Goal: Task Accomplishment & Management: Manage account settings

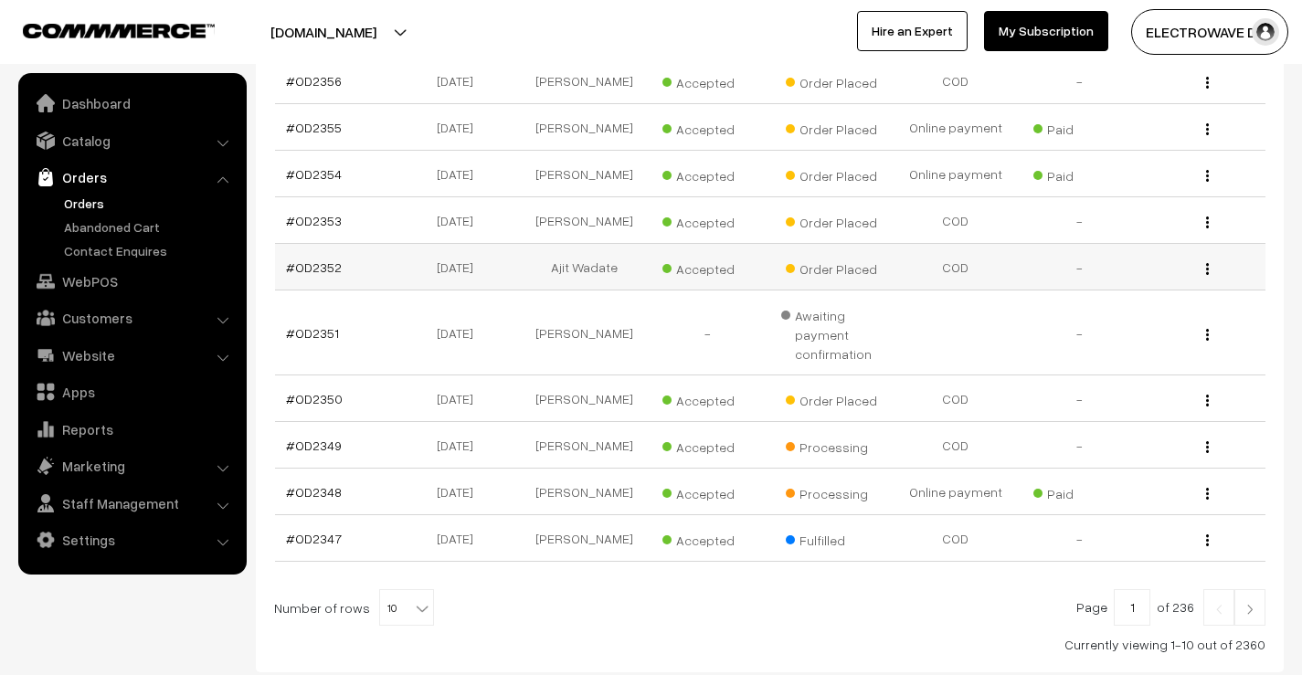
scroll to position [440, 0]
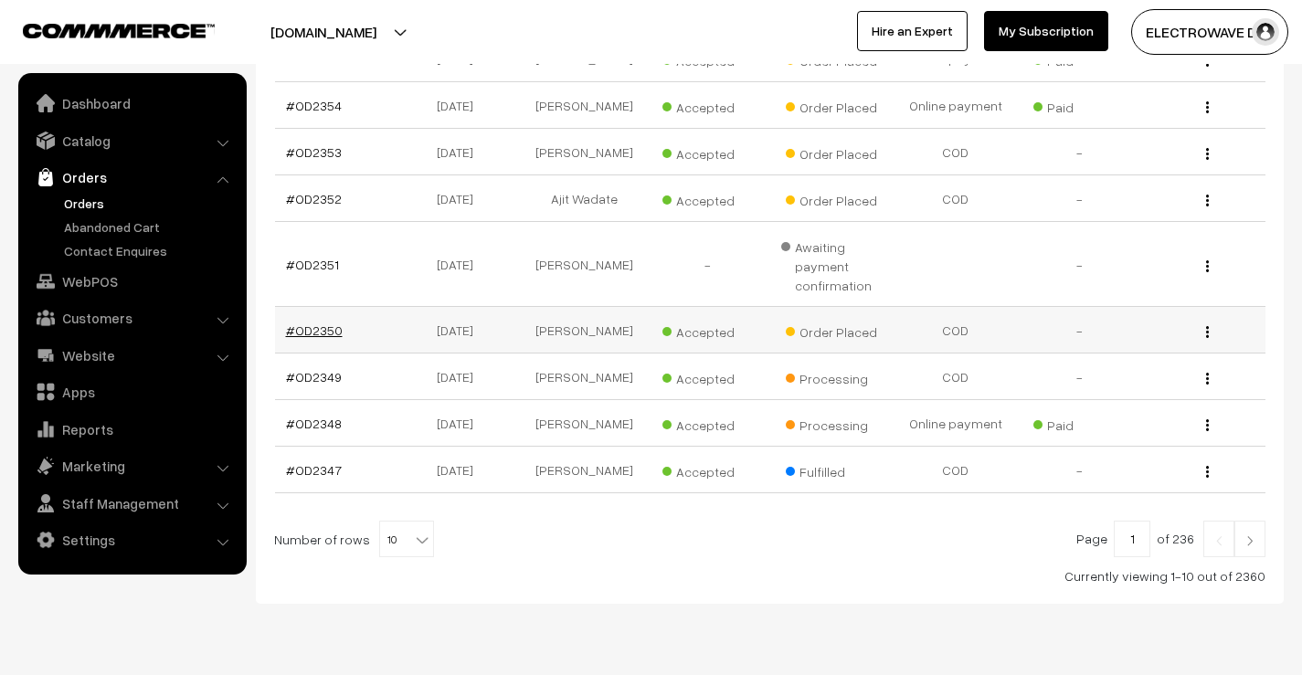
click at [306, 338] on link "#OD2350" at bounding box center [314, 331] width 57 height 16
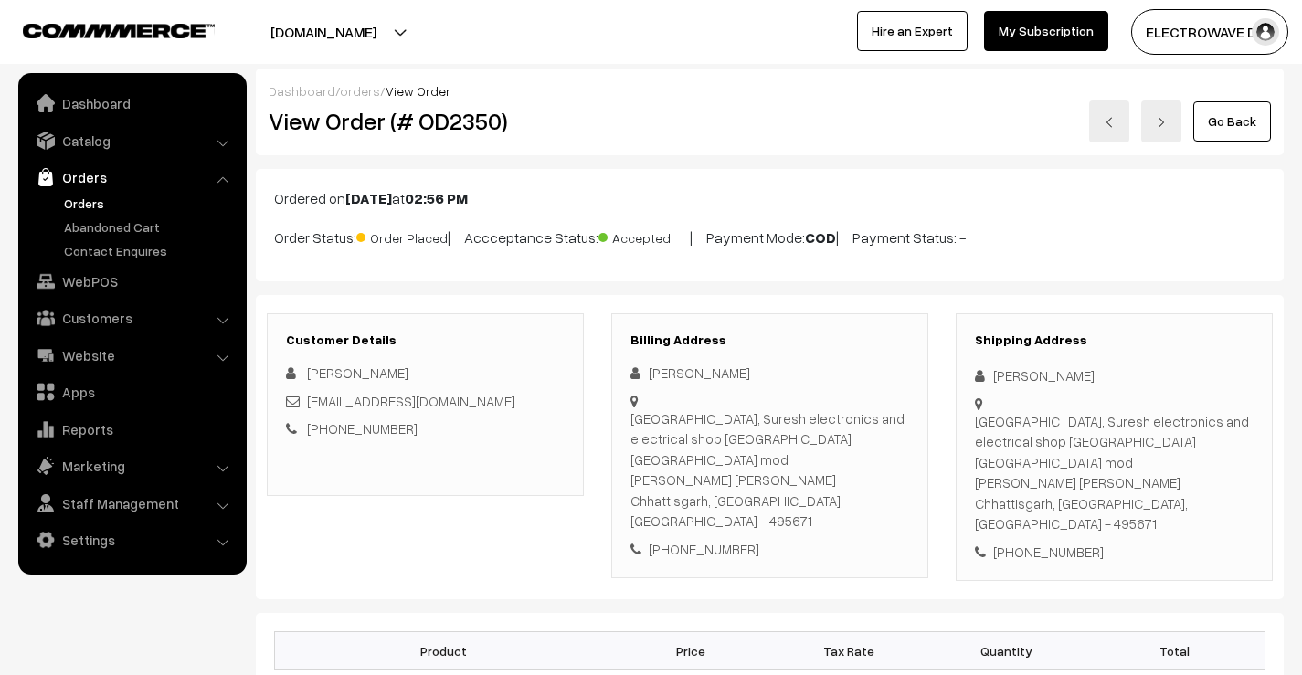
click at [474, 122] on h2 "View Order (# OD2350)" at bounding box center [427, 121] width 316 height 28
copy h2 "OD2350"
click at [1007, 376] on div "Chandralekha Vishwakarma" at bounding box center [1114, 376] width 279 height 21
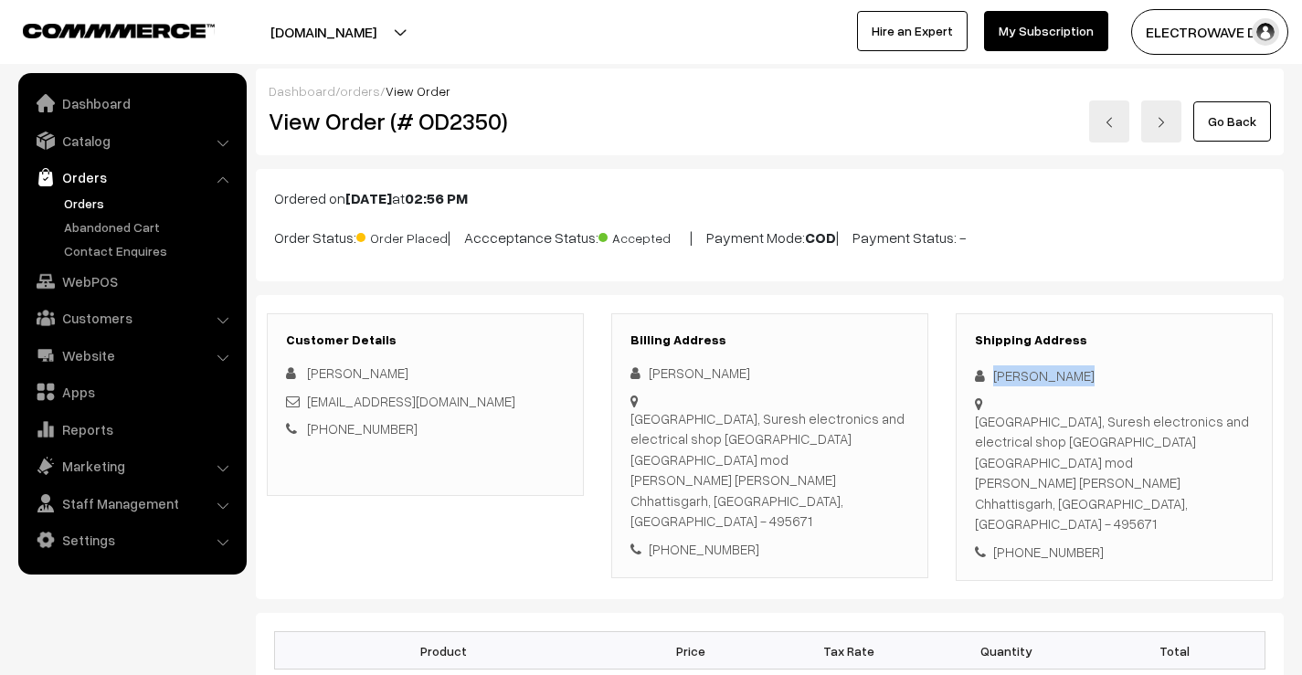
copy div "Chandralekha"
click at [1105, 368] on div "Chandralekha Vishwakarma" at bounding box center [1114, 376] width 279 height 21
click at [1107, 369] on div "Chandralekha Vishwakarma" at bounding box center [1114, 376] width 279 height 21
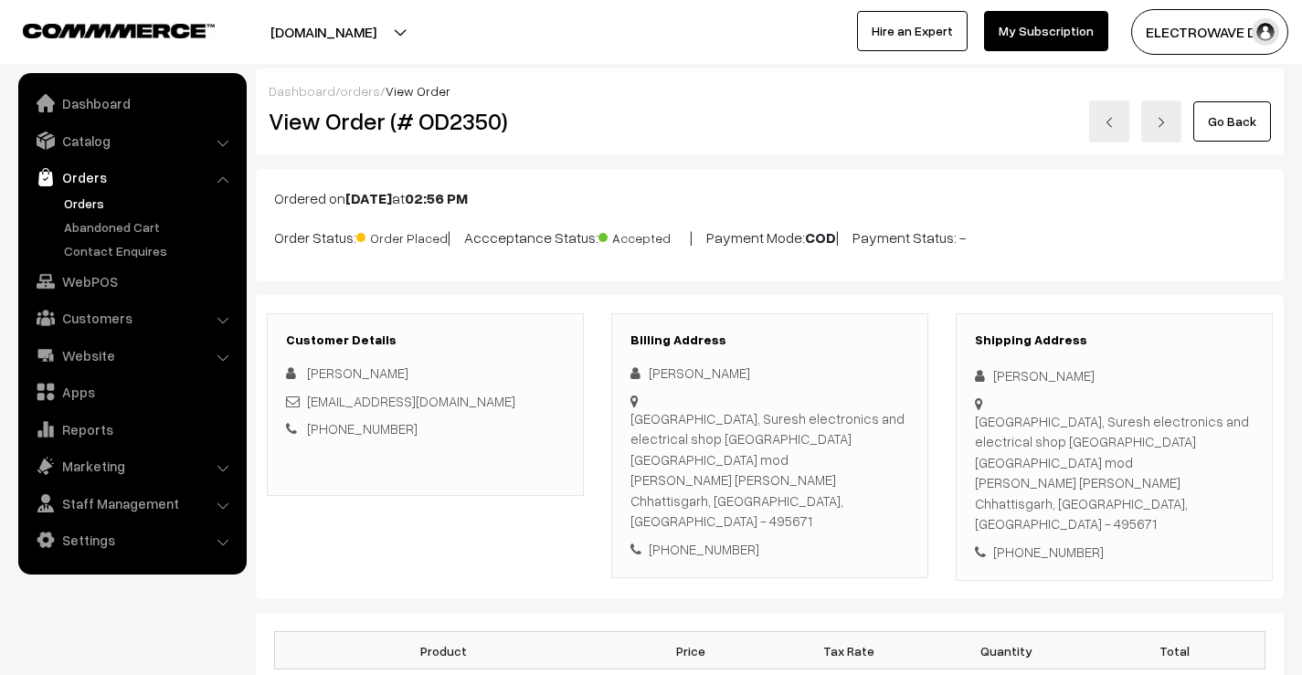
click at [1107, 369] on div "Chandralekha Vishwakarma" at bounding box center [1114, 376] width 279 height 21
drag, startPoint x: 572, startPoint y: 396, endPoint x: 310, endPoint y: 404, distance: 262.4
click at [310, 404] on div "Customer Details Chandralekha Vishwakarma chandralekhavishwakarma761@gmail.com …" at bounding box center [425, 404] width 317 height 183
copy link "chandralekhavishwakarma761@gmail.com"
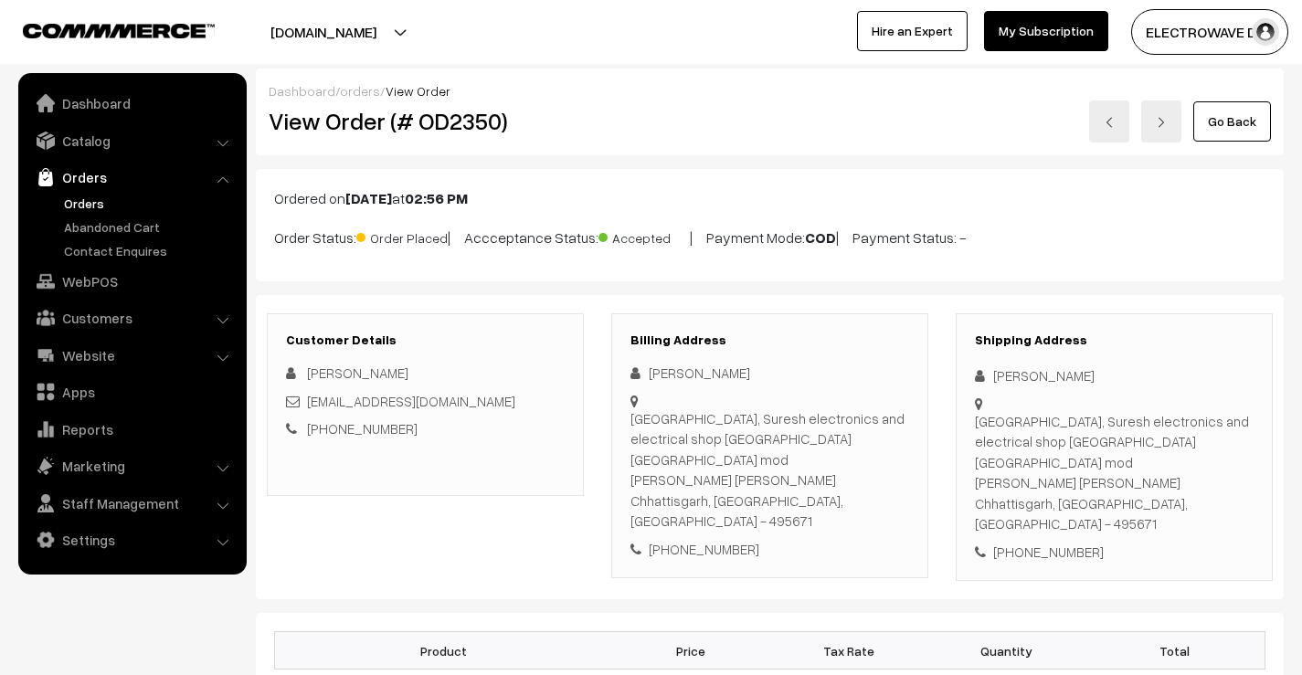
click at [1036, 542] on div "+91 8305324232" at bounding box center [1114, 552] width 279 height 21
copy div "8305324232"
drag, startPoint x: 989, startPoint y: 368, endPoint x: 1010, endPoint y: 467, distance: 100.9
click at [1010, 467] on div "Shipping Address Chandralekha Vishwakarma Chhattisgarh, Suresh electronics and …" at bounding box center [1114, 447] width 317 height 269
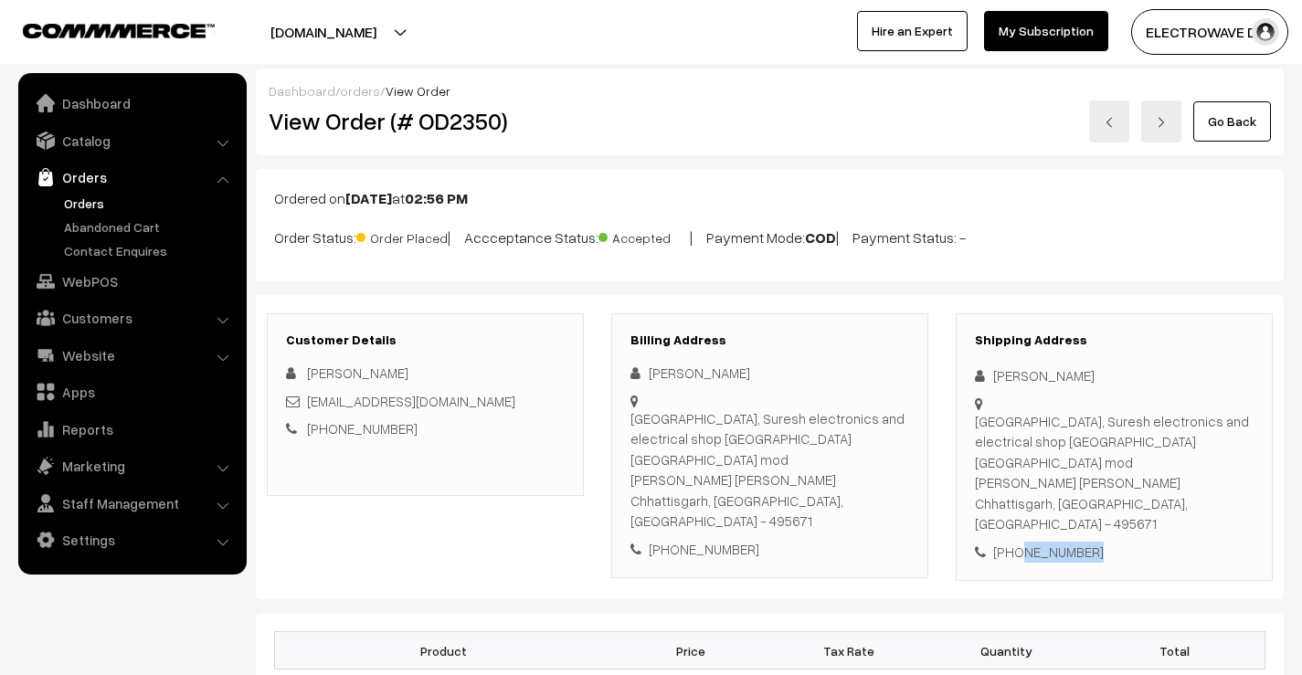
copy div "Chandralekha Vishwakarma Chhattisgarh, Suresh electronics and electrical shop S…"
drag, startPoint x: 977, startPoint y: 484, endPoint x: 1104, endPoint y: 531, distance: 135.3
click at [1104, 531] on div "Shipping Address Chandralekha Vishwakarma Chhattisgarh, Suresh electronics and …" at bounding box center [1114, 447] width 317 height 269
copy div "Chapa korba Chhattisgarh, Chattisgarh, India - 495671 +91 8305324232"
click at [1004, 503] on div "Chhattisgarh, Suresh electronics and electrical shop Sohagpur hi school road So…" at bounding box center [1114, 472] width 279 height 123
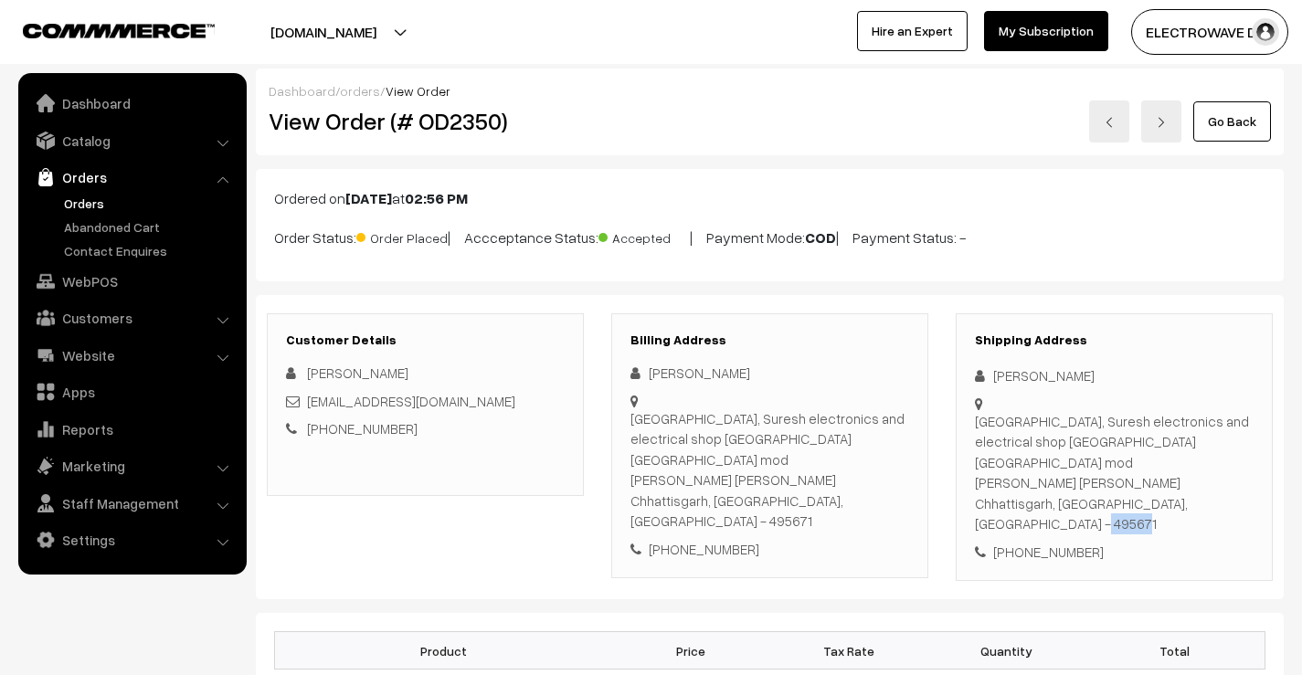
click at [1004, 503] on div "Chhattisgarh, Suresh electronics and electrical shop Sohagpur hi school road So…" at bounding box center [1114, 472] width 279 height 123
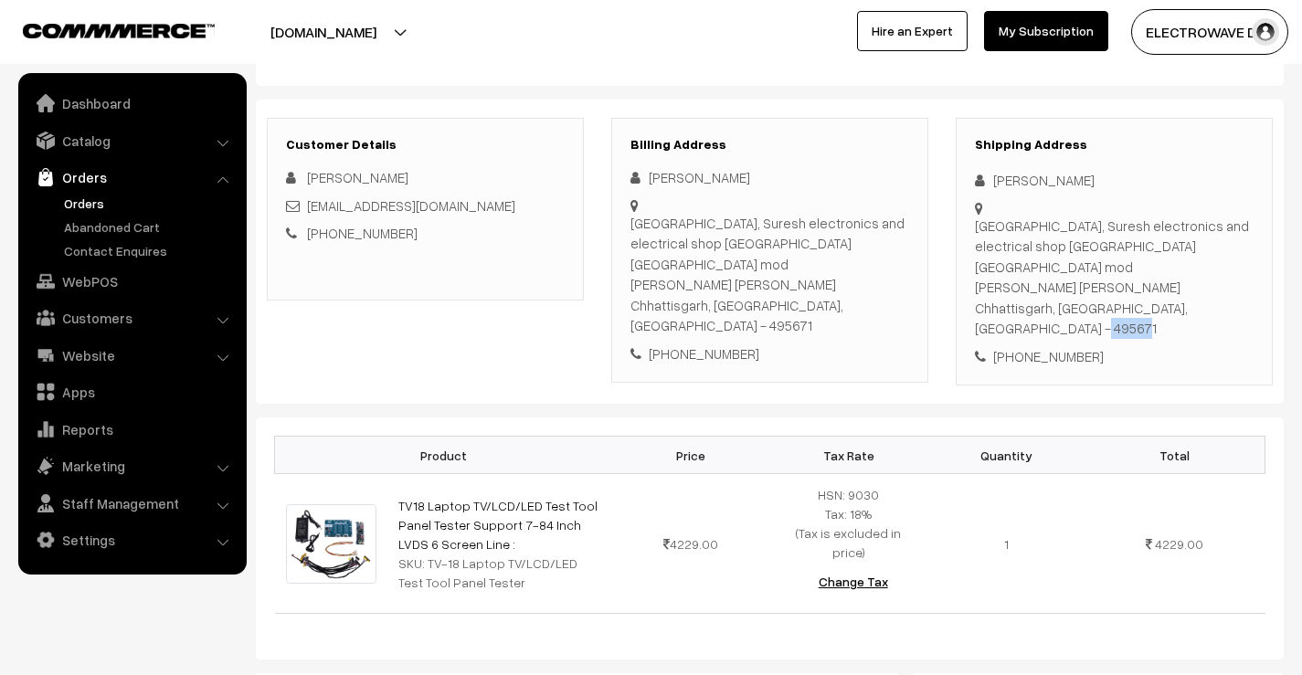
scroll to position [366, 0]
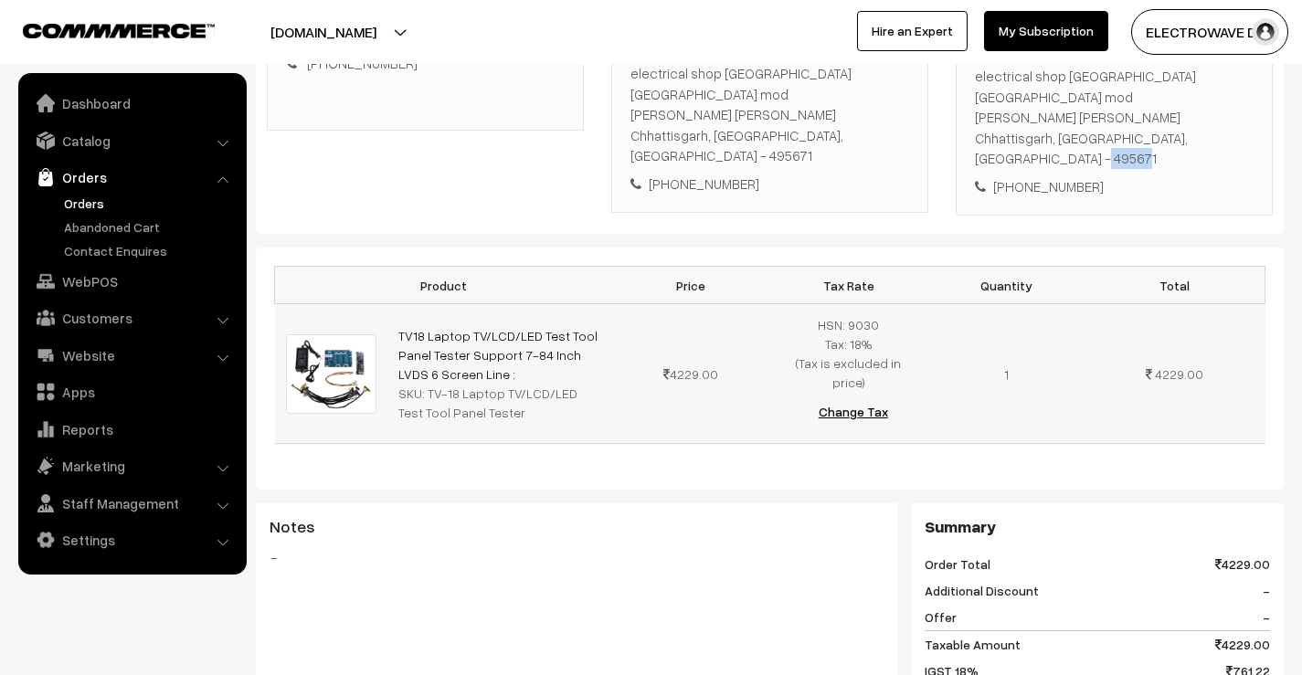
drag, startPoint x: 486, startPoint y: 339, endPoint x: 392, endPoint y: 309, distance: 98.8
click at [392, 309] on td "TV18 Laptop TV/LCD/LED Test Tool Panel Tester Support 7-84 Inch LVDS 6 Screen L…" at bounding box center [499, 374] width 225 height 140
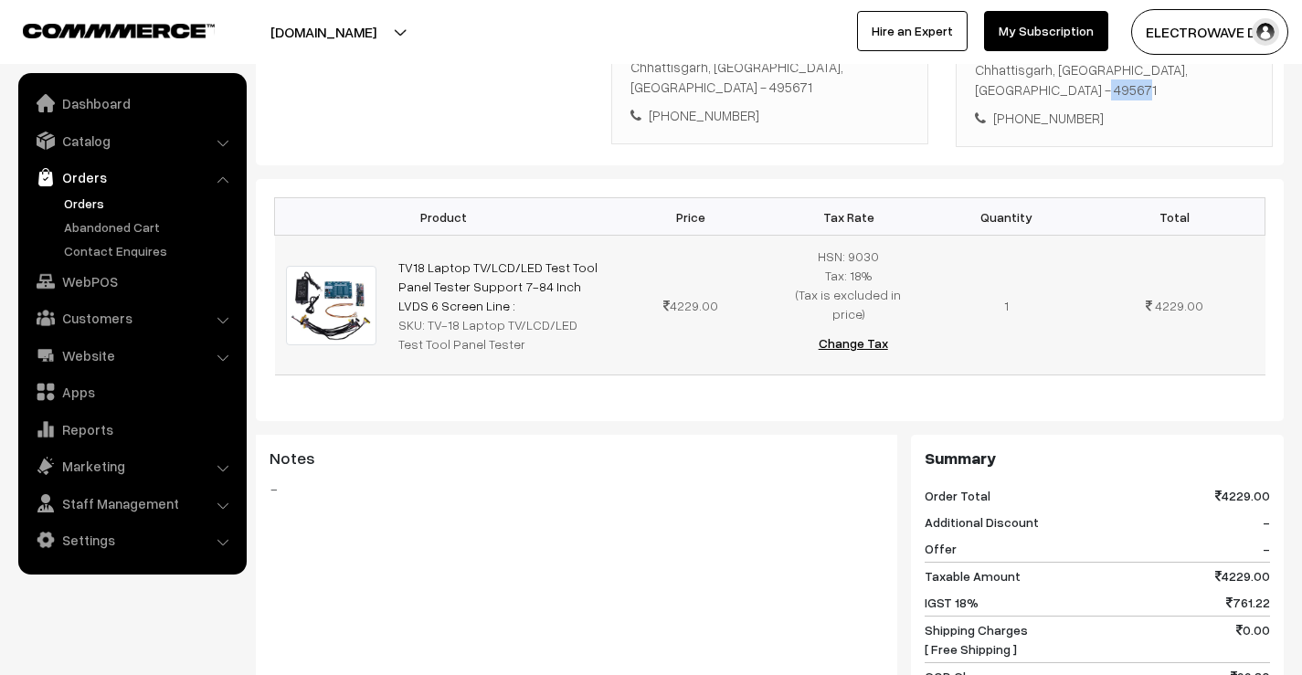
scroll to position [457, 0]
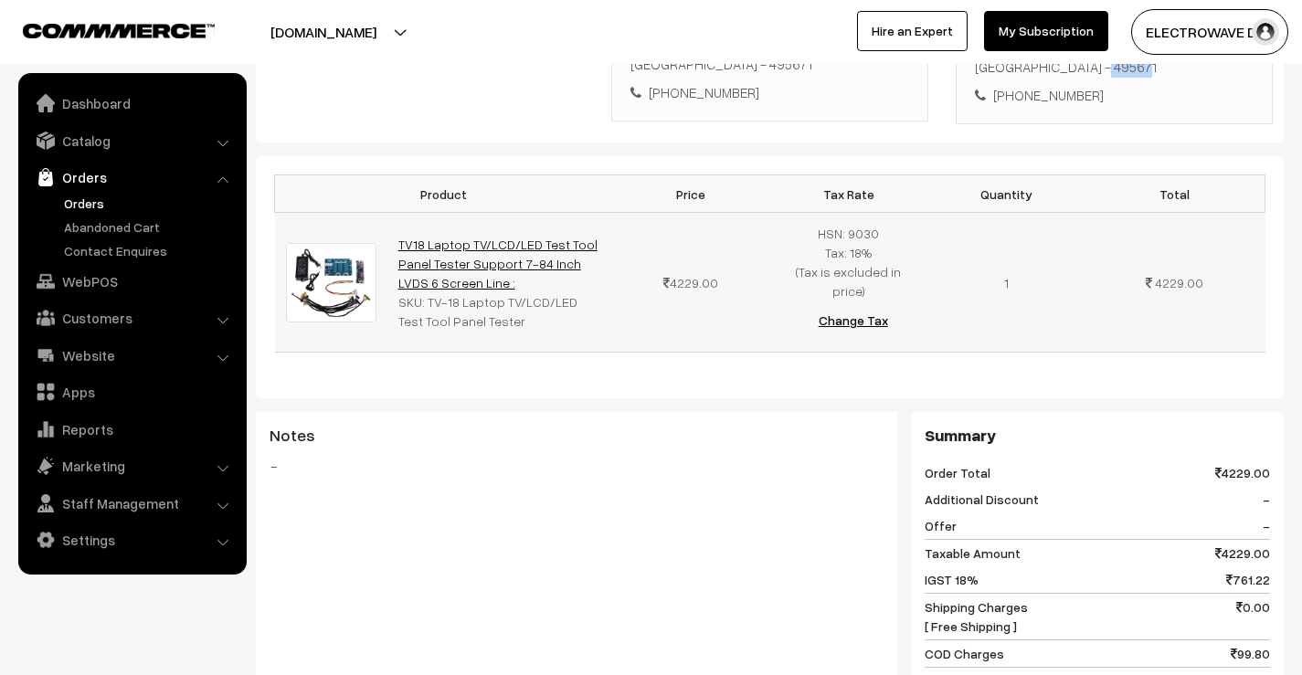
copy link "TV18 Laptop TV/LCD/LED Test Tool Panel Tester Support 7-84 Inch LVDS 6 Screen L…"
drag, startPoint x: 429, startPoint y: 273, endPoint x: 487, endPoint y: 300, distance: 63.4
click at [487, 300] on div "SKU: TV-18 Laptop TV/LCD/LED Test Tool Panel Tester" at bounding box center [499, 311] width 203 height 38
copy div "V-18 Laptop TV/LCD/LED Test Tool Panel Tester"
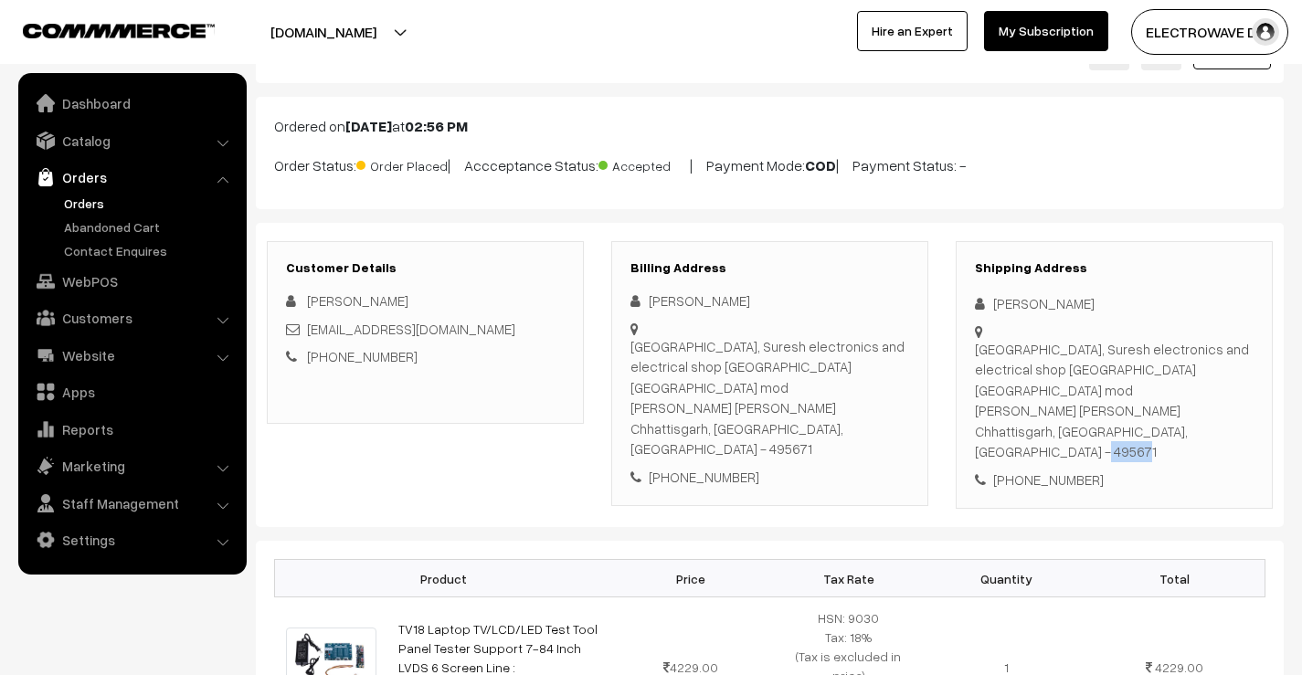
scroll to position [0, 0]
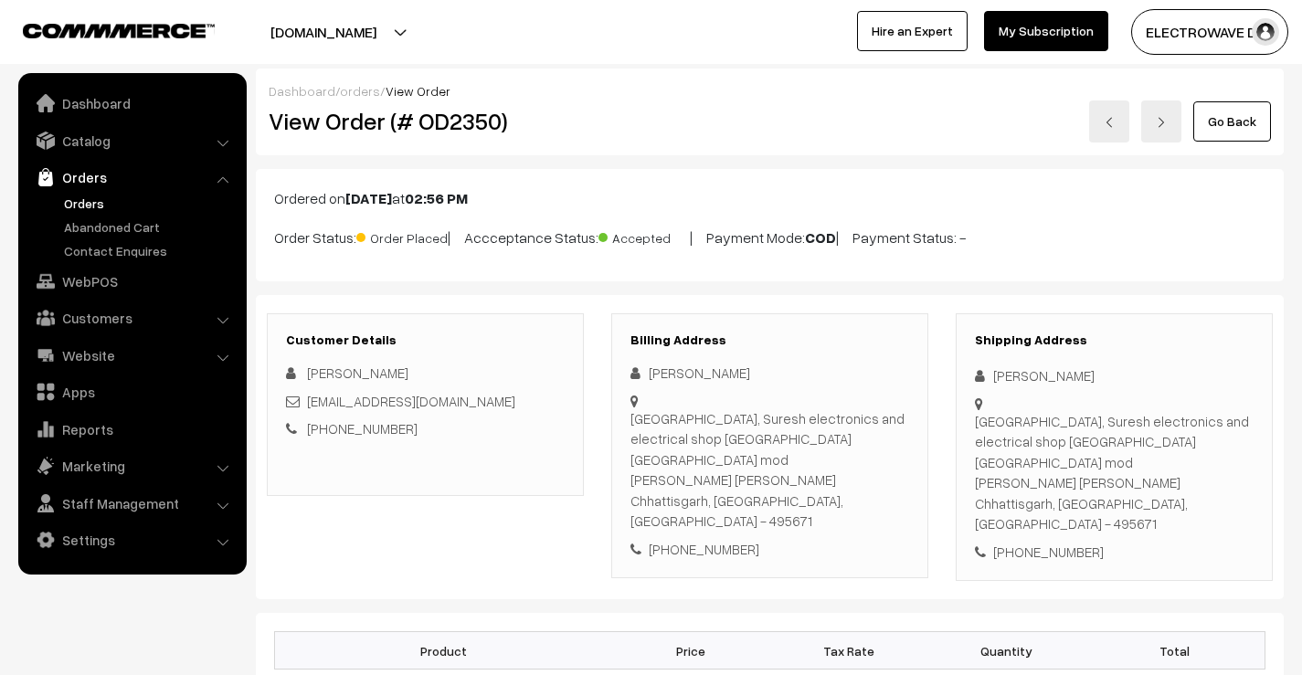
click at [475, 129] on h2 "View Order (# OD2350)" at bounding box center [427, 121] width 316 height 28
copy h2 "OD2350"
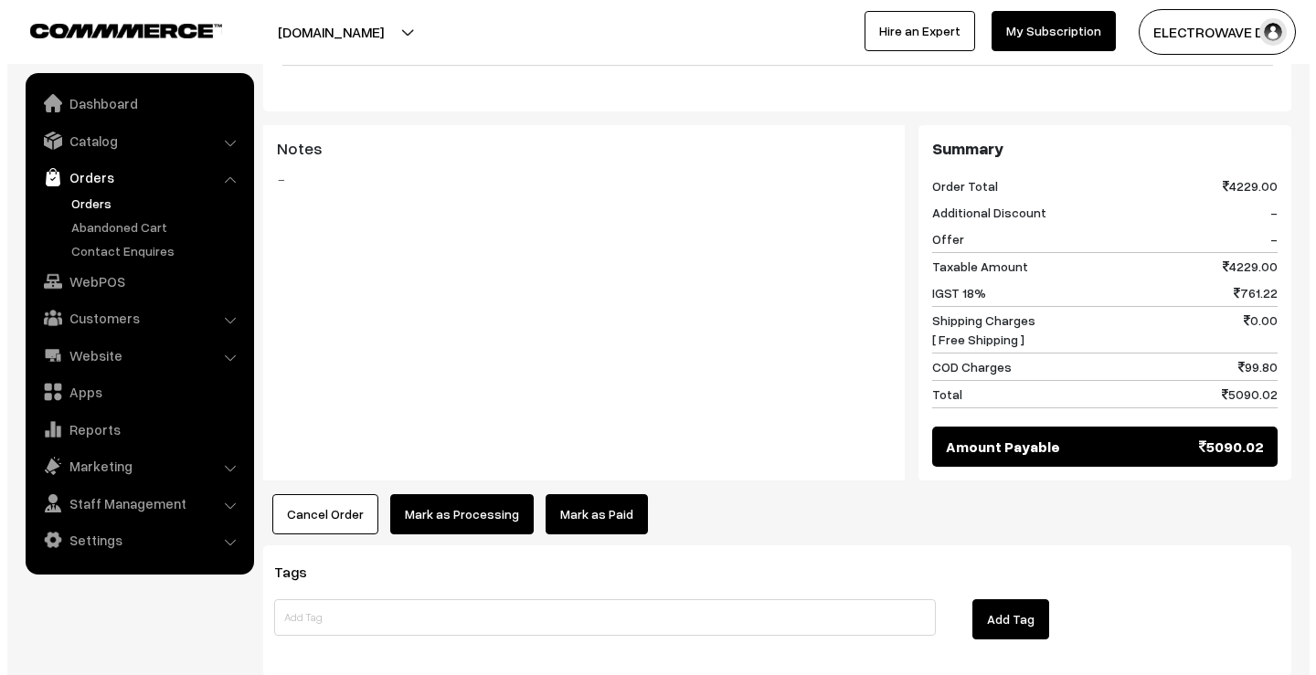
scroll to position [822, 0]
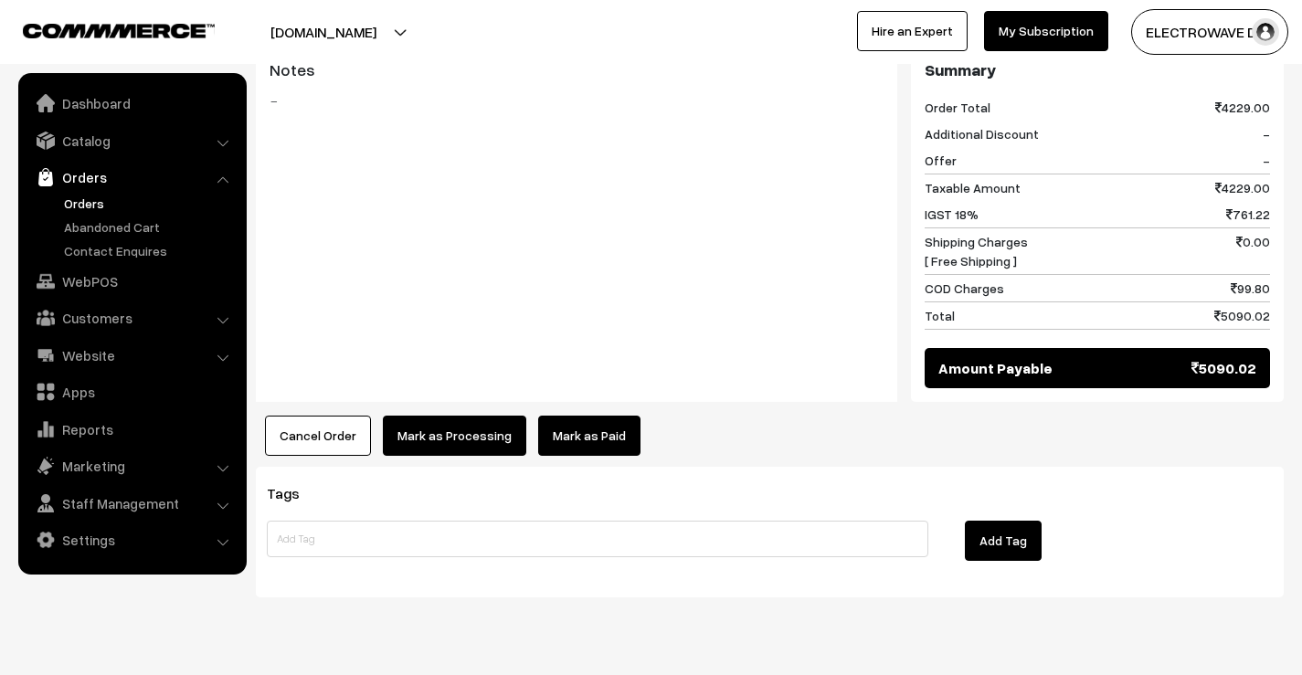
click at [454, 416] on button "Mark as Processing" at bounding box center [454, 436] width 143 height 40
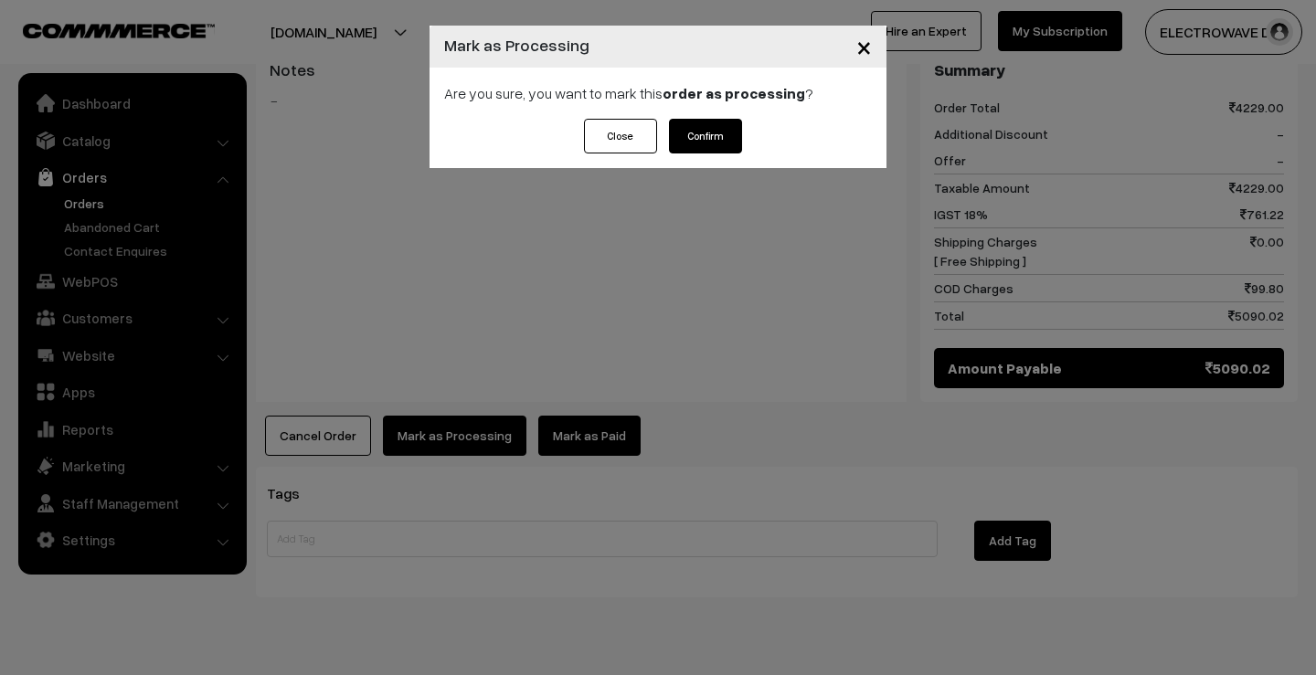
click at [701, 128] on button "Confirm" at bounding box center [705, 136] width 73 height 35
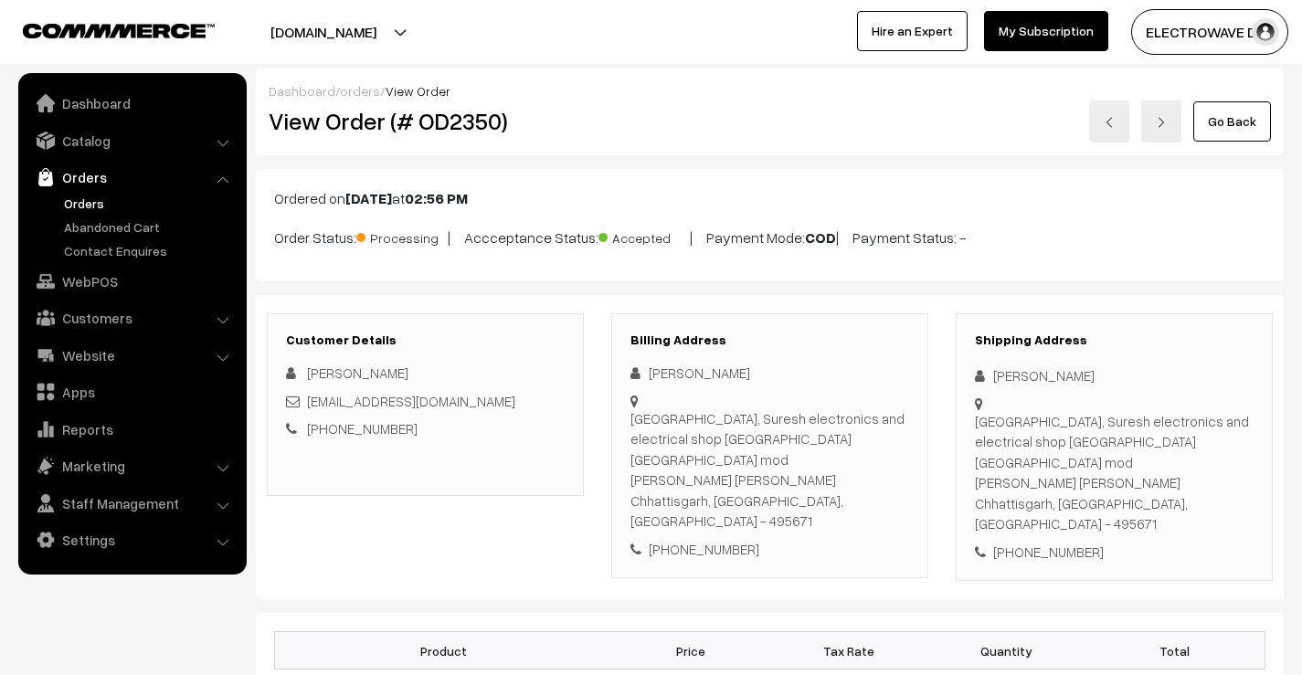
click at [1093, 134] on link at bounding box center [1109, 122] width 40 height 42
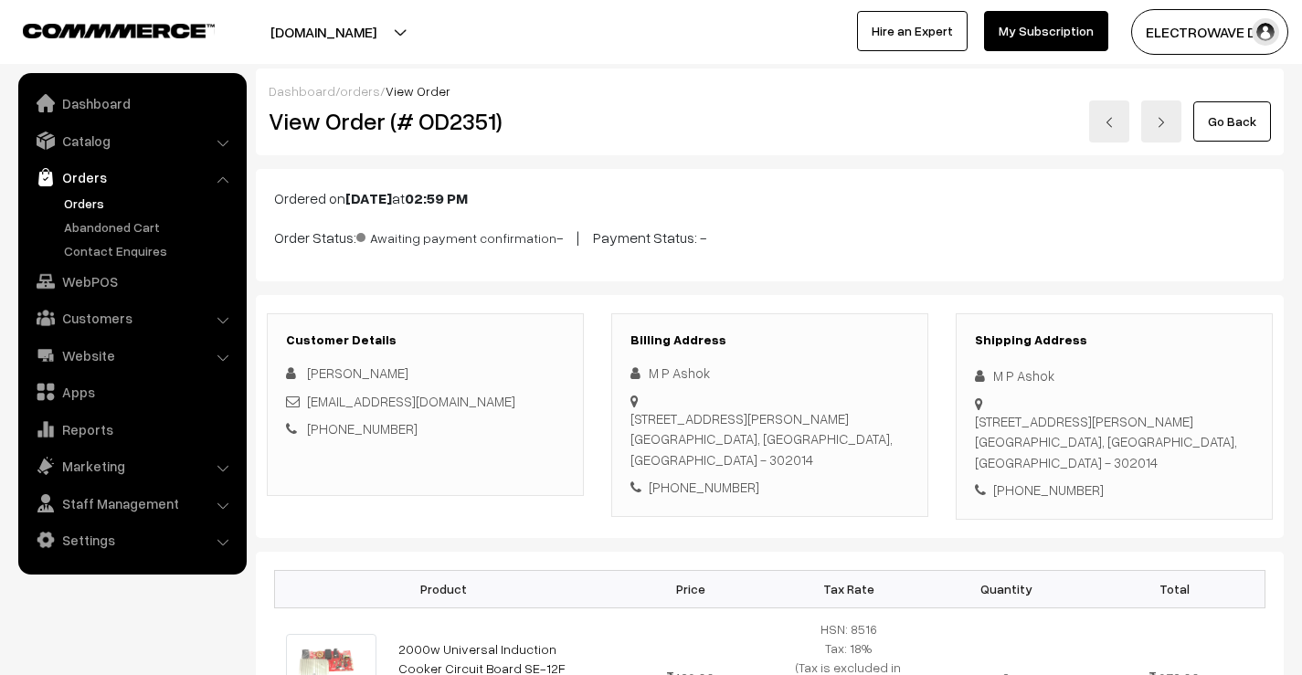
click at [1106, 132] on link at bounding box center [1109, 122] width 40 height 42
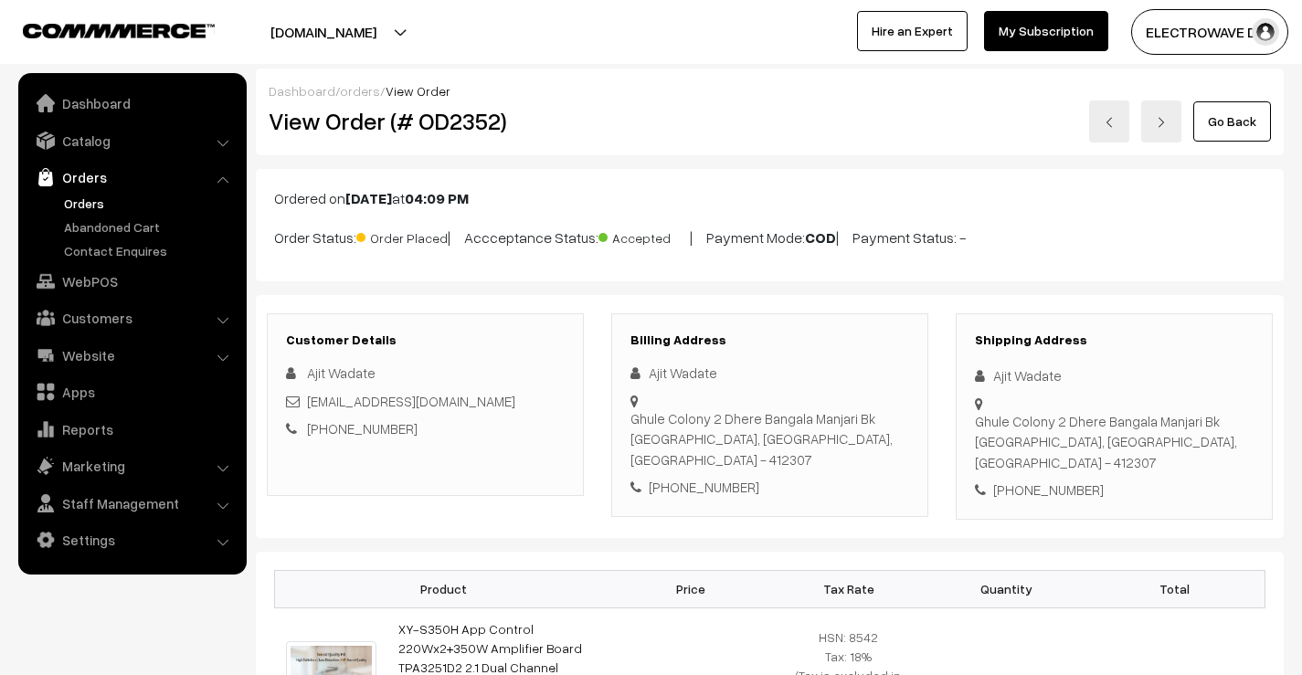
click at [1053, 480] on div "[PHONE_NUMBER]" at bounding box center [1114, 490] width 279 height 21
copy div "+91 9970386585"
click at [995, 373] on div "Ajit Wadate" at bounding box center [1114, 376] width 279 height 21
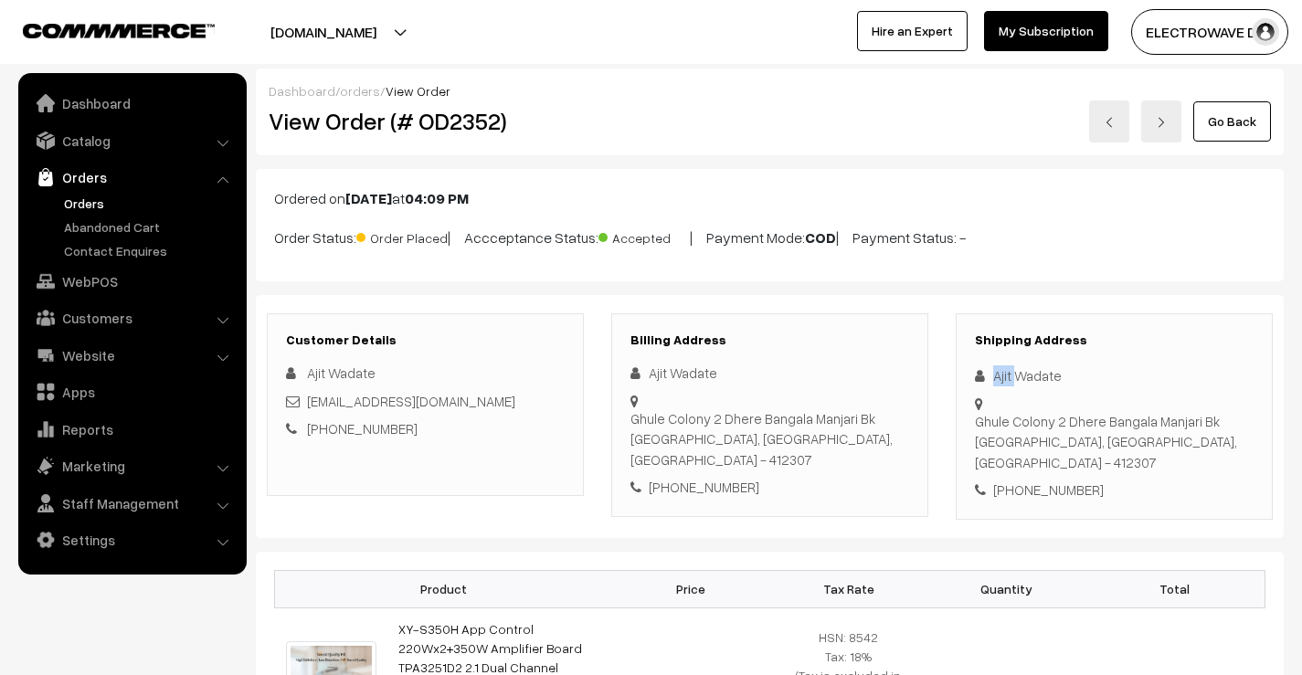
click at [995, 373] on div "Ajit Wadate" at bounding box center [1114, 376] width 279 height 21
copy div "Ajit"
click at [1030, 376] on div "Ajit Wadate" at bounding box center [1114, 376] width 279 height 21
copy div "Wadate"
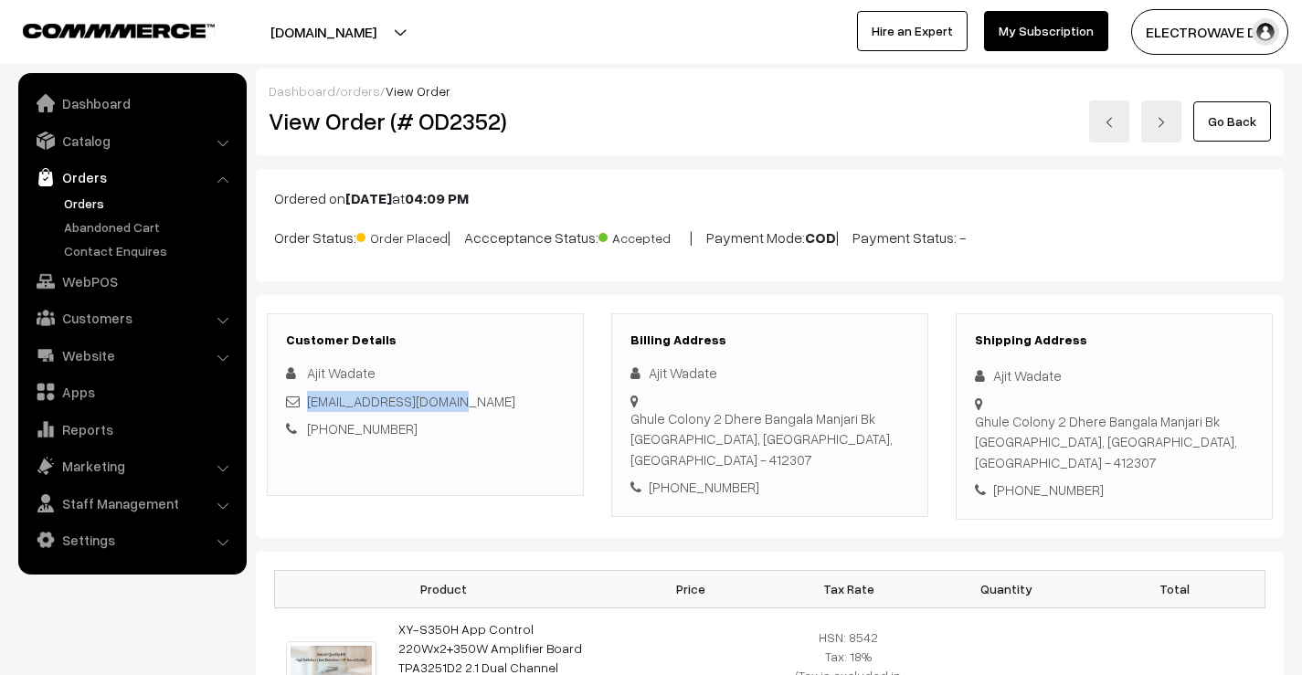
drag, startPoint x: 461, startPoint y: 403, endPoint x: 308, endPoint y: 402, distance: 152.6
click at [308, 402] on div "ajitwadate88@gmail.com" at bounding box center [425, 401] width 279 height 21
copy link "ajitwadate88@gmail.com"
click at [1033, 480] on div "+91 9970386585" at bounding box center [1114, 490] width 279 height 21
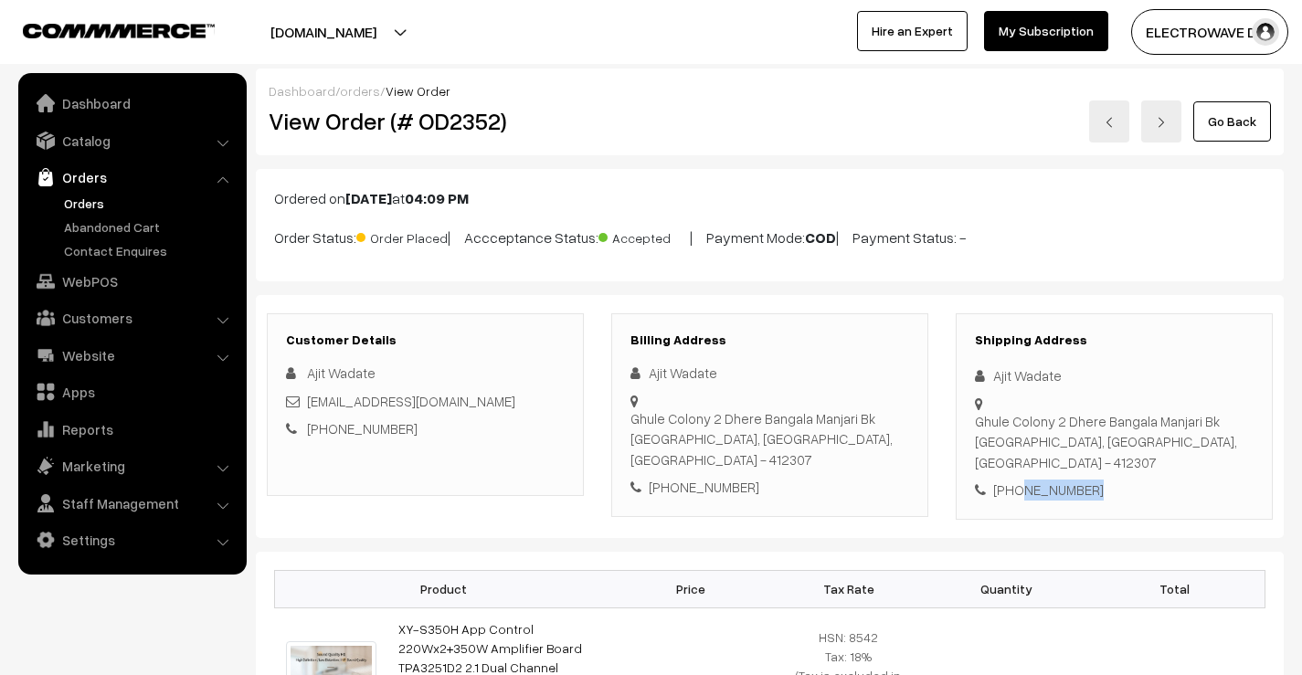
copy div "9970386585"
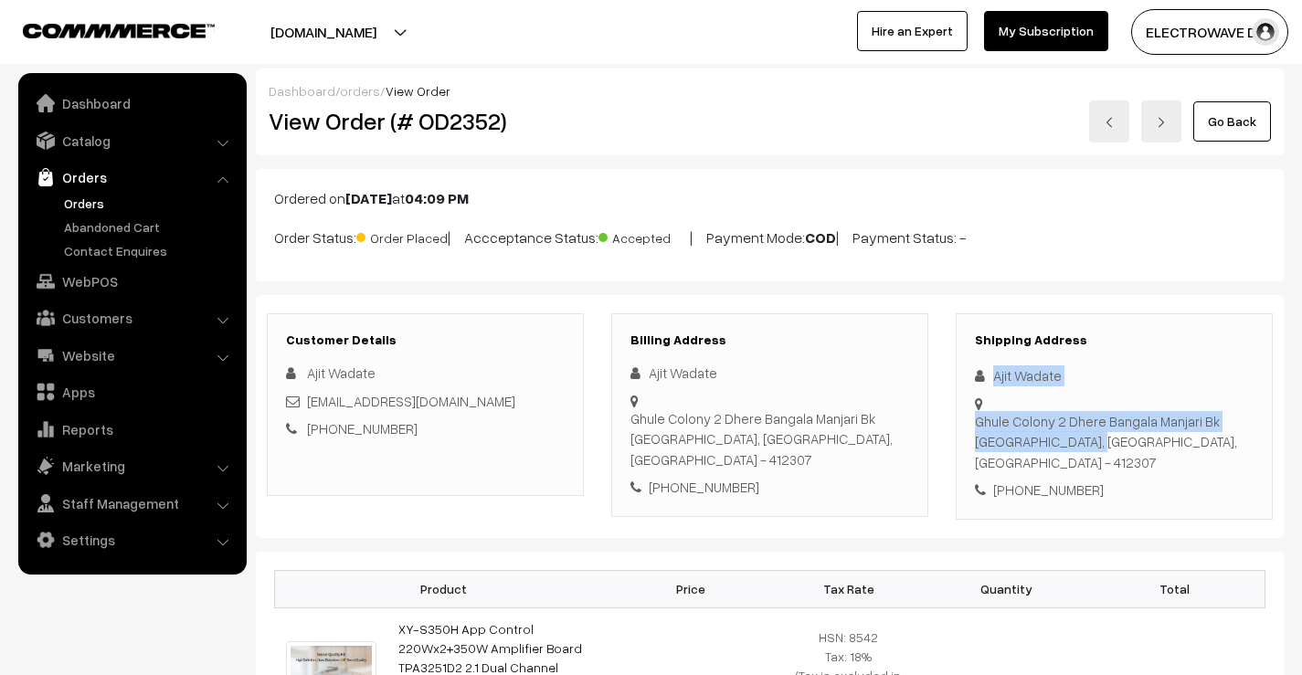
drag, startPoint x: 993, startPoint y: 368, endPoint x: 1025, endPoint y: 424, distance: 64.3
click at [1025, 424] on div "Shipping Address Ajit Wadate Ghule Colony 2 Dhere Bangala Manjari Bk Pune, Maha…" at bounding box center [1114, 416] width 317 height 207
copy div "Ajit Wadate Ghule Colony 2 Dhere Bangala Manjari Bk Pune,"
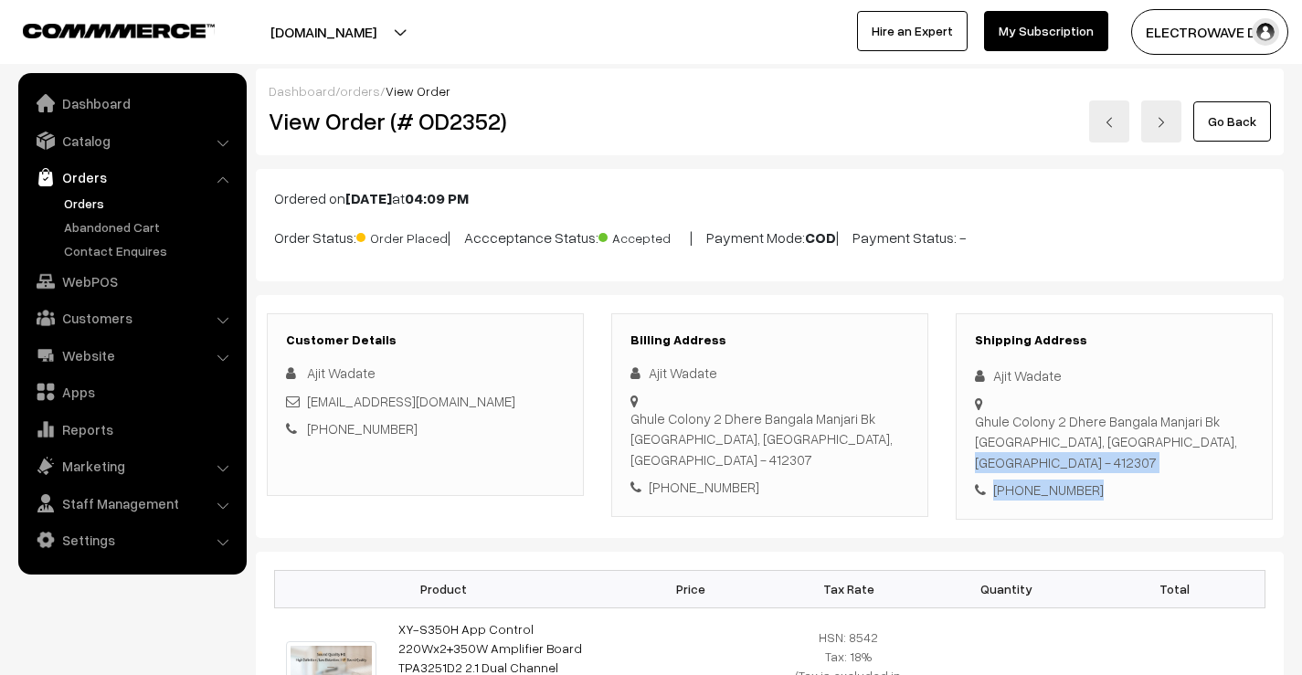
drag, startPoint x: 1030, startPoint y: 422, endPoint x: 1096, endPoint y: 458, distance: 74.8
click at [1096, 458] on div "Shipping Address Ajit Wadate Ghule Colony 2 Dhere Bangala Manjari Bk Pune, Maha…" at bounding box center [1114, 416] width 317 height 207
copy div "Maharashtra, India - 412307 +91 9970386585"
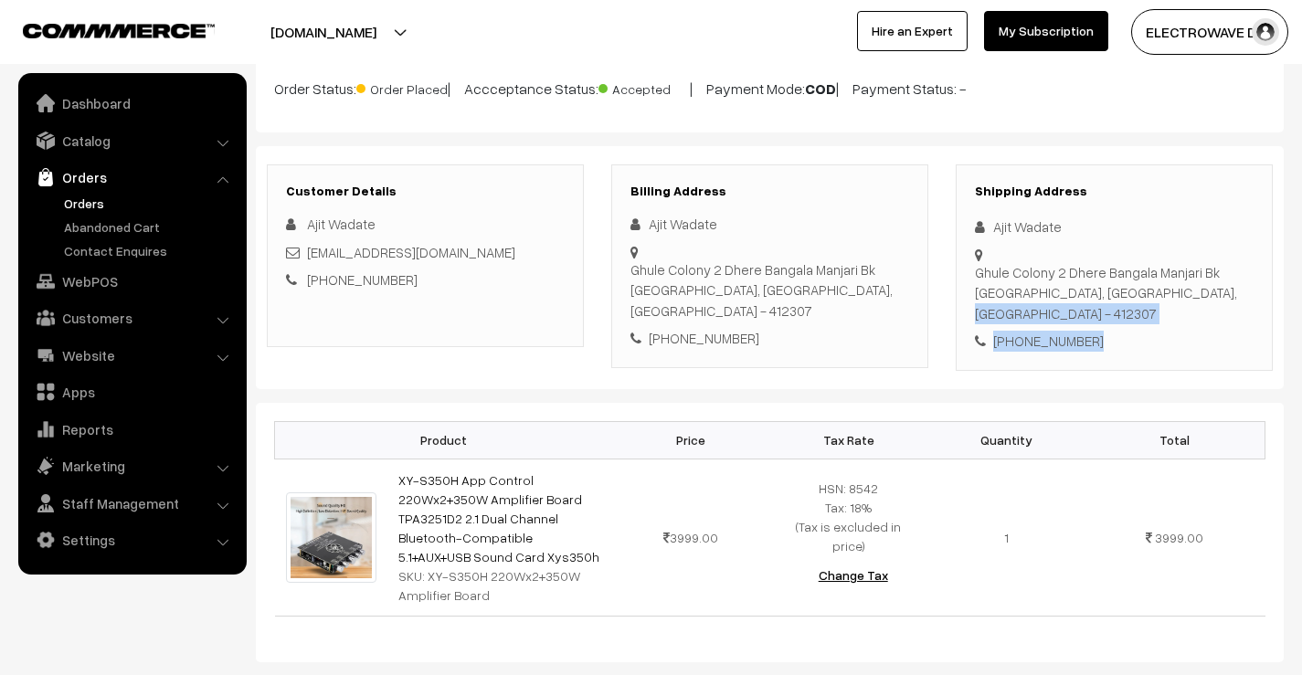
scroll to position [274, 0]
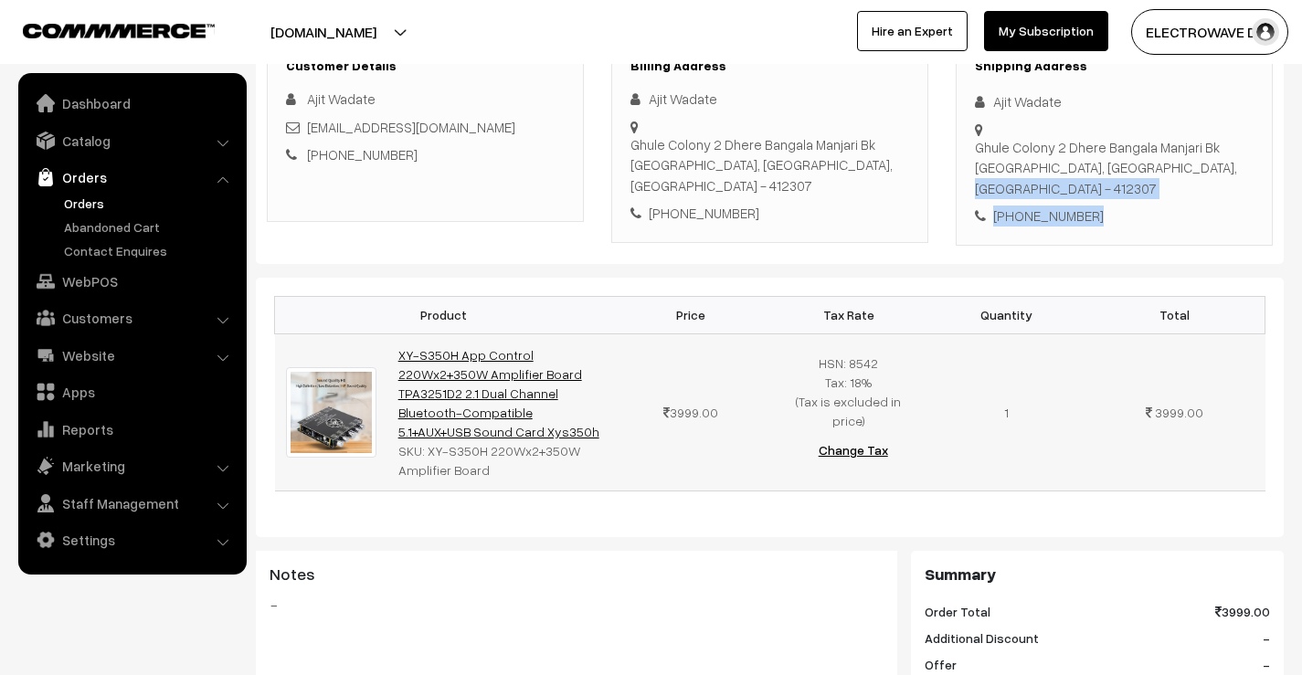
drag, startPoint x: 516, startPoint y: 407, endPoint x: 400, endPoint y: 334, distance: 136.7
click at [400, 334] on td "XY-S350H App Control 220Wx2+350W Amplifier Board TPA3251D2 2.1 Dual Channel Blu…" at bounding box center [499, 412] width 225 height 157
copy link "XY-S350H App Control 220Wx2+350W Amplifier Board TPA3251D2 2.1 Dual Channel Blu…"
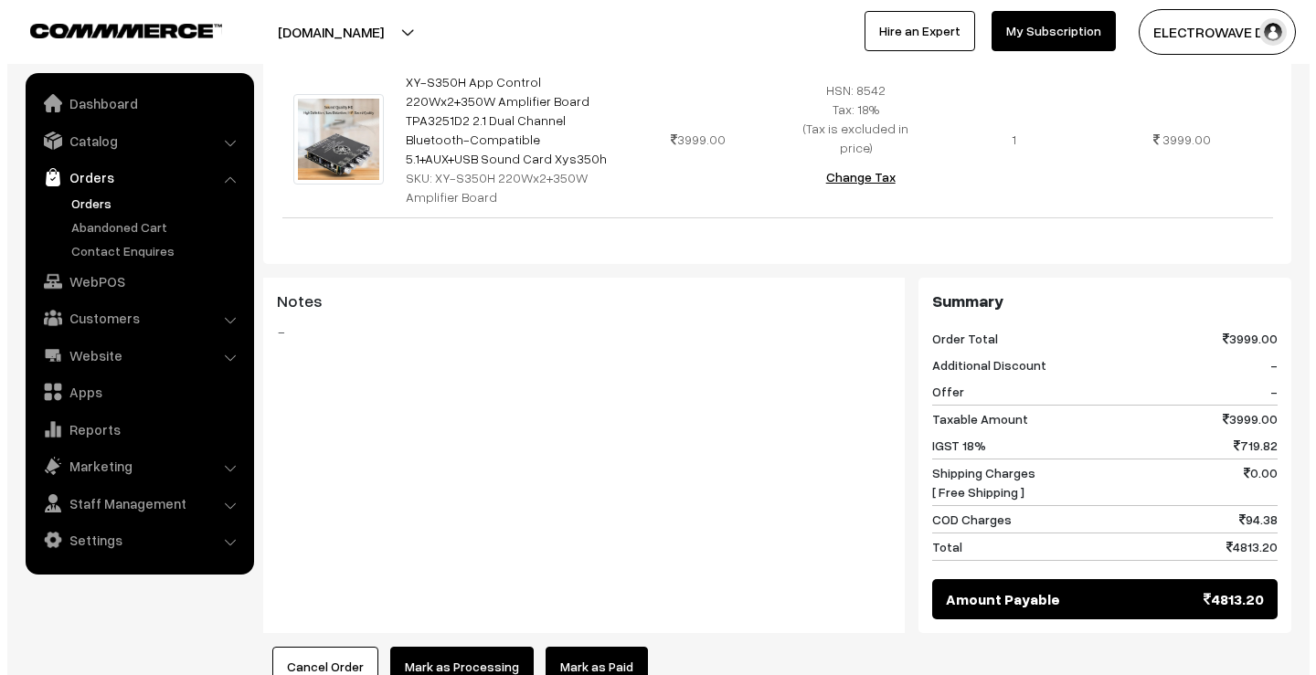
scroll to position [793, 0]
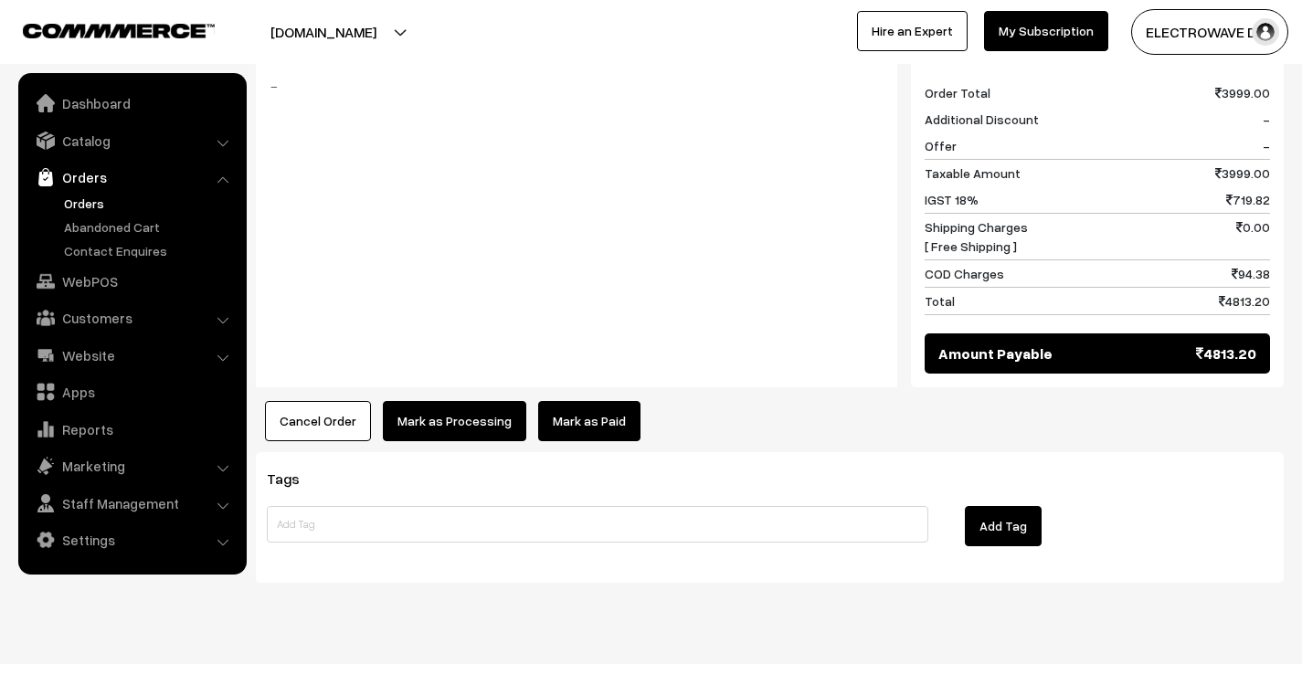
click at [471, 401] on button "Mark as Processing" at bounding box center [454, 421] width 143 height 40
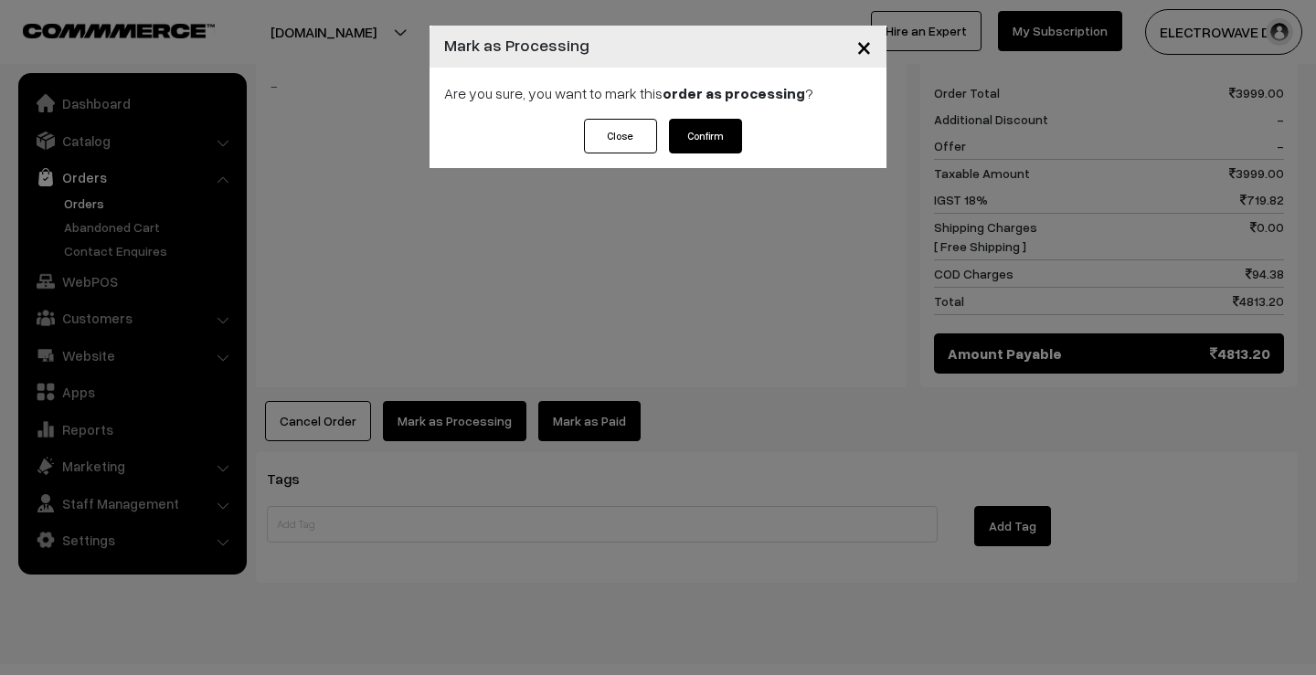
click at [733, 140] on button "Confirm" at bounding box center [705, 136] width 73 height 35
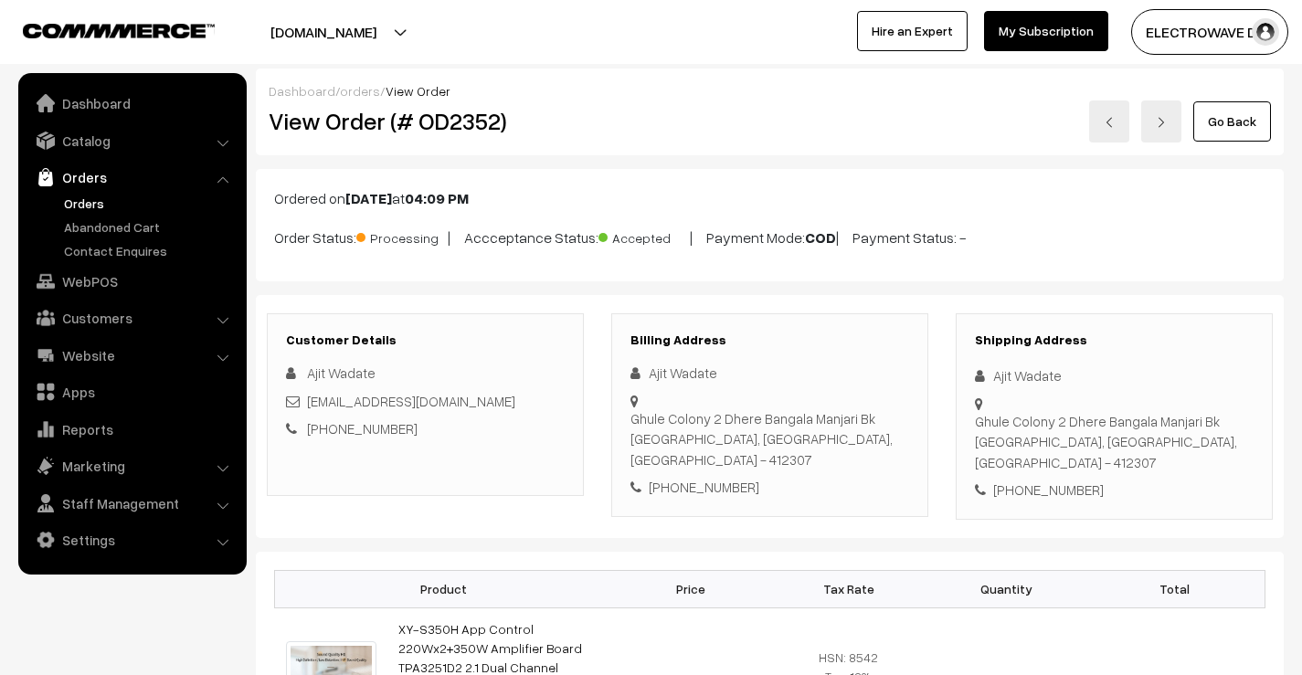
click at [463, 122] on h2 "View Order (# OD2352)" at bounding box center [427, 121] width 316 height 28
copy h2 "OD2352"
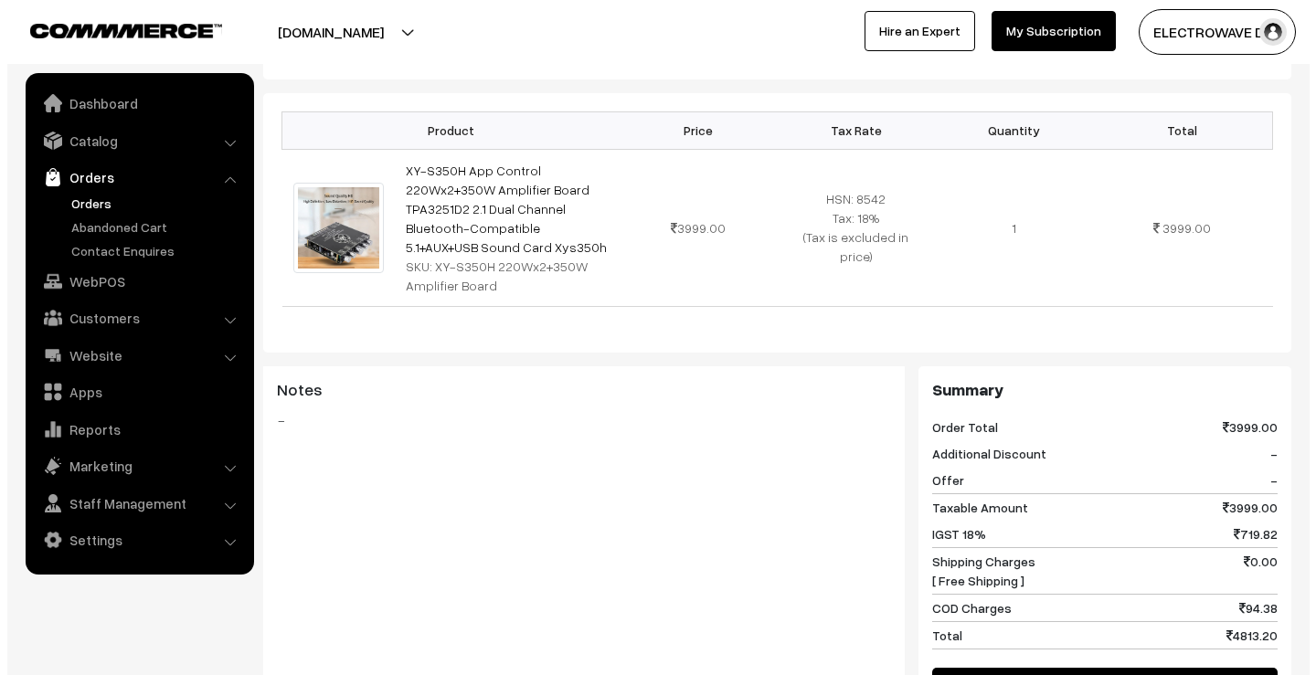
scroll to position [731, 0]
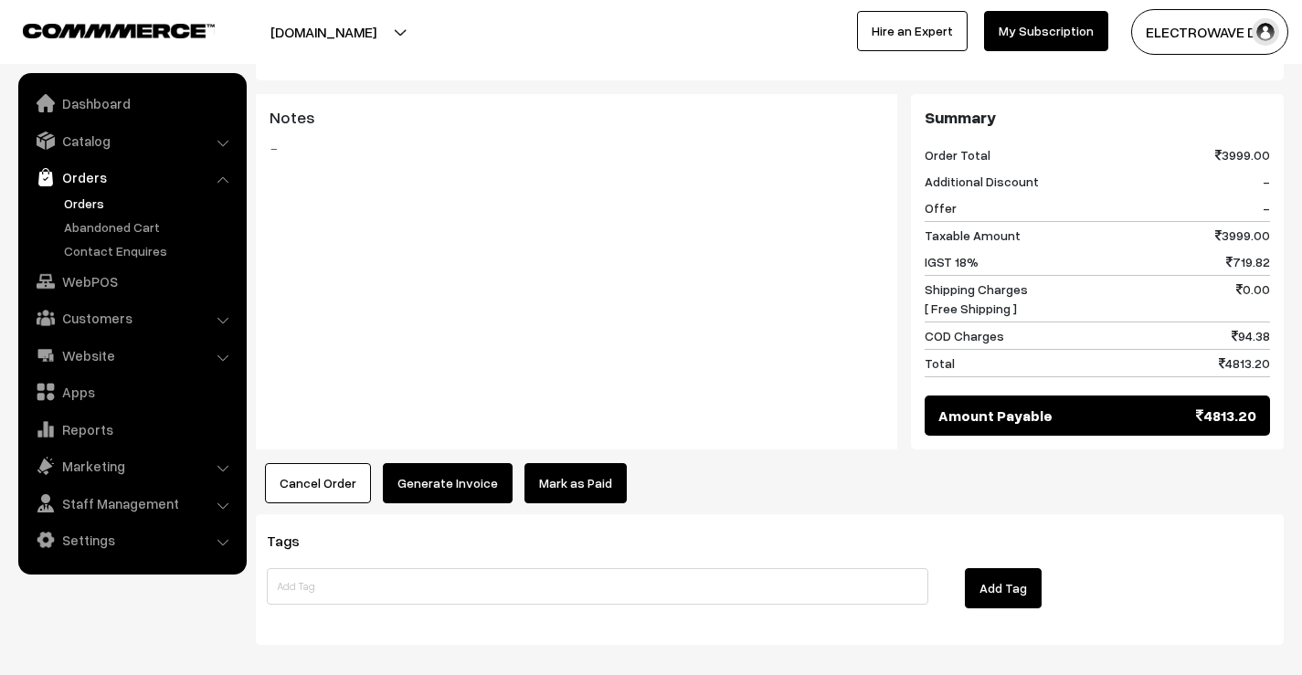
click at [462, 463] on button "Generate Invoice" at bounding box center [448, 483] width 130 height 40
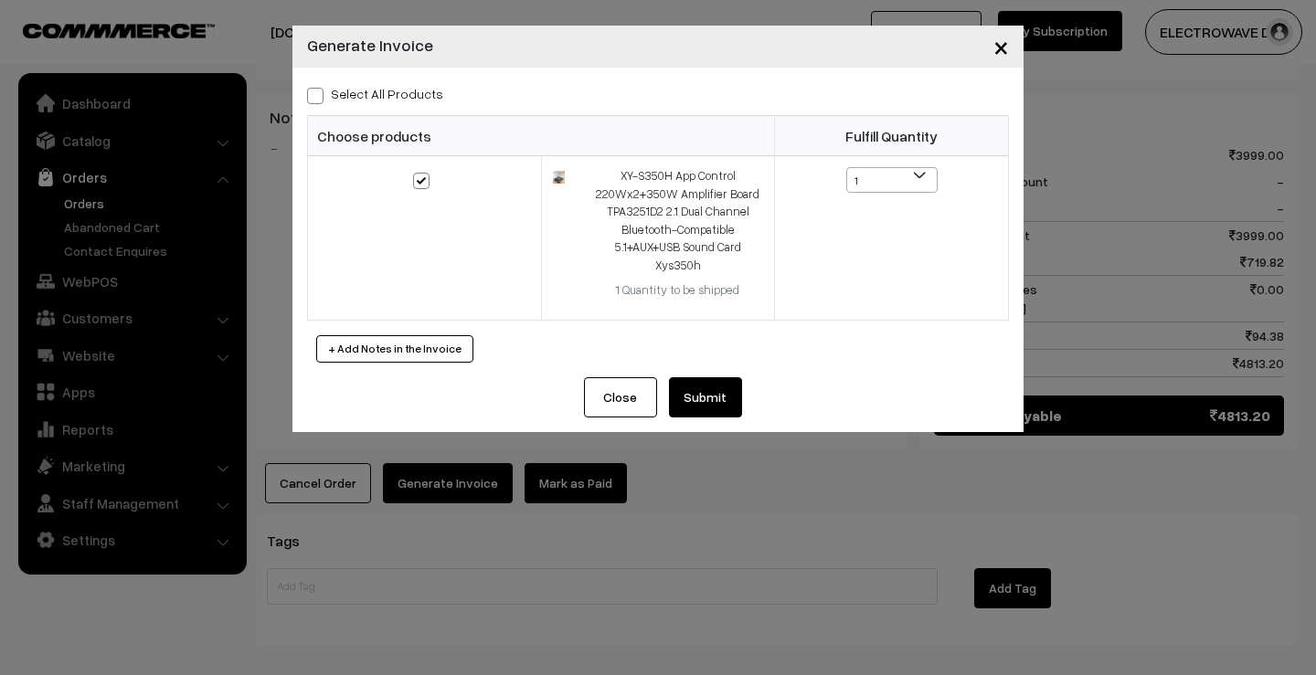
click at [707, 377] on button "Submit" at bounding box center [705, 397] width 73 height 40
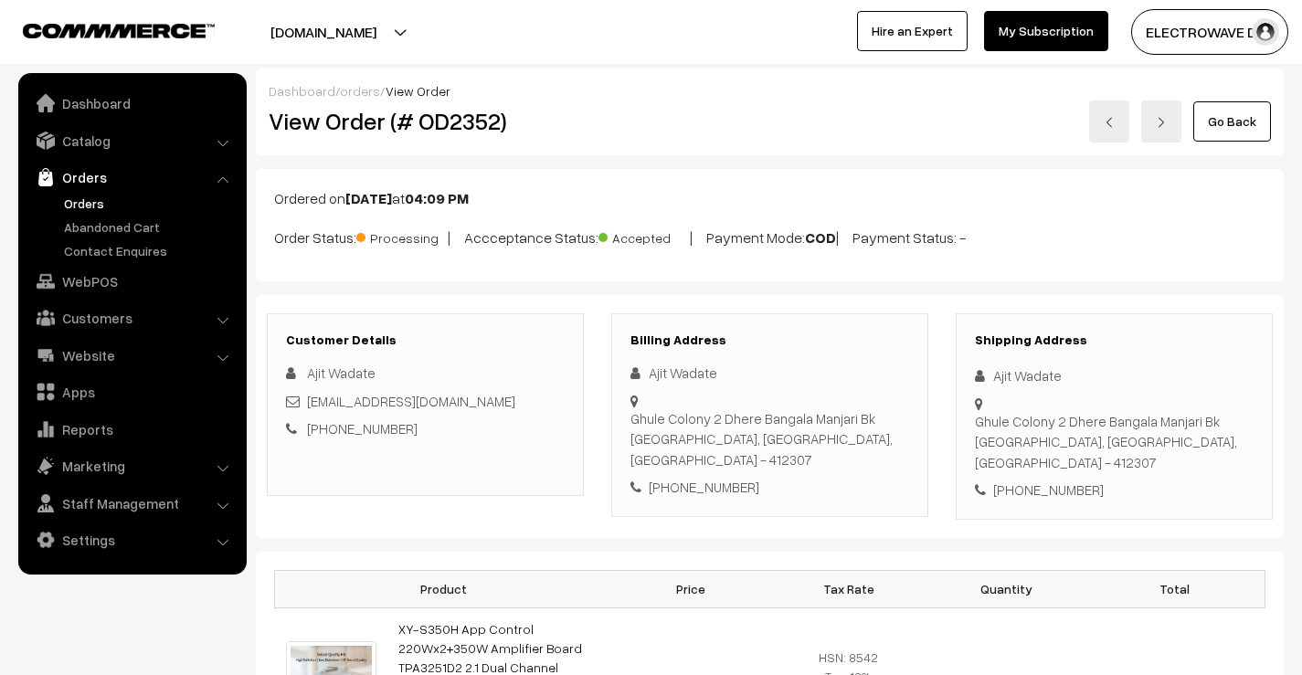
click at [1097, 125] on link at bounding box center [1109, 122] width 40 height 42
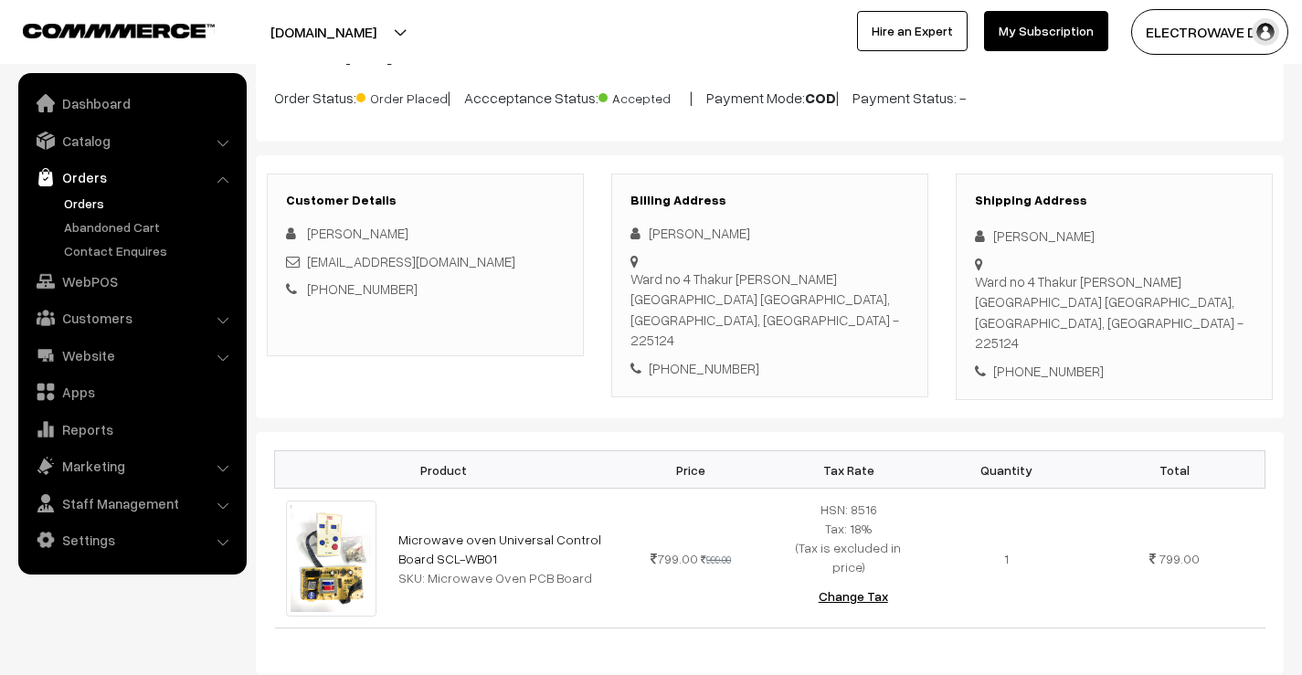
scroll to position [91, 0]
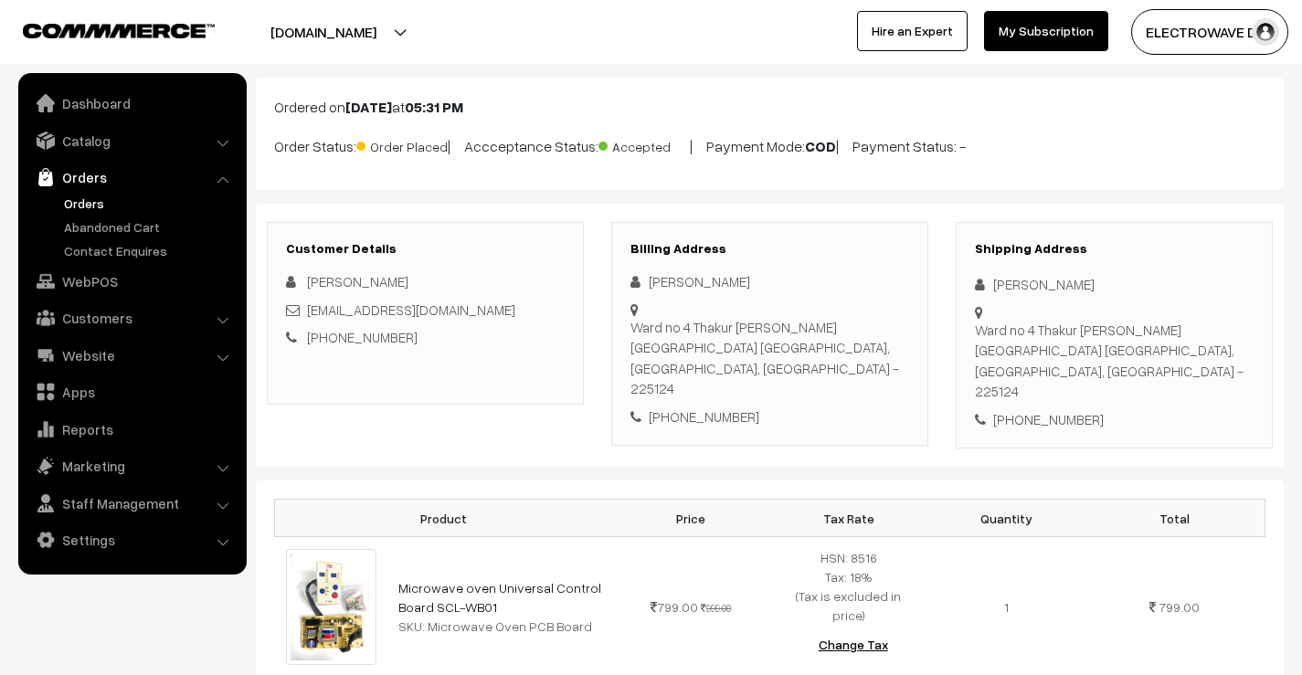
click at [1001, 286] on div "[PERSON_NAME]" at bounding box center [1114, 284] width 279 height 21
copy div "Akshay"
click at [1050, 281] on div "[PERSON_NAME]" at bounding box center [1114, 284] width 279 height 21
click at [1053, 282] on div "[PERSON_NAME]" at bounding box center [1114, 284] width 279 height 21
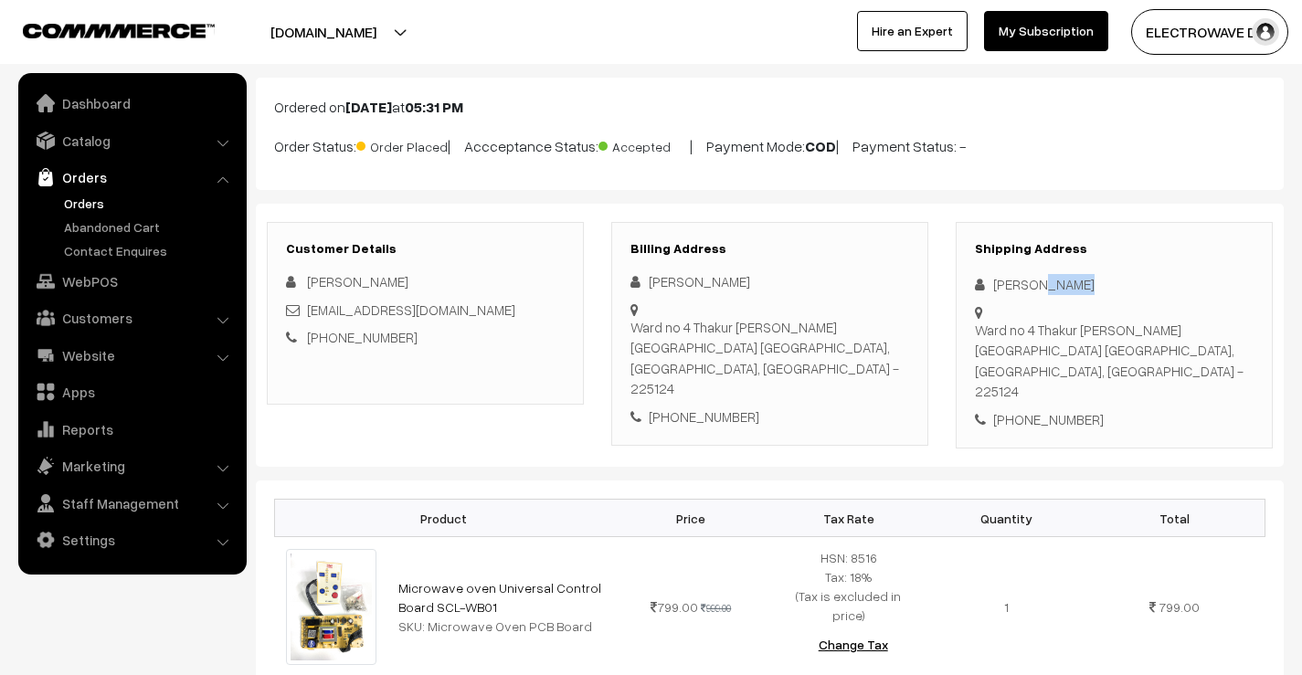
copy div "Shukla"
drag, startPoint x: 515, startPoint y: 310, endPoint x: 307, endPoint y: 308, distance: 208.3
click at [307, 308] on div "[EMAIL_ADDRESS][DOMAIN_NAME]" at bounding box center [425, 310] width 279 height 21
copy link "akshayshukla630@gmail.com"
click at [704, 407] on div "+91 8182000898" at bounding box center [769, 417] width 279 height 21
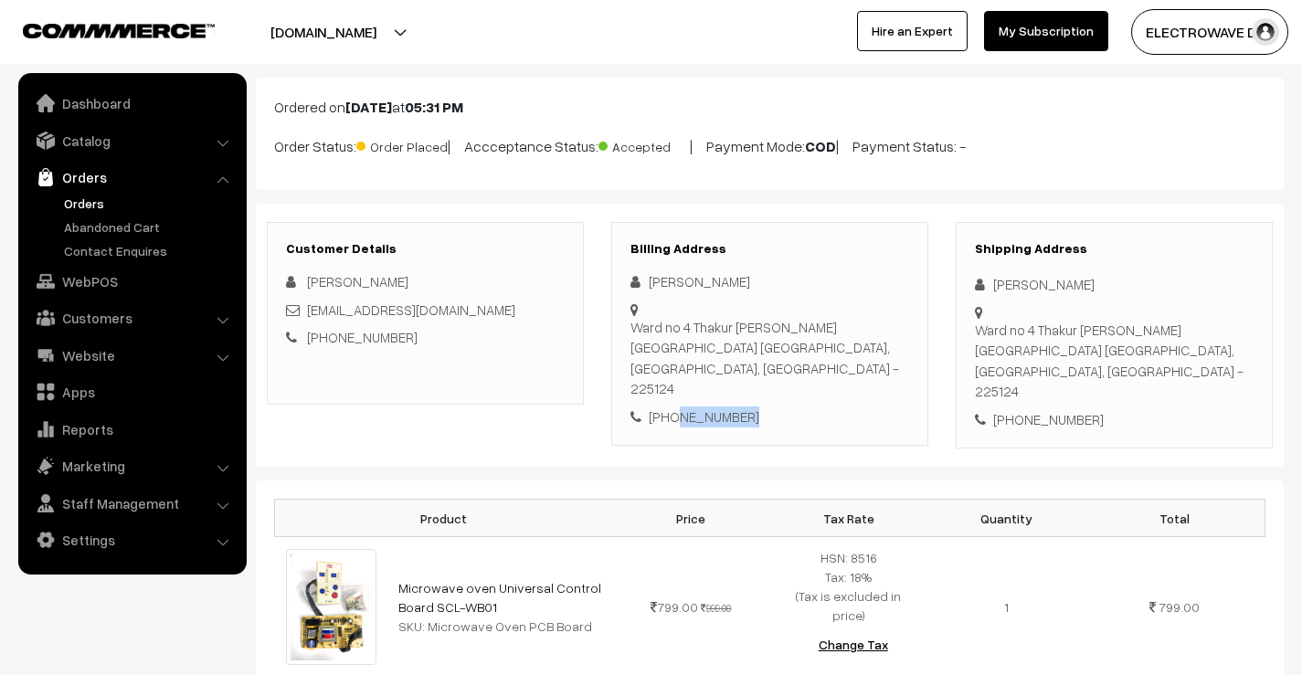
click at [704, 407] on div "+91 8182000898" at bounding box center [769, 417] width 279 height 21
copy div "8182000898"
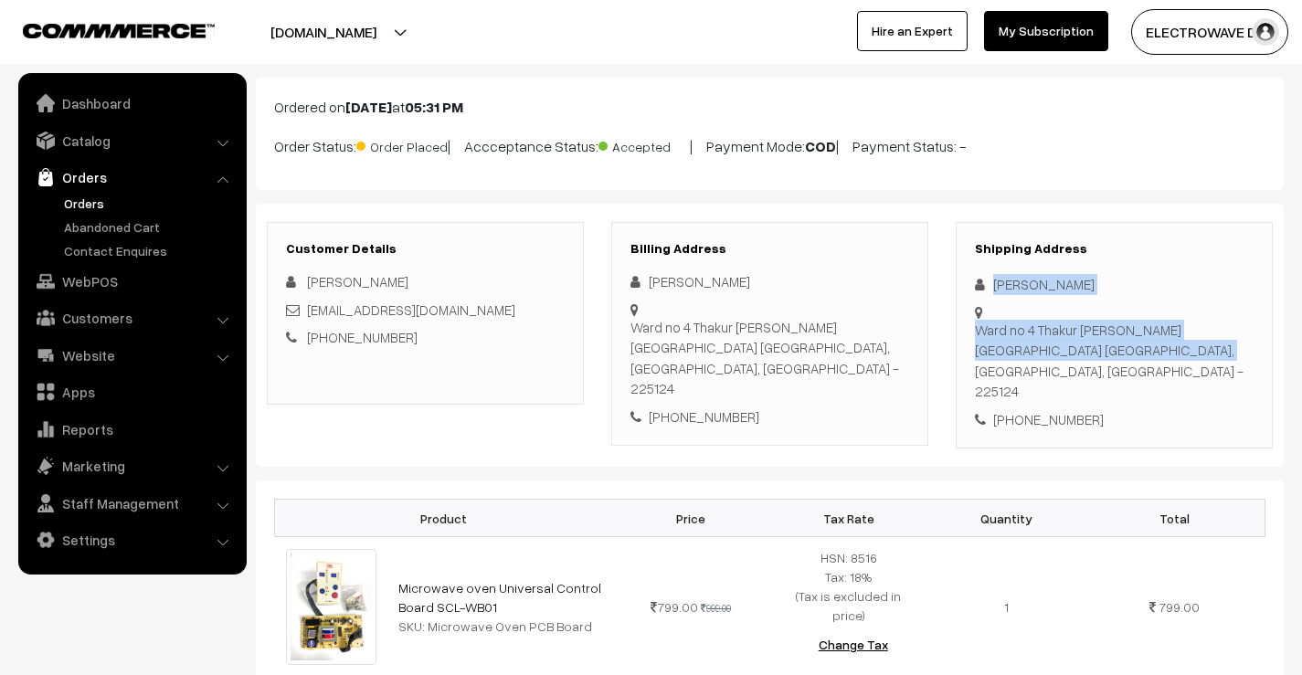
drag, startPoint x: 988, startPoint y: 280, endPoint x: 1091, endPoint y: 352, distance: 126.0
click at [1092, 353] on div "Shipping Address Akshay Shukla Ward no 4 Thakur dwara ward Haidergarh barabanki…" at bounding box center [1114, 336] width 317 height 228
copy div "Akshay Shukla Ward no 4 Thakur dwara ward Haidergarh barabank"
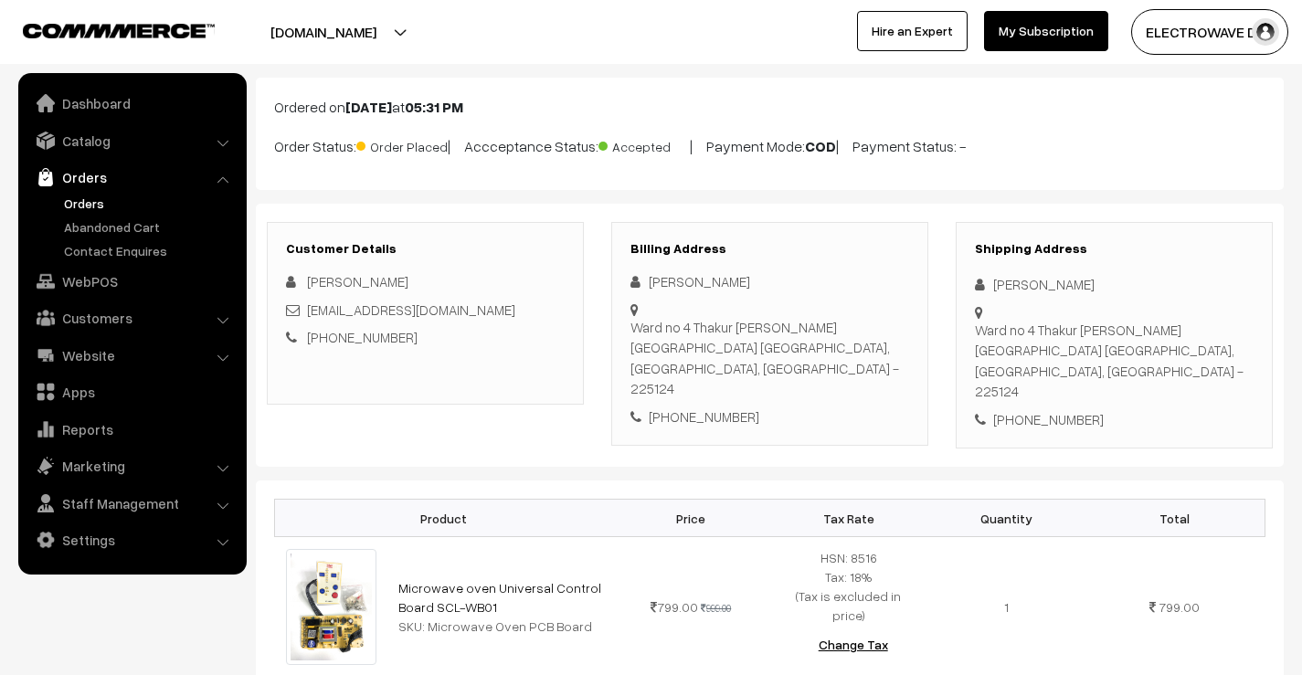
click at [1145, 375] on div "Ward no 4 Thakur dwara ward Haidergarh barabanki, Uttar Pradesh, India - 225124" at bounding box center [1114, 361] width 279 height 82
drag, startPoint x: 1105, startPoint y: 355, endPoint x: 1126, endPoint y: 416, distance: 63.9
click at [1126, 416] on div "Shipping Address Akshay Shukla Ward no 4 Thakur dwara ward Haidergarh barabanki…" at bounding box center [1114, 336] width 317 height 228
copy div "Uttar Pradesh, India - 225124 +91 8182000898"
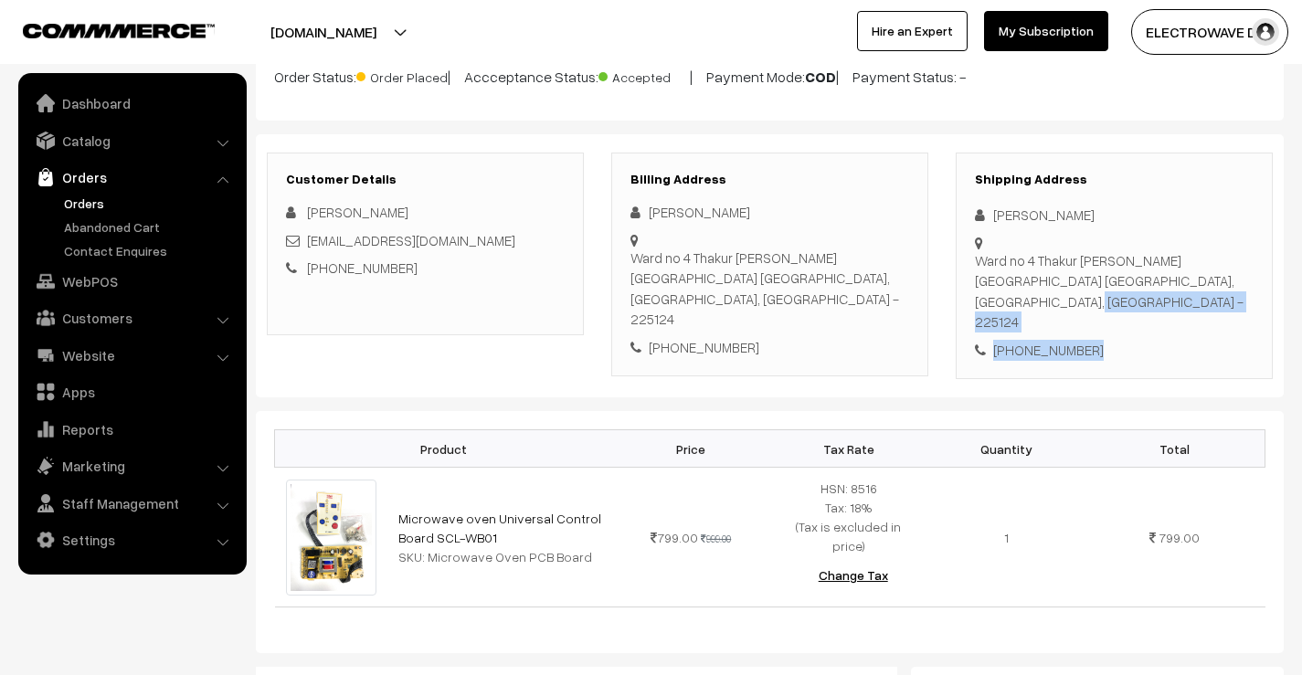
scroll to position [183, 0]
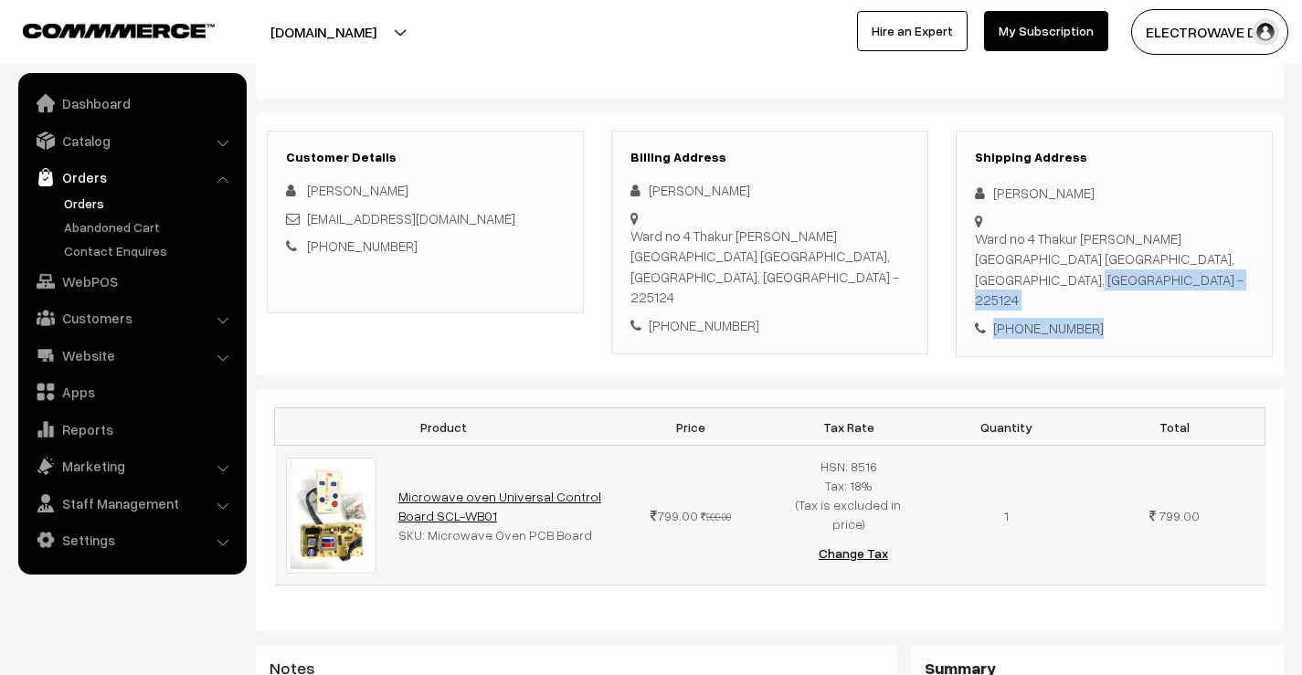
drag, startPoint x: 503, startPoint y: 494, endPoint x: 397, endPoint y: 480, distance: 107.0
click at [397, 480] on td "Microwave oven Universal Control Board SCL-WB01 SKU: Microwave Oven PCB Board" at bounding box center [499, 516] width 225 height 140
copy link "Microwave oven Universal Control Board SCL-WB01"
drag, startPoint x: 427, startPoint y: 514, endPoint x: 590, endPoint y: 516, distance: 163.6
click at [590, 525] on div "SKU: Microwave Oven PCB Board" at bounding box center [499, 534] width 203 height 19
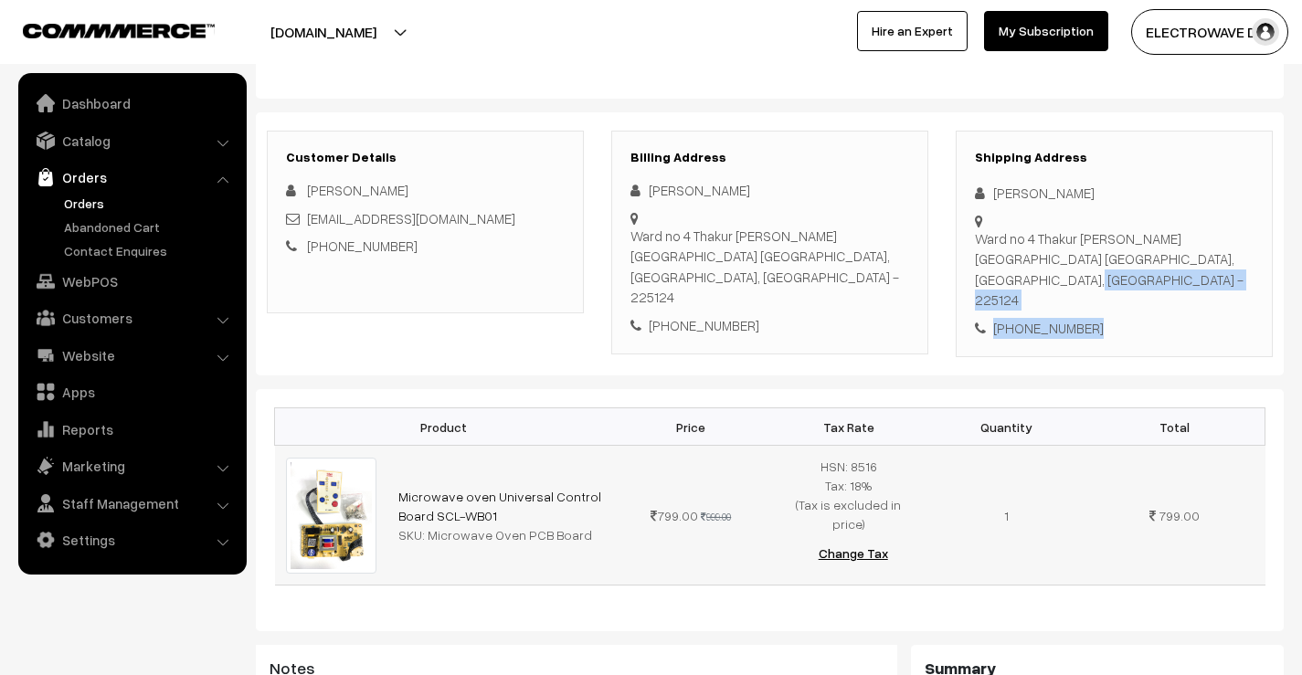
copy div "Microwave Oven PCB Board"
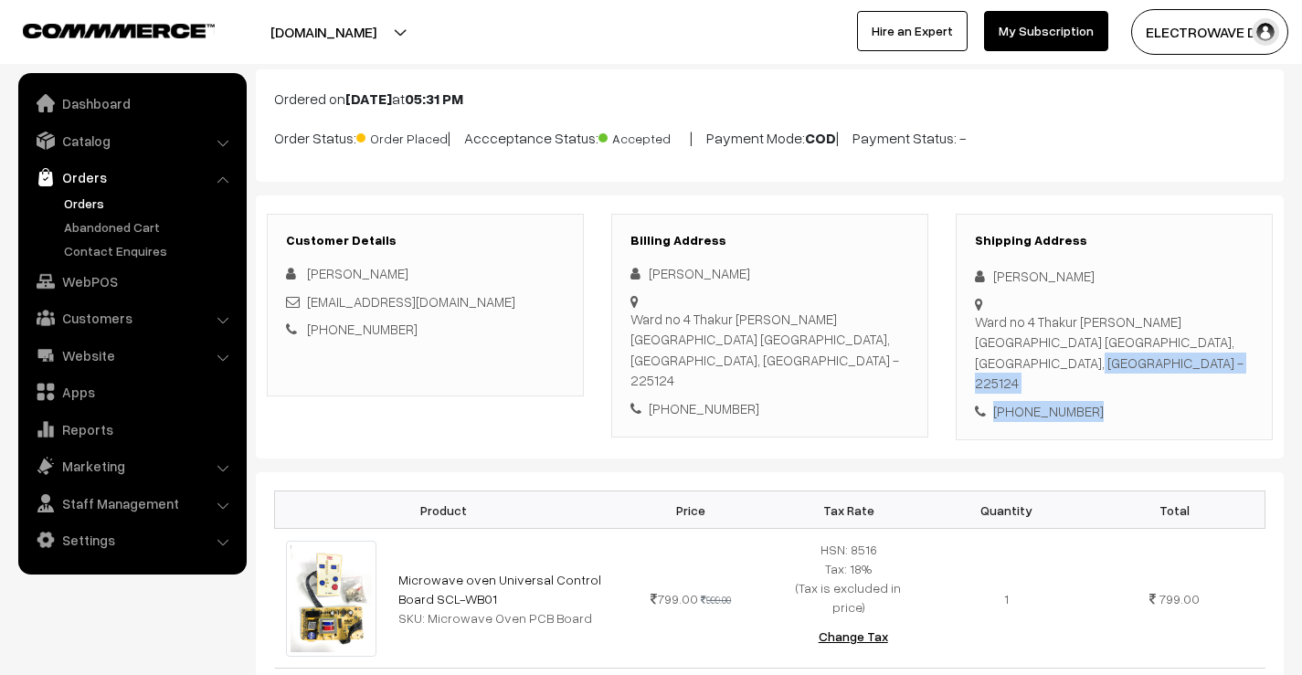
scroll to position [0, 0]
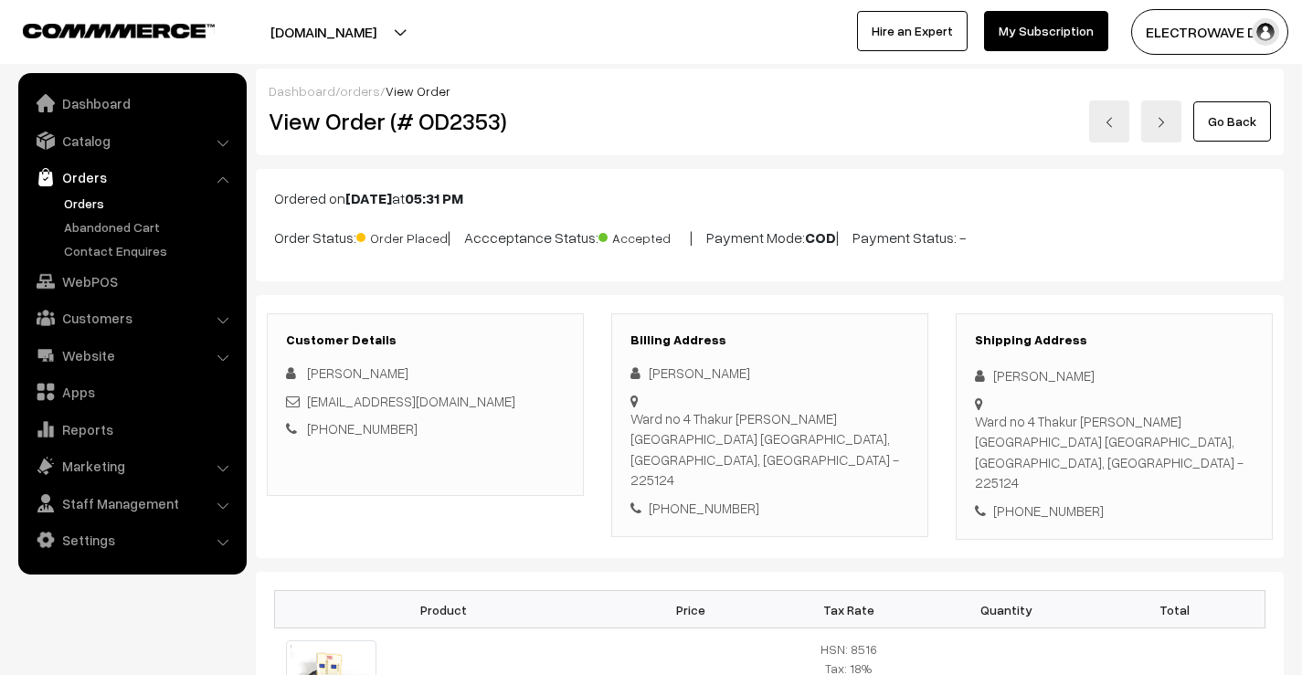
click at [474, 113] on h2 "View Order (# OD2353)" at bounding box center [427, 121] width 316 height 28
copy h2 "OD2353"
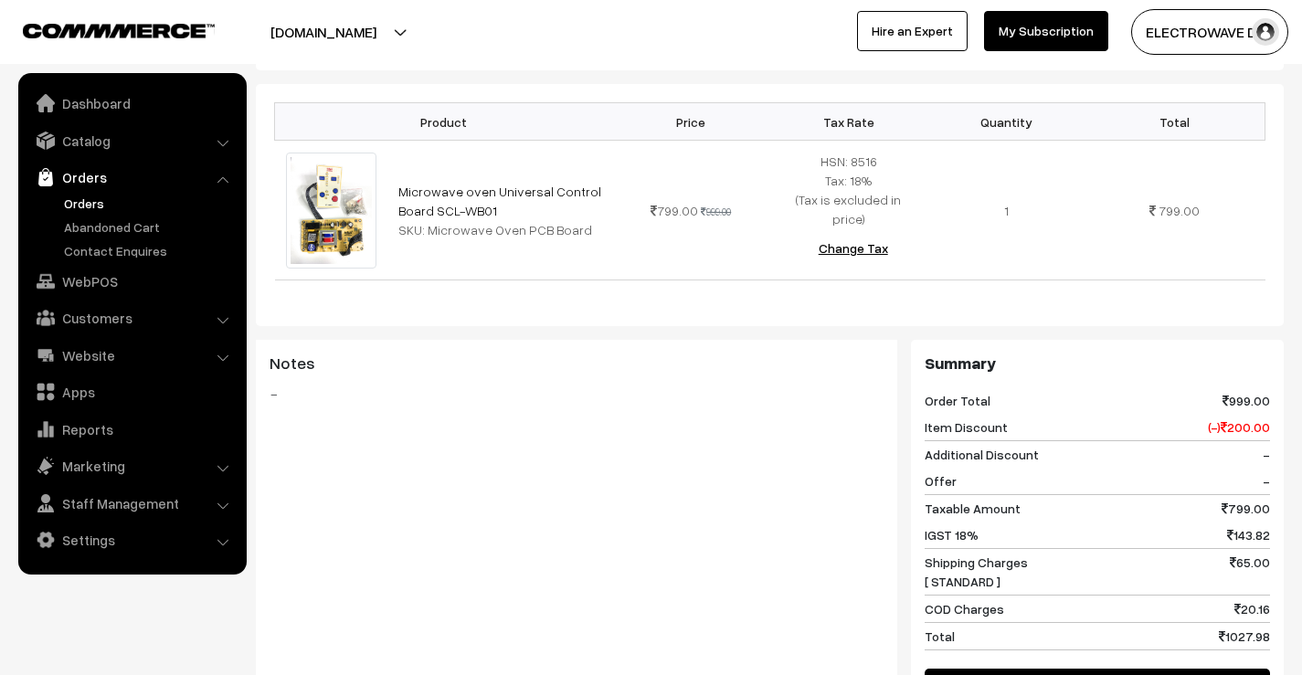
scroll to position [548, 0]
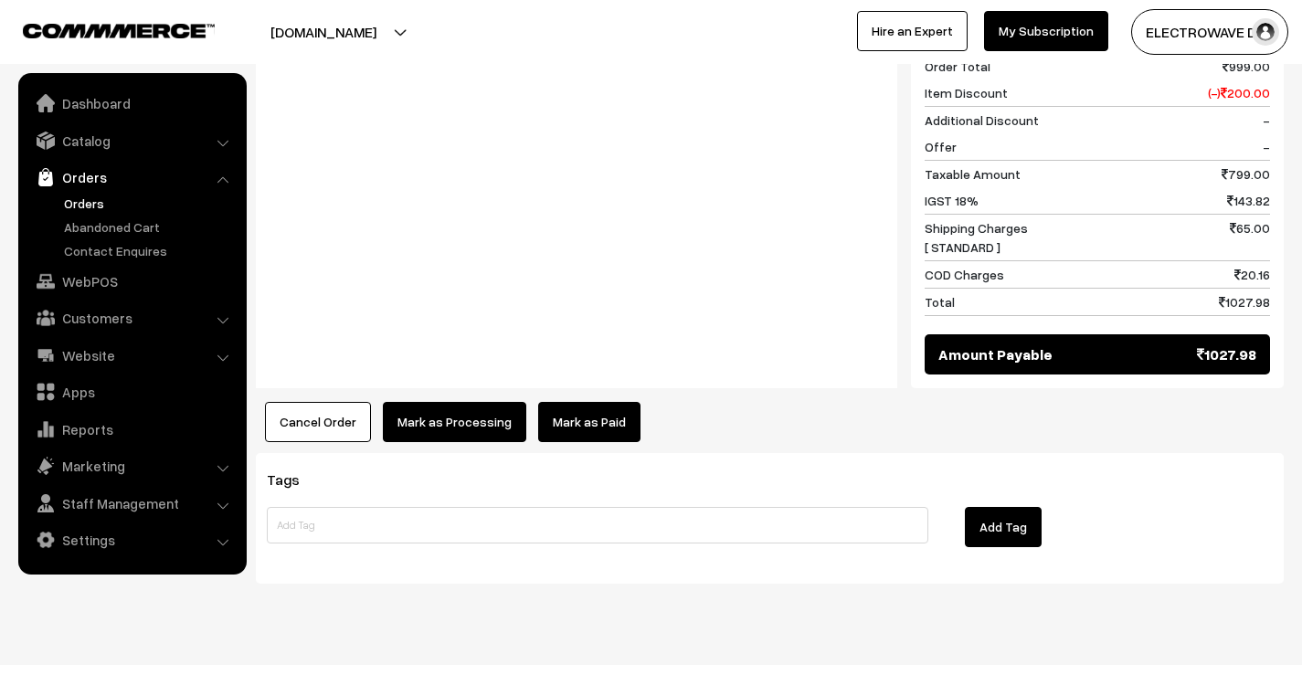
click at [469, 402] on button "Mark as Processing" at bounding box center [454, 422] width 143 height 40
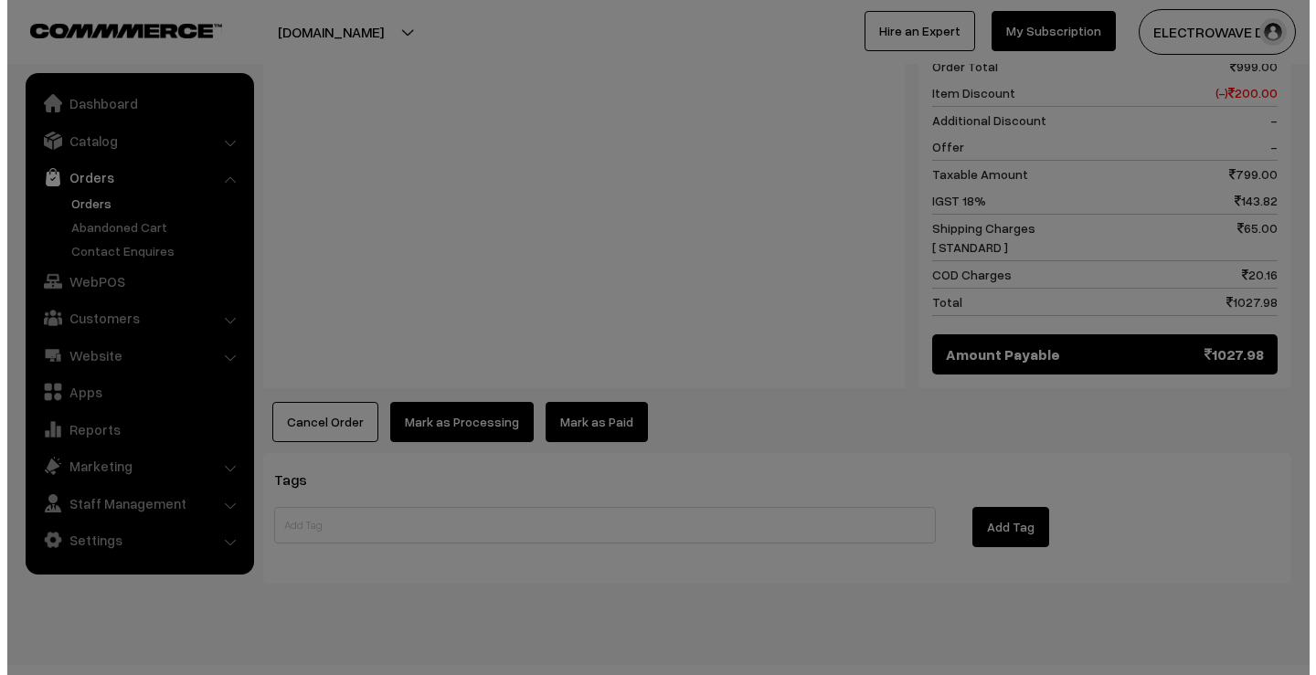
scroll to position [824, 0]
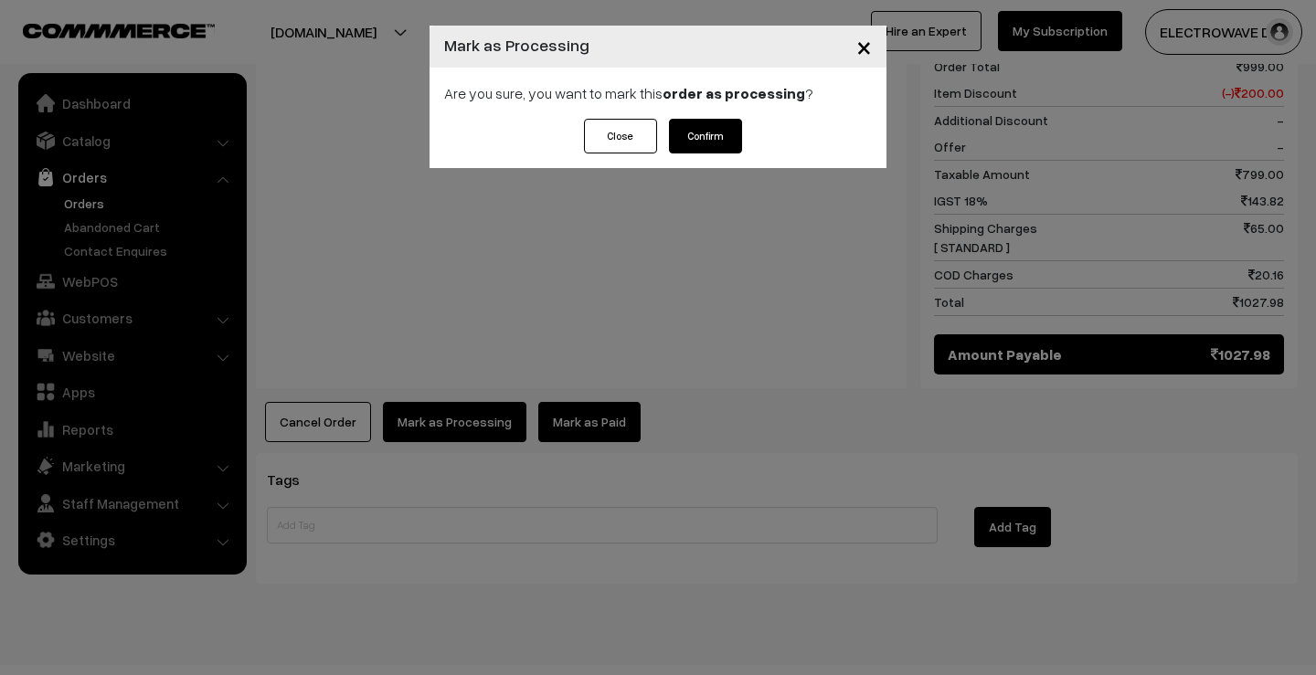
click at [716, 141] on button "Confirm" at bounding box center [705, 136] width 73 height 35
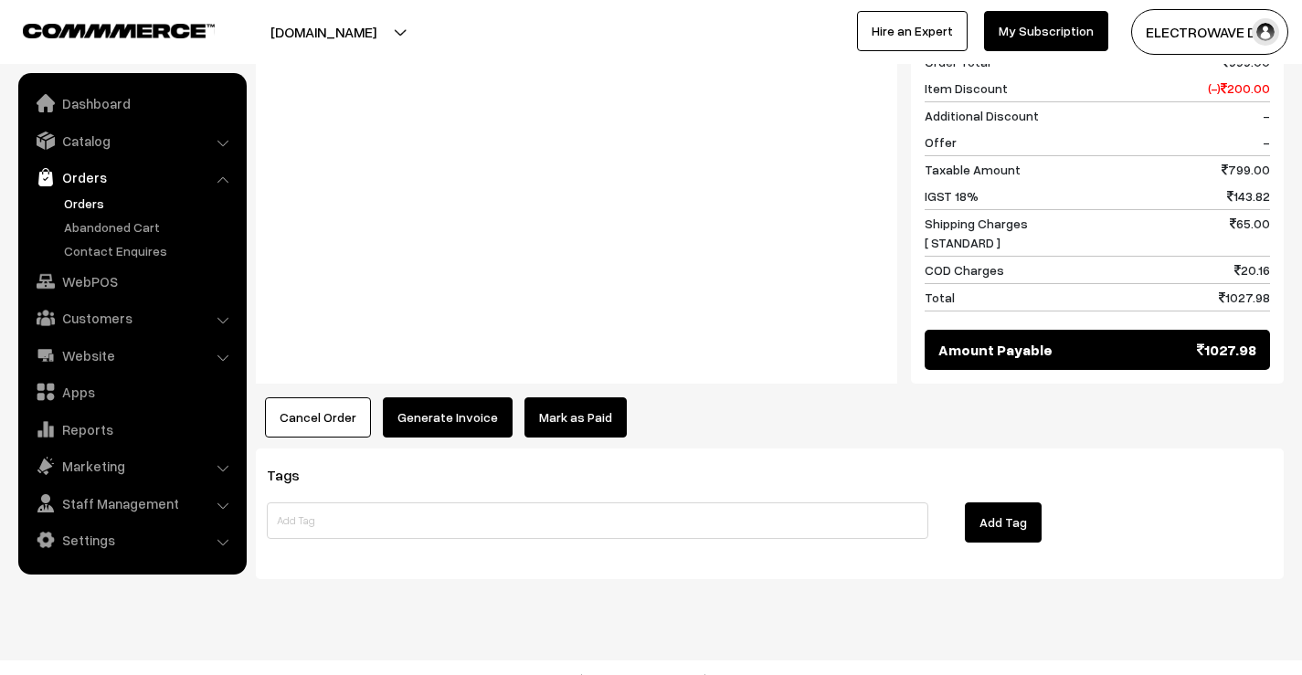
click at [420, 397] on button "Generate Invoice" at bounding box center [448, 417] width 130 height 40
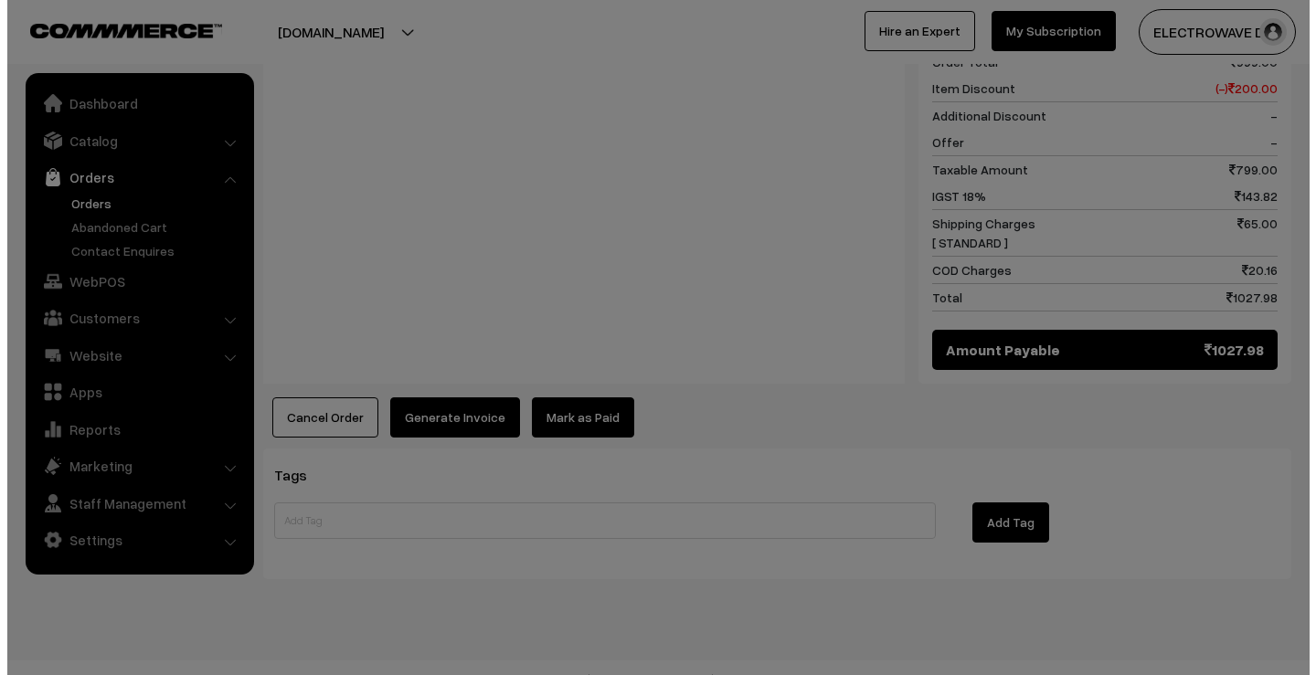
scroll to position [829, 0]
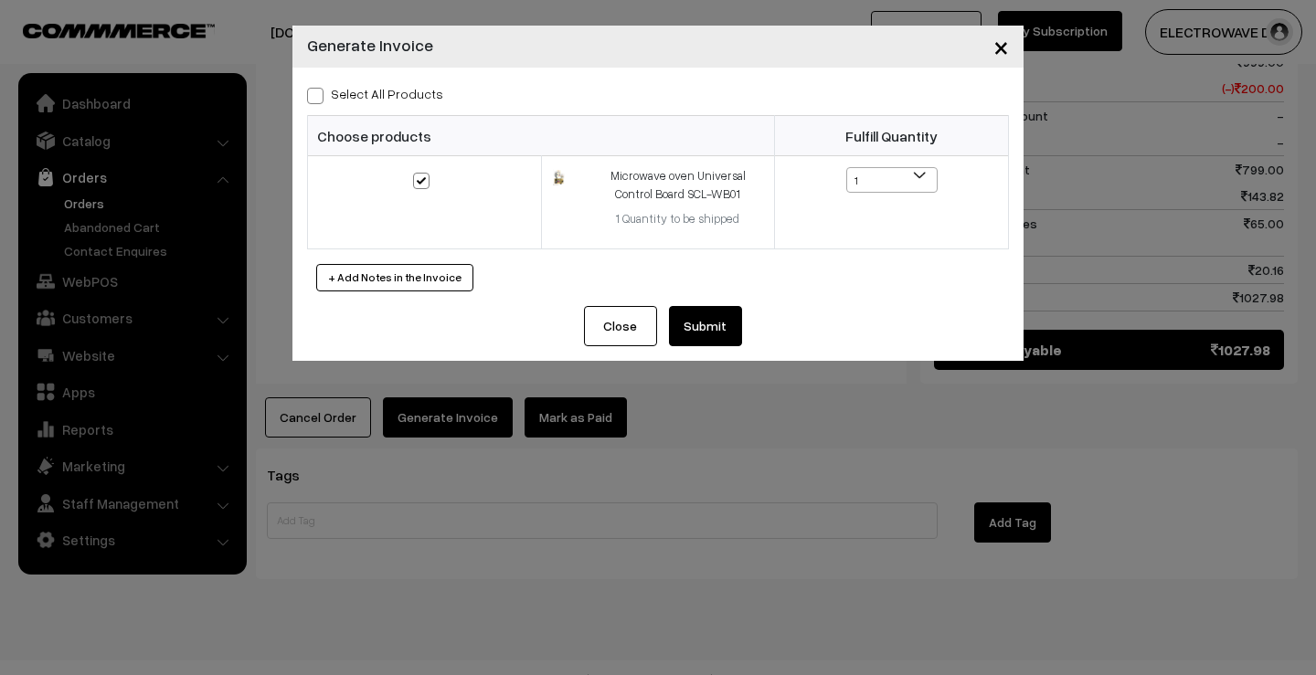
click at [705, 310] on button "Submit" at bounding box center [705, 326] width 73 height 40
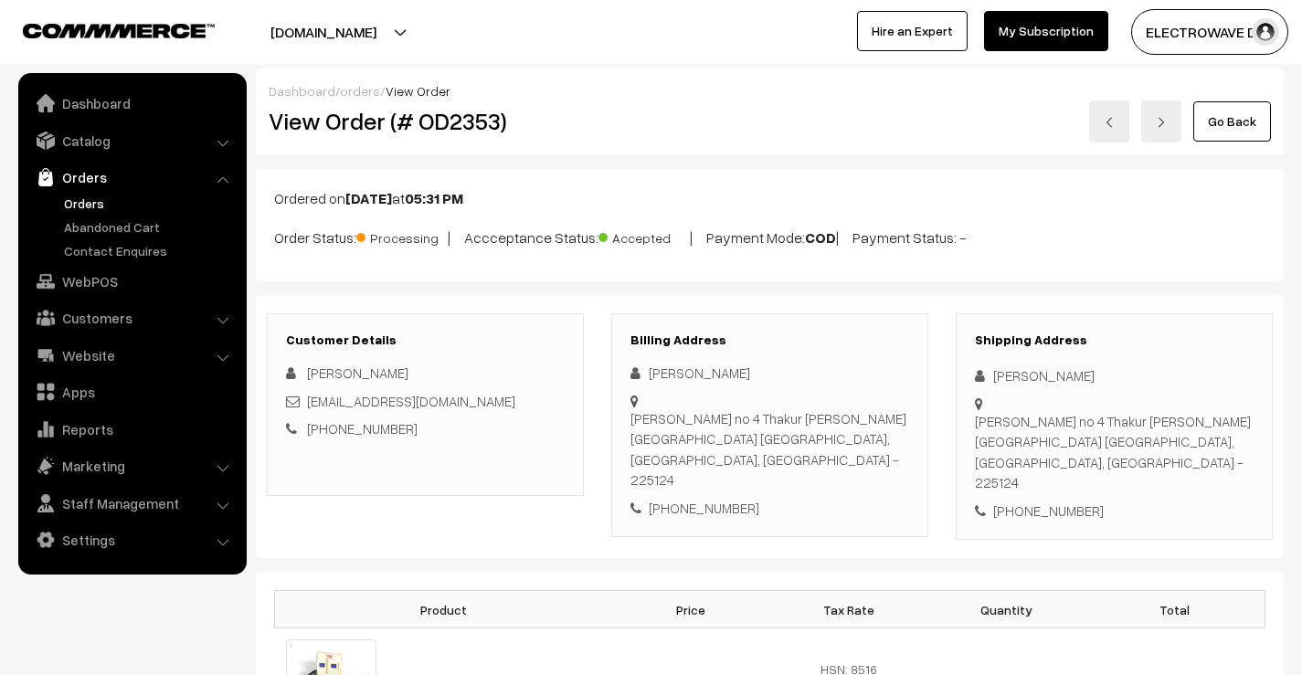
click at [1115, 115] on link at bounding box center [1109, 122] width 40 height 42
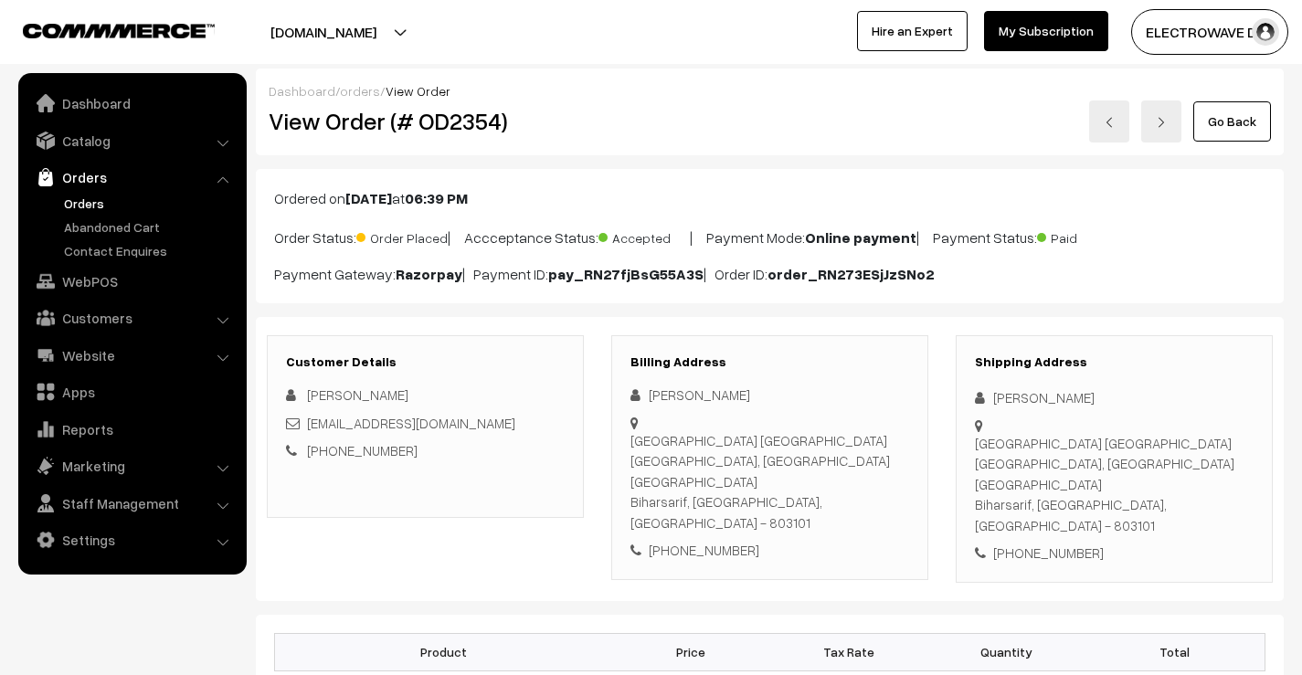
click at [1106, 134] on link at bounding box center [1109, 122] width 40 height 42
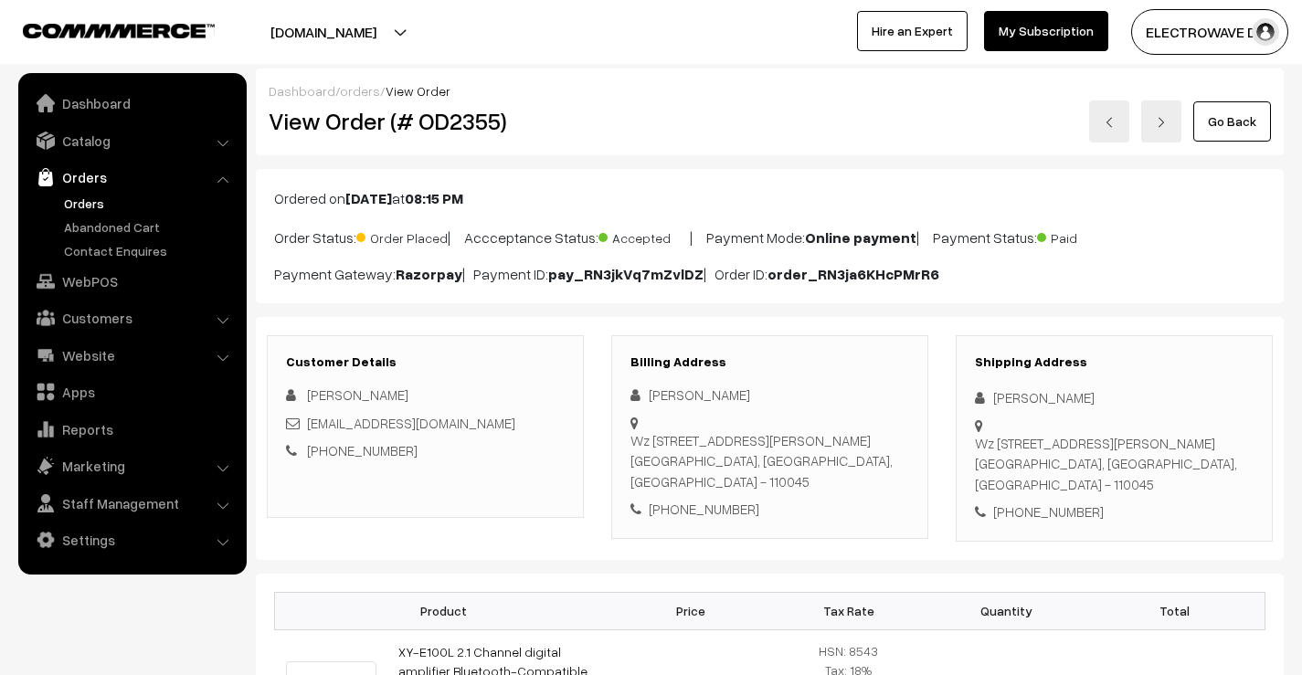
click at [1119, 122] on link at bounding box center [1109, 122] width 40 height 42
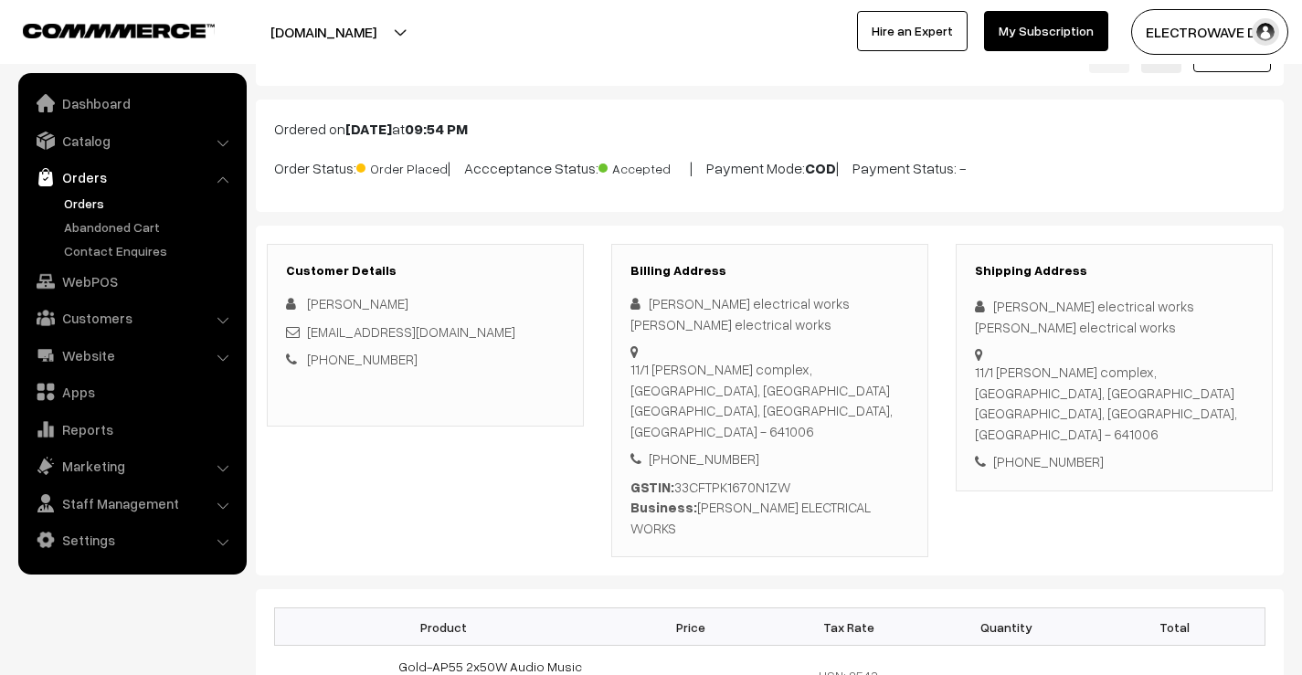
scroll to position [91, 0]
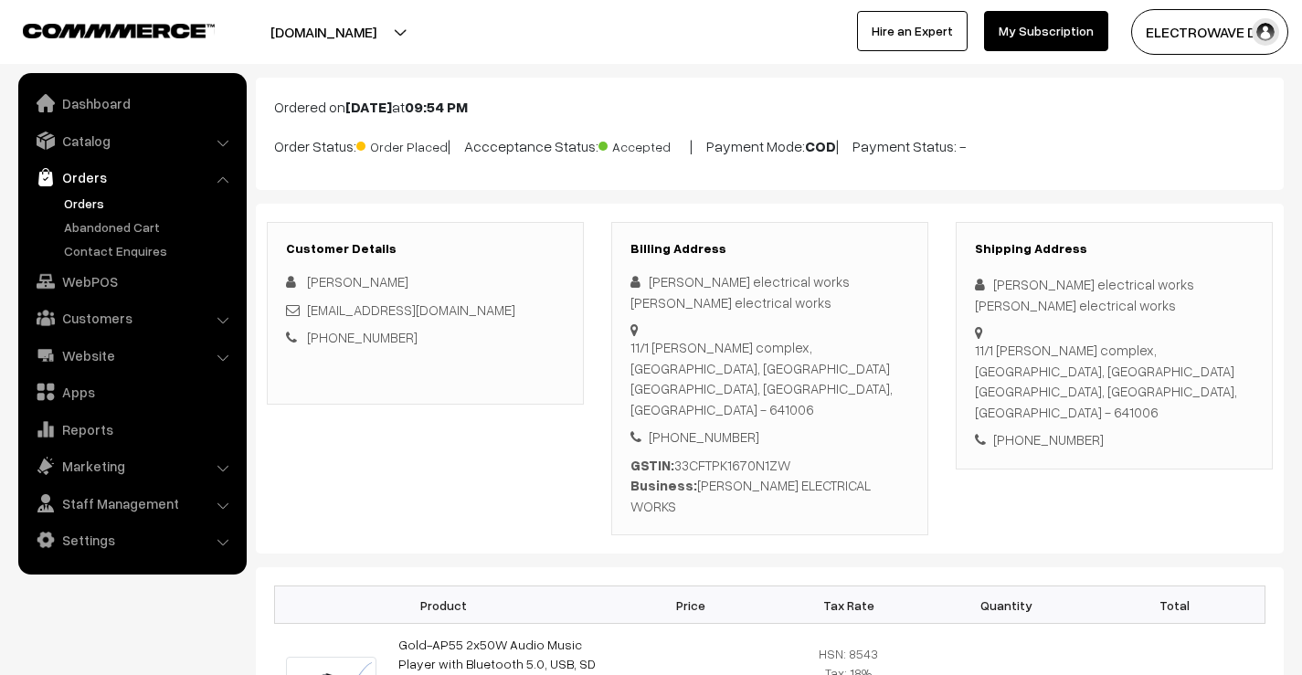
click at [998, 286] on div "[PERSON_NAME] electrical works [PERSON_NAME] electrical works" at bounding box center [1114, 294] width 279 height 41
copy div "Sri"
click at [1014, 273] on div "Shipping Address Sri ayyappa electrical works Sri ayyappa electrical works 11/1…" at bounding box center [1114, 346] width 317 height 248
click at [1030, 291] on div "[PERSON_NAME] electrical works [PERSON_NAME] electrical works" at bounding box center [1114, 294] width 279 height 41
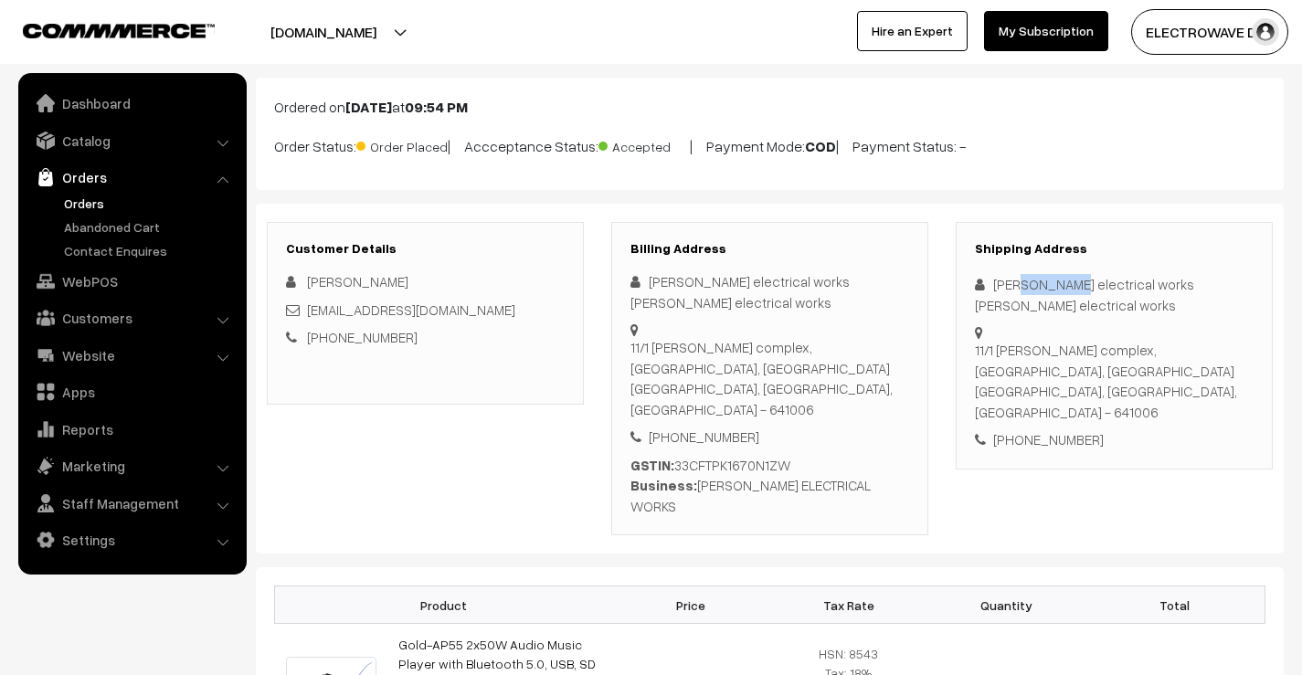
click at [1030, 291] on div "[PERSON_NAME] electrical works [PERSON_NAME] electrical works" at bounding box center [1114, 294] width 279 height 41
copy div "ayyappa"
click at [1095, 288] on div "[PERSON_NAME] electrical works [PERSON_NAME] electrical works" at bounding box center [1114, 294] width 279 height 41
click at [1096, 288] on div "[PERSON_NAME] electrical works [PERSON_NAME] electrical works" at bounding box center [1114, 294] width 279 height 41
copy div "electrical"
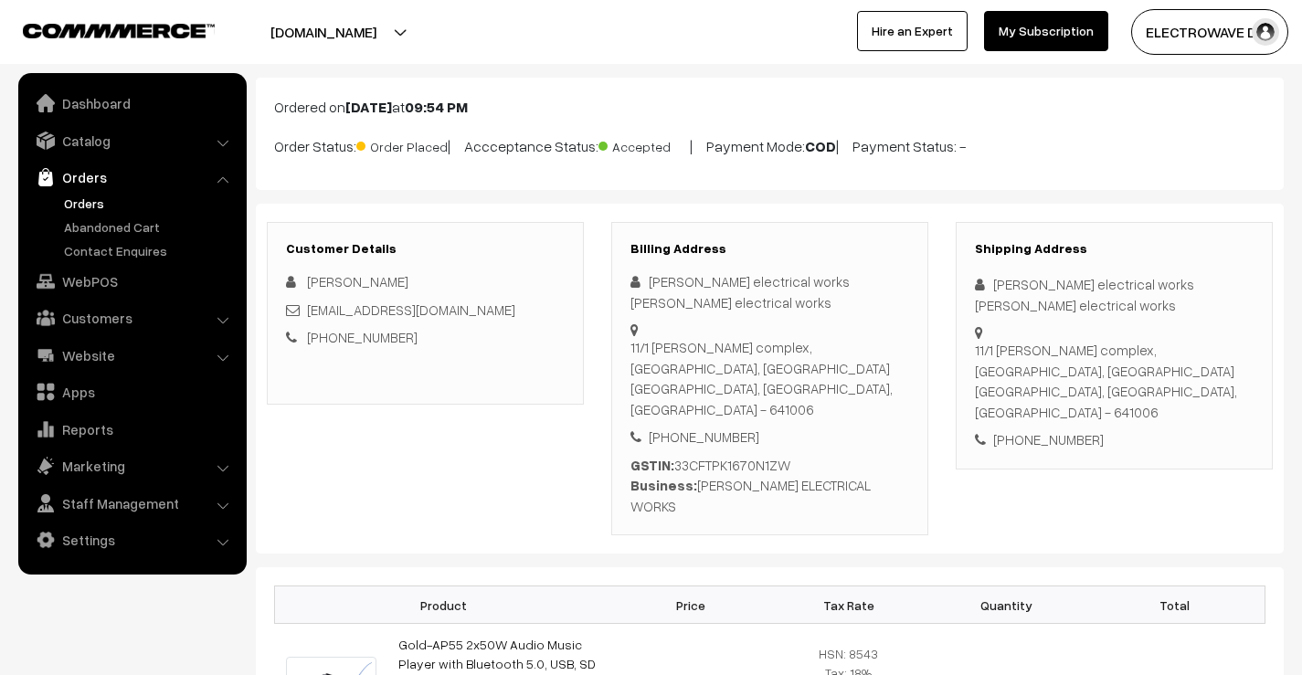
click at [1131, 288] on div "[PERSON_NAME] electrical works [PERSON_NAME] electrical works" at bounding box center [1114, 294] width 279 height 41
copy div "works"
drag, startPoint x: 475, startPoint y: 307, endPoint x: 307, endPoint y: 313, distance: 168.3
click at [307, 313] on div "ayyappa.service@gmail.com" at bounding box center [425, 310] width 279 height 21
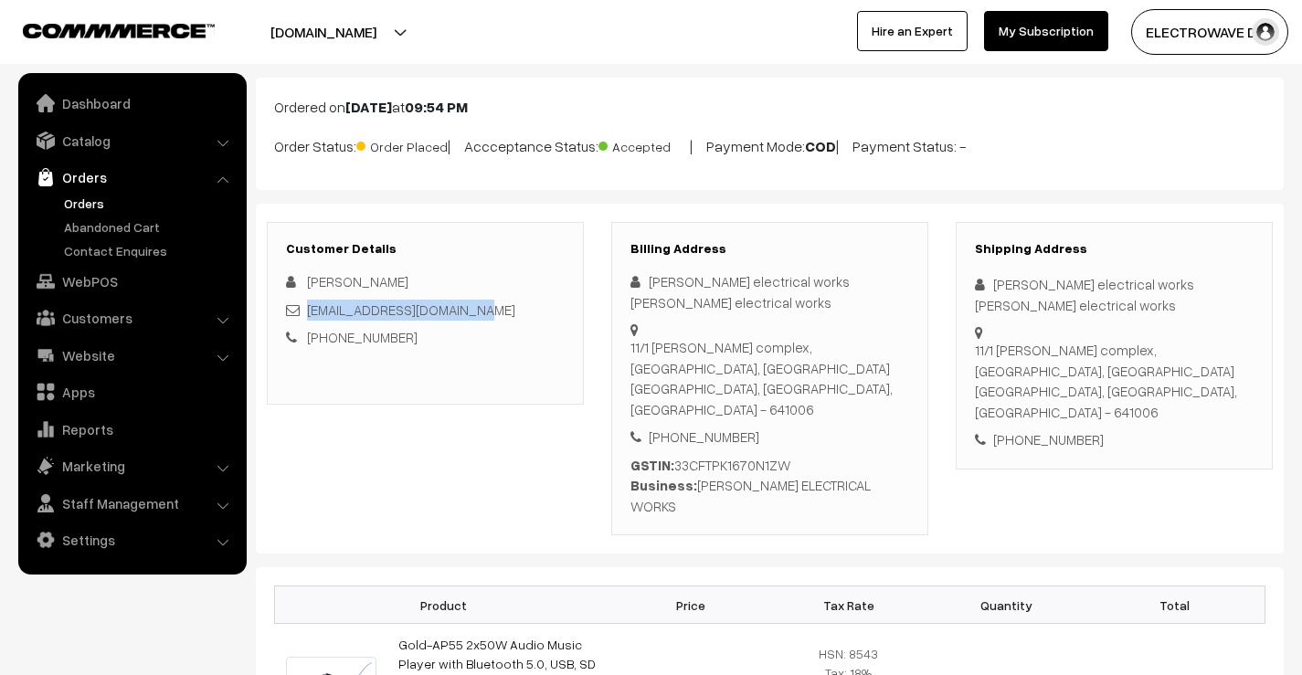
copy link "ayyappa.service@gmail.com"
click at [1052, 429] on div "+91 9994858294" at bounding box center [1114, 439] width 279 height 21
copy div "9994858294"
drag, startPoint x: 991, startPoint y: 282, endPoint x: 1044, endPoint y: 367, distance: 99.7
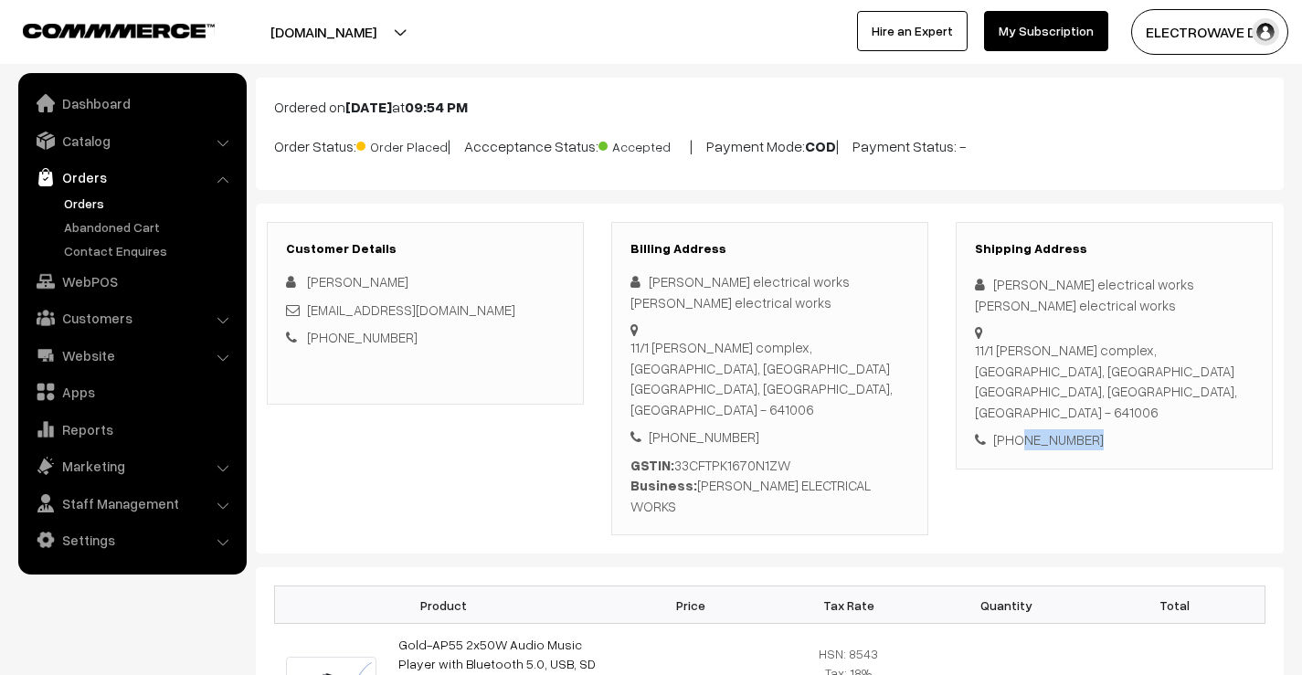
click at [1044, 367] on div "Shipping Address Sri ayyappa electrical works Sri ayyappa electrical works 11/1…" at bounding box center [1114, 346] width 317 height 248
copy div "Sri ayyappa electrical works Sri ayyappa electrical works 11/1 jayam complex, l…"
drag, startPoint x: 977, startPoint y: 392, endPoint x: 1111, endPoint y: 429, distance: 139.4
click at [1111, 429] on div "Shipping Address Sri ayyappa electrical works Sri ayyappa electrical works 11/1…" at bounding box center [1114, 346] width 317 height 248
copy div "Coimbatore, Tamil Nadu, India - 641006 +91 9994858294"
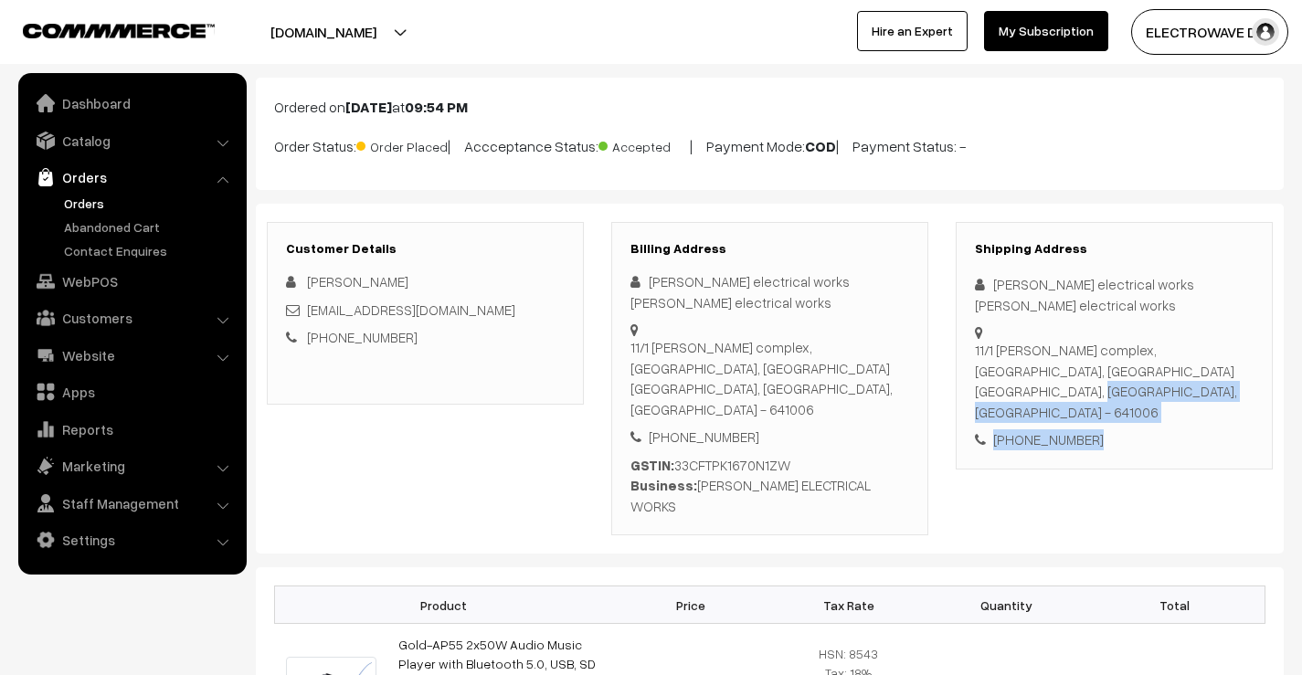
scroll to position [274, 0]
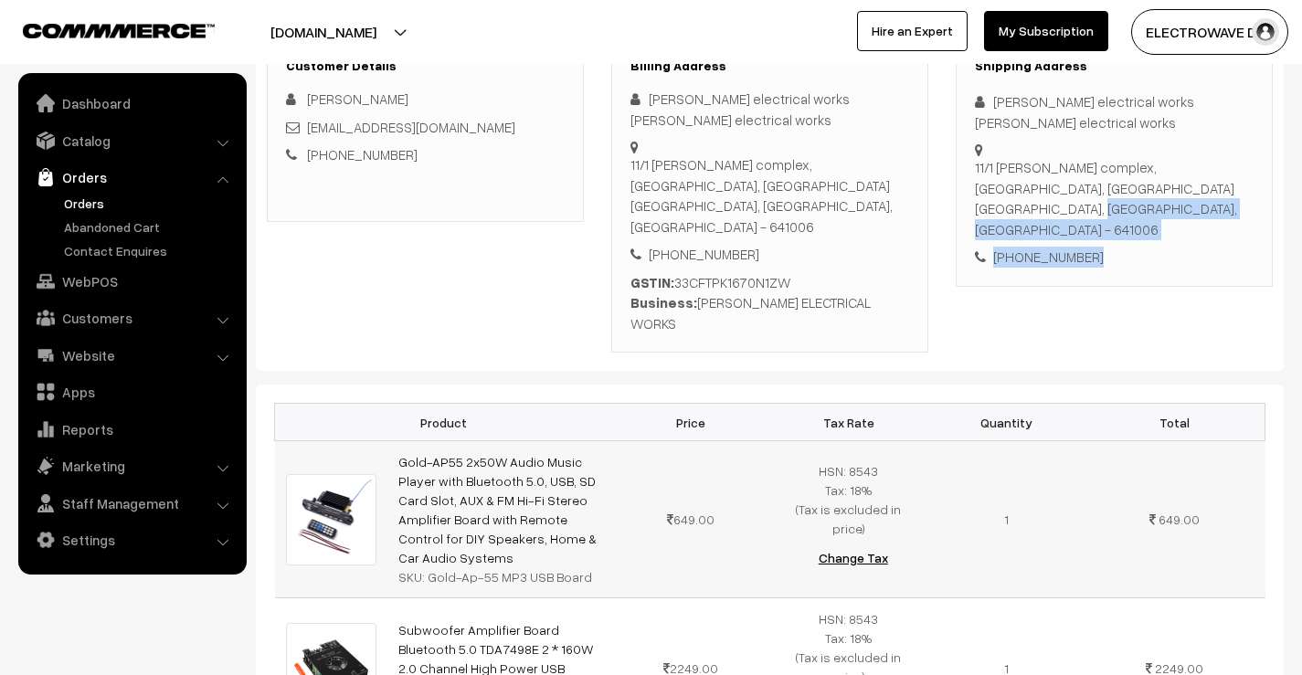
drag, startPoint x: 552, startPoint y: 501, endPoint x: 396, endPoint y: 424, distance: 174.1
click at [396, 441] on td "Gold-AP55 2x50W Audio Music Player with Bluetooth 5.0, USB, SD Card Slot, AUX &…" at bounding box center [499, 519] width 225 height 157
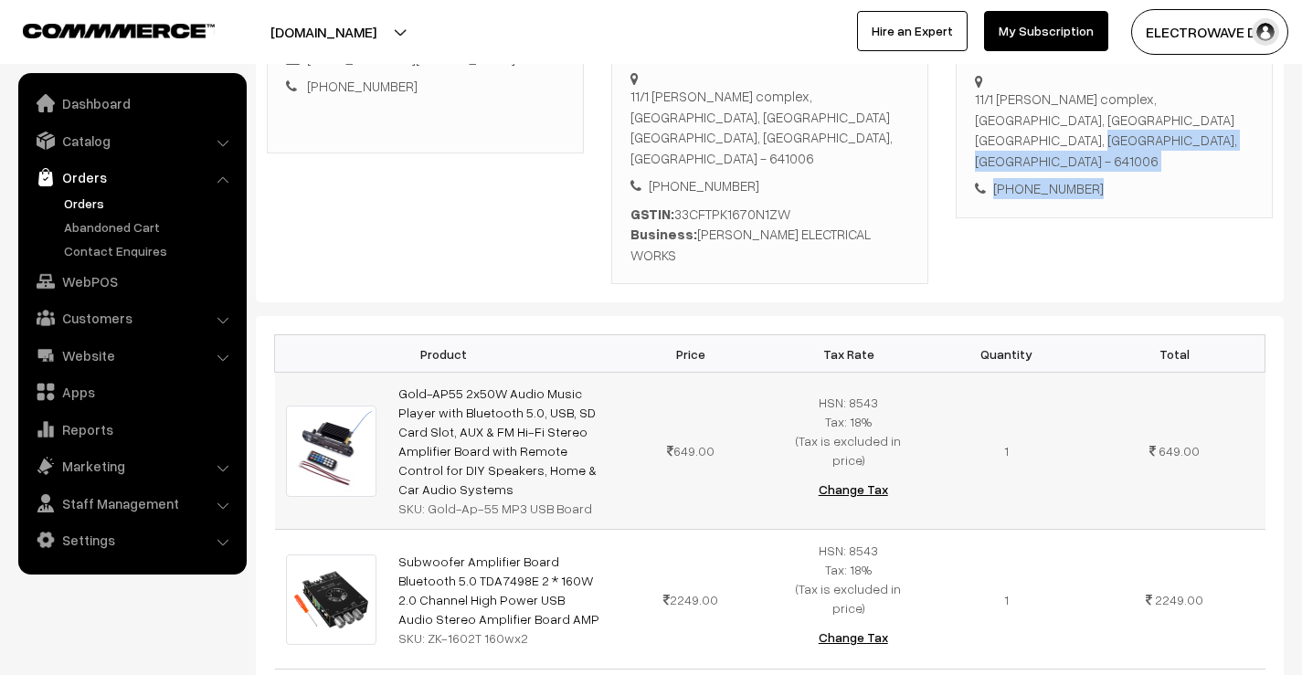
scroll to position [366, 0]
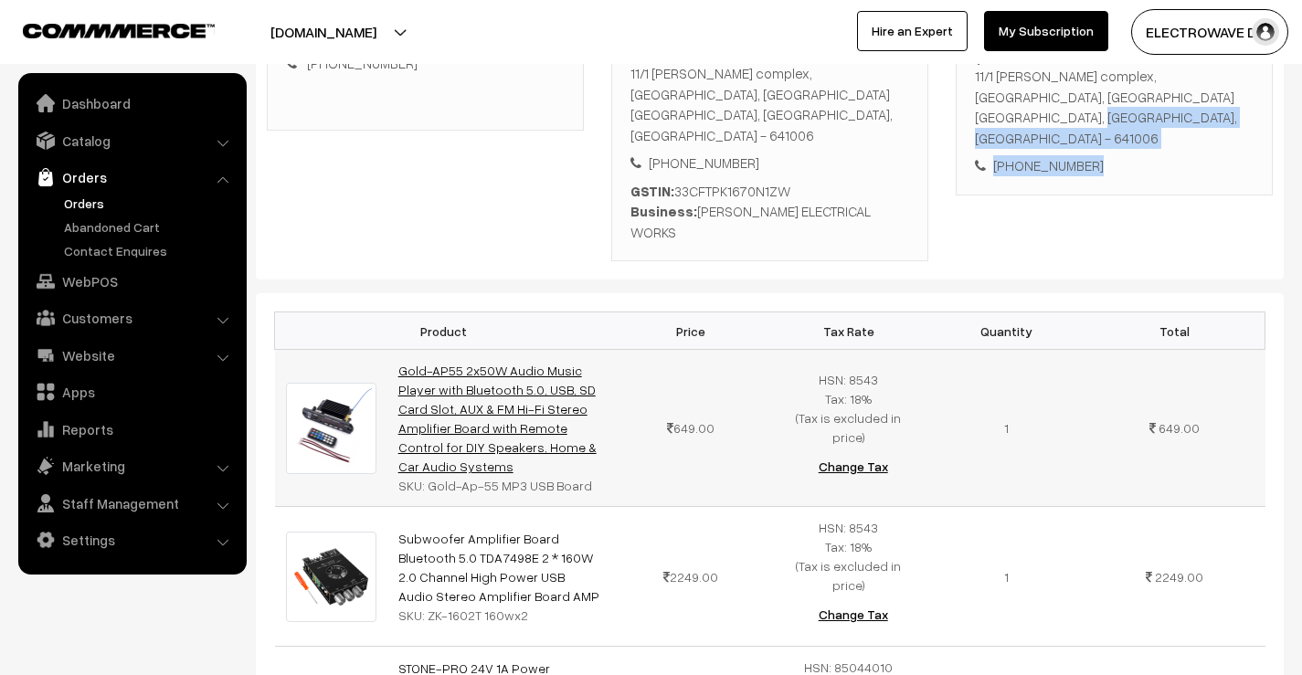
copy link "Gold-AP55 2x50W Audio Music Player with Bluetooth 5.0, USB, SD Card Slot, AUX &…"
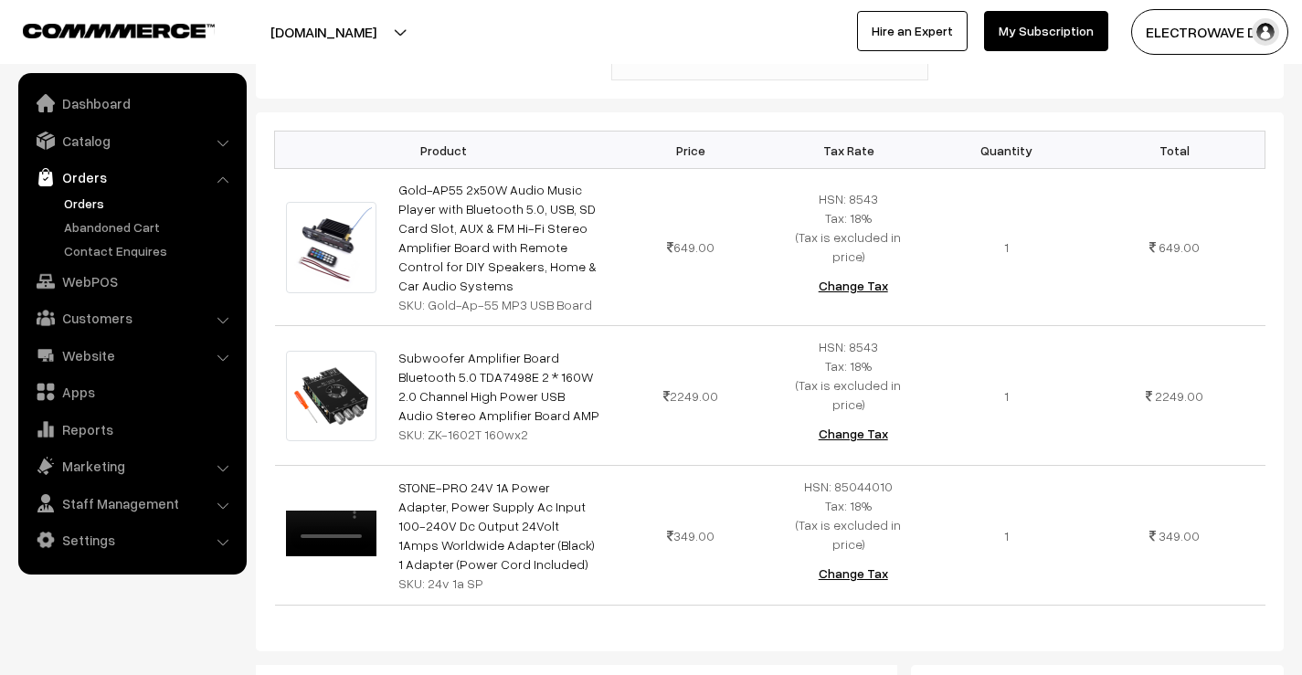
scroll to position [548, 0]
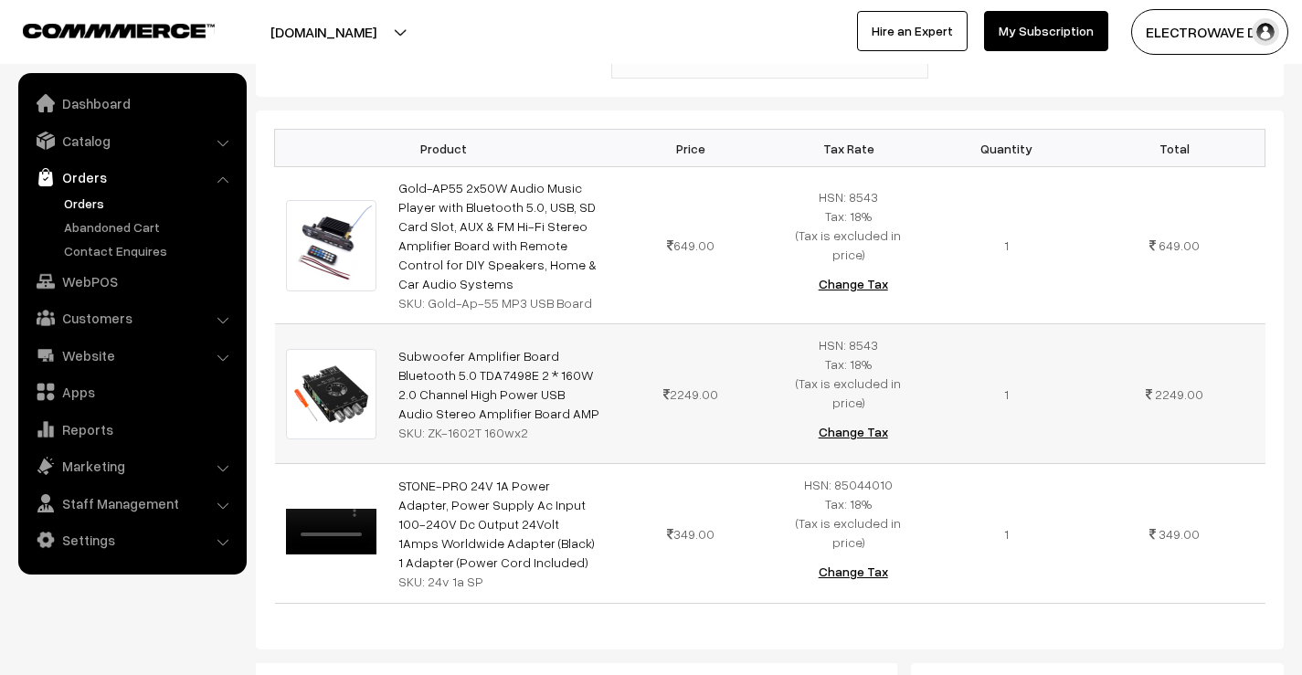
drag, startPoint x: 518, startPoint y: 345, endPoint x: 396, endPoint y: 294, distance: 132.7
click at [396, 324] on td "Subwoofer Amplifier Board Bluetooth 5.0 TDA7498E 2 * 160W 2.0 Channel High Powe…" at bounding box center [499, 394] width 225 height 140
copy link "Subwoofer Amplifier Board Bluetooth 5.0 TDA7498E 2 * 160W 2.0 Channel High Powe…"
drag, startPoint x: 425, startPoint y: 363, endPoint x: 517, endPoint y: 366, distance: 92.4
click at [517, 423] on div "SKU: ZK-1602T 160wx2" at bounding box center [499, 432] width 203 height 19
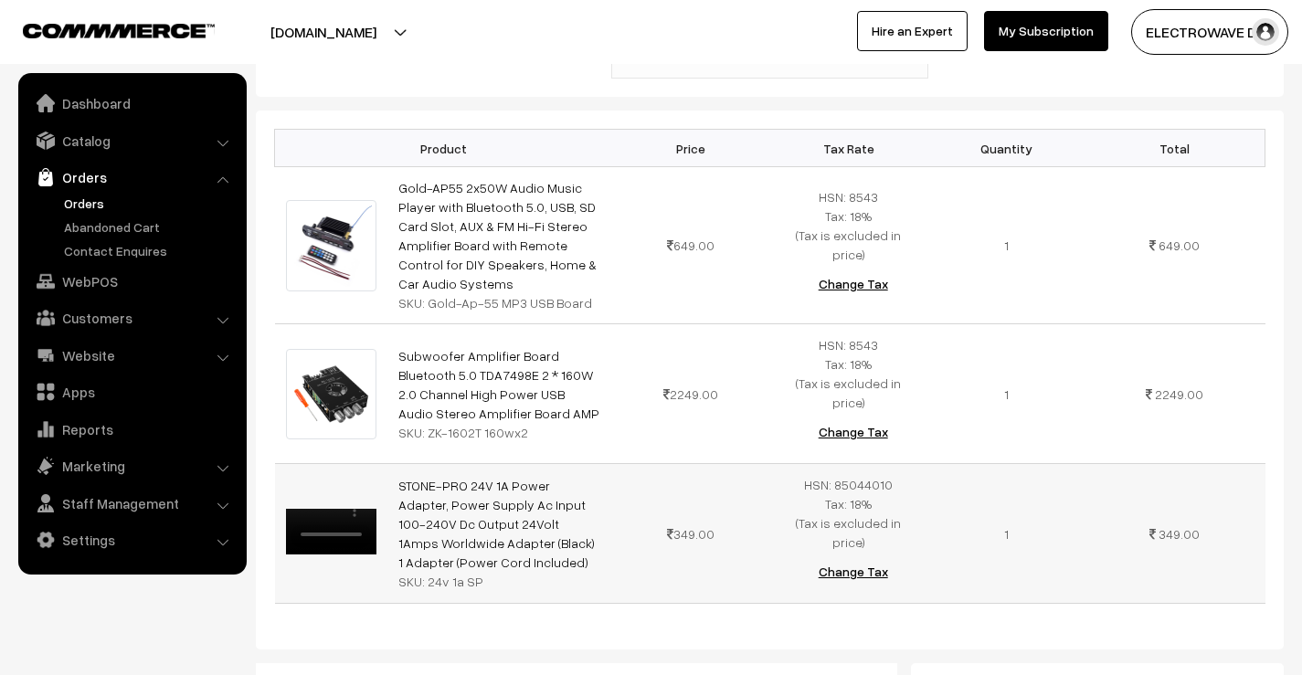
drag, startPoint x: 455, startPoint y: 494, endPoint x: 397, endPoint y: 419, distance: 95.8
click at [397, 464] on td "STONE-PRO 24V 1A Power Adapter, Power Supply Ac Input 100-240V Dc Output 24Volt…" at bounding box center [499, 534] width 225 height 140
click at [477, 293] on div "SKU: Gold-Ap-55 MP3 USB Board" at bounding box center [499, 302] width 203 height 19
drag, startPoint x: 450, startPoint y: 491, endPoint x: 397, endPoint y: 419, distance: 88.8
click at [397, 464] on td "STONE-PRO 24V 1A Power Adapter, Power Supply Ac Input 100-240V Dc Output 24Volt…" at bounding box center [499, 534] width 225 height 140
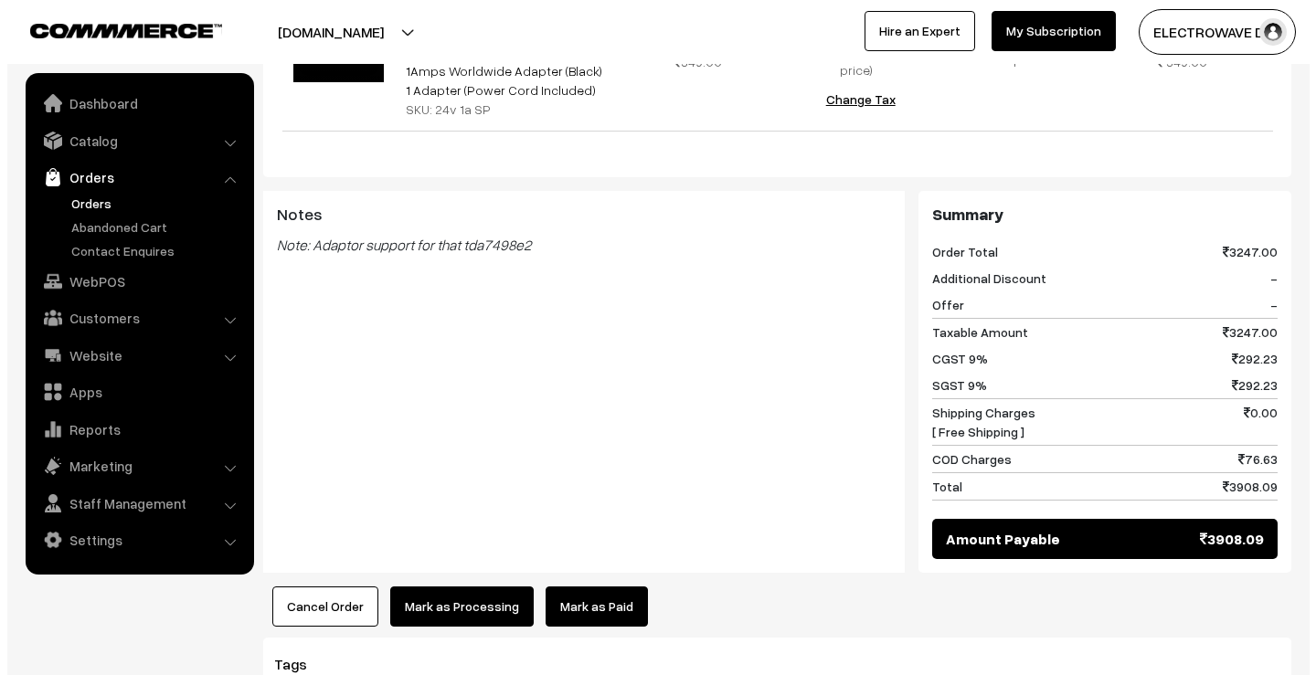
scroll to position [1097, 0]
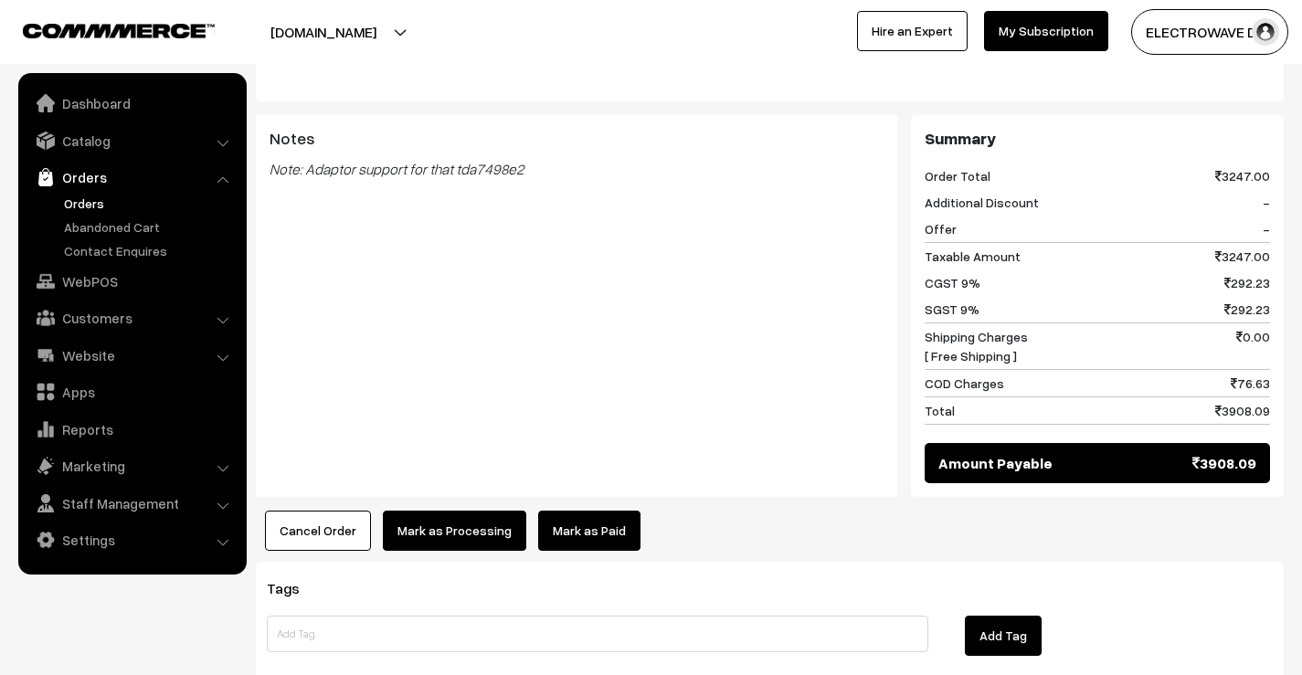
click at [439, 511] on button "Mark as Processing" at bounding box center [454, 531] width 143 height 40
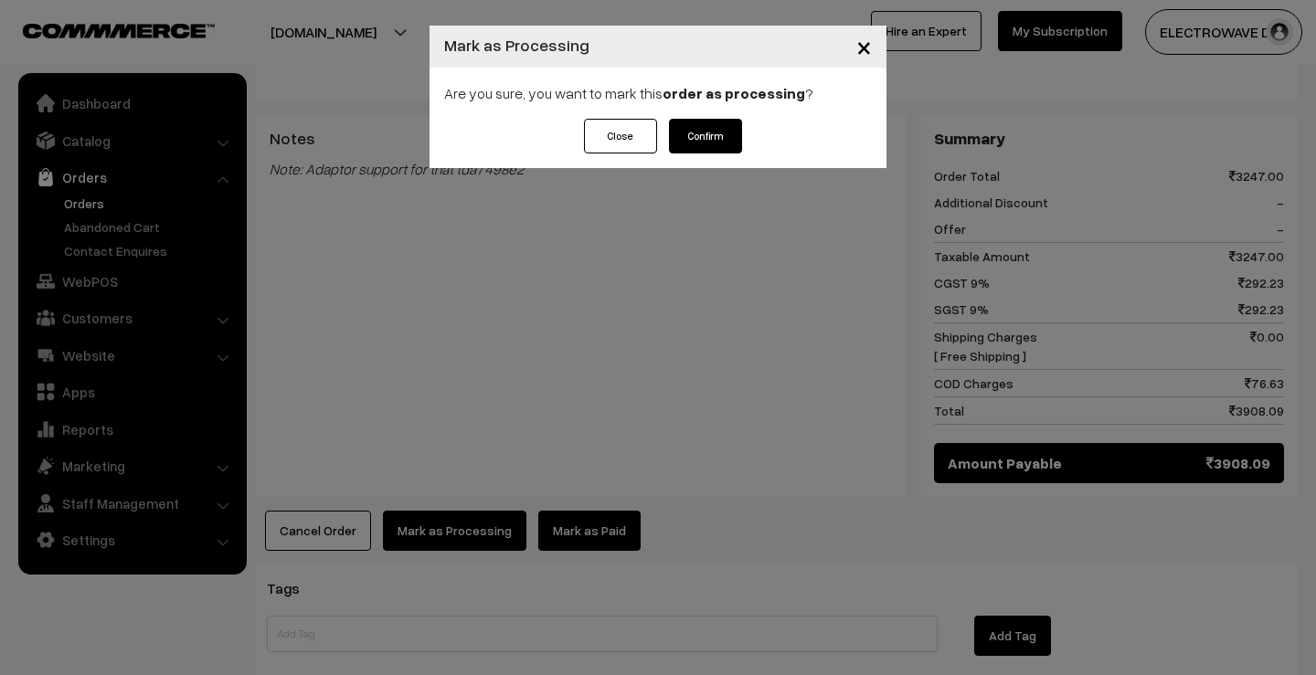
click at [713, 131] on button "Confirm" at bounding box center [705, 136] width 73 height 35
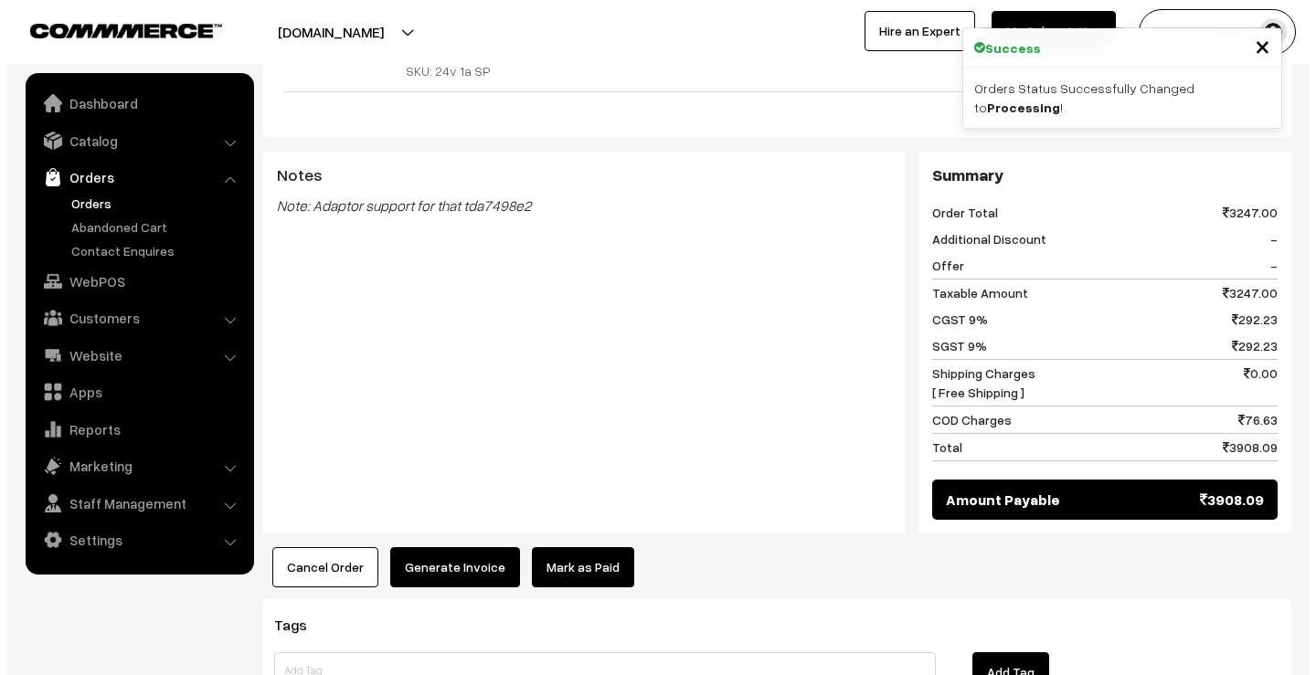
scroll to position [1097, 0]
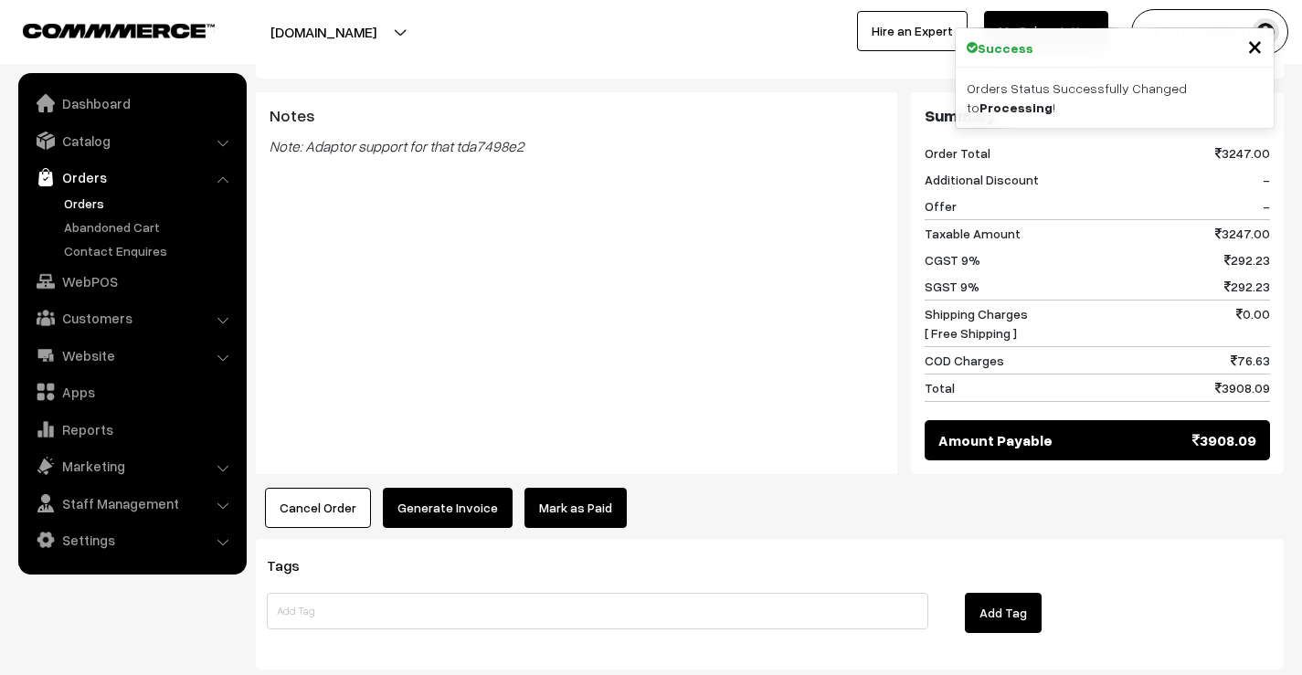
click at [468, 488] on button "Generate Invoice" at bounding box center [448, 508] width 130 height 40
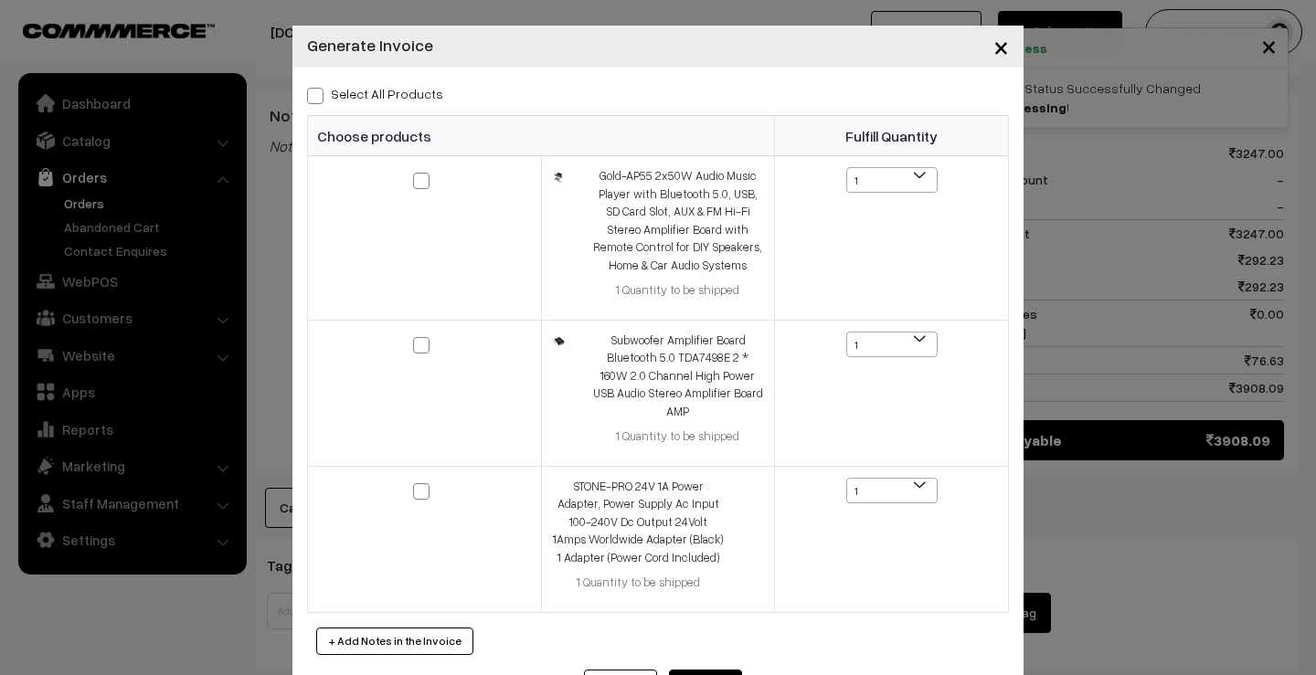
drag, startPoint x: 308, startPoint y: 99, endPoint x: 313, endPoint y: 124, distance: 26.2
click at [308, 98] on span at bounding box center [315, 96] width 16 height 16
click at [308, 98] on input "Select All Products" at bounding box center [313, 93] width 12 height 12
checkbox input "true"
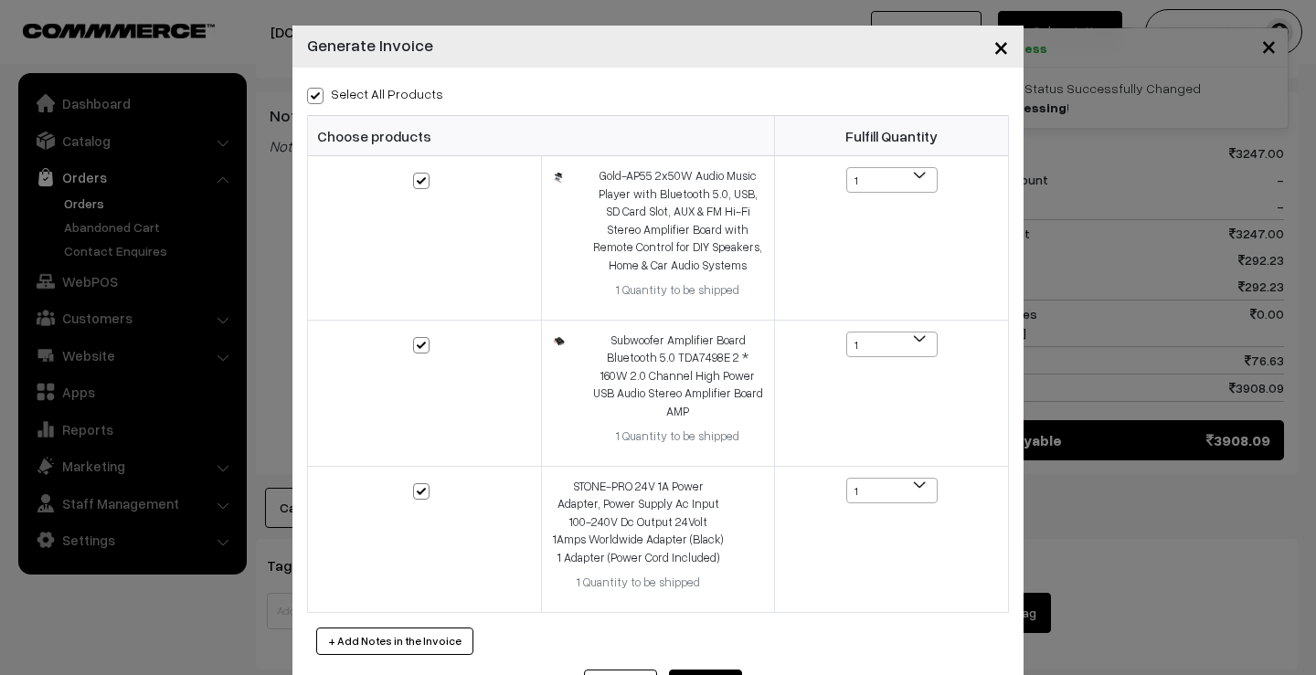
checkbox input "true"
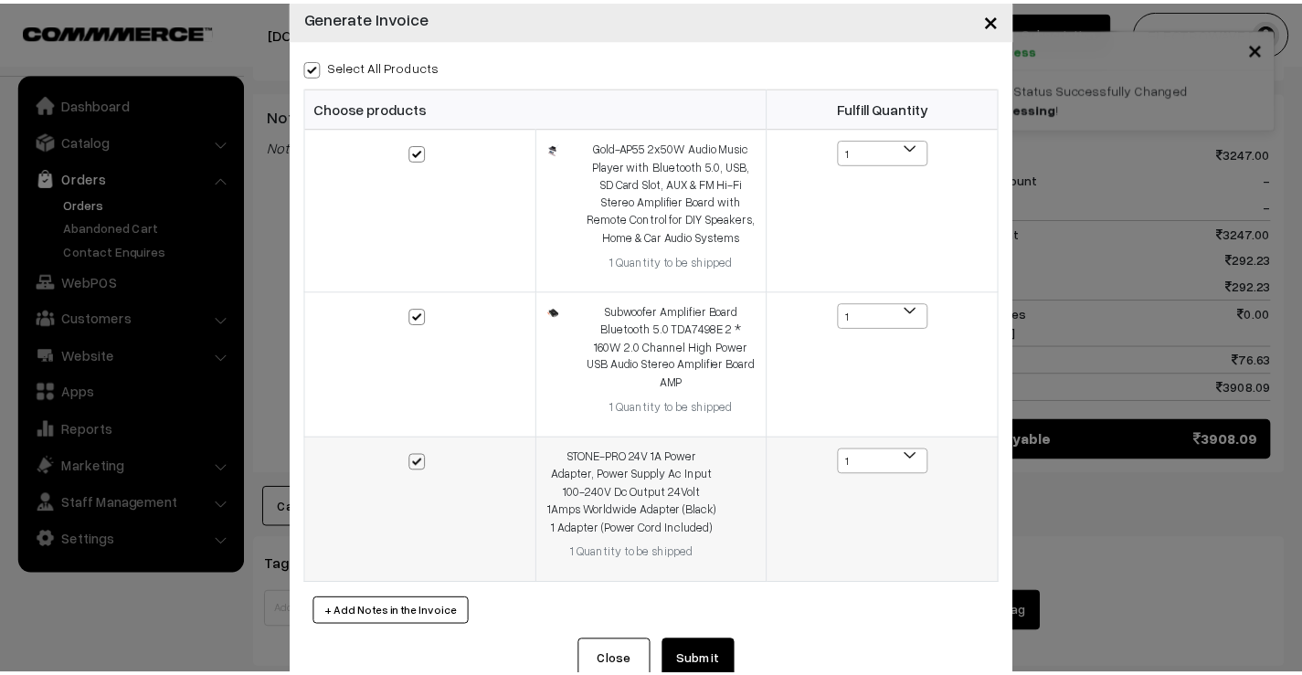
scroll to position [57, 0]
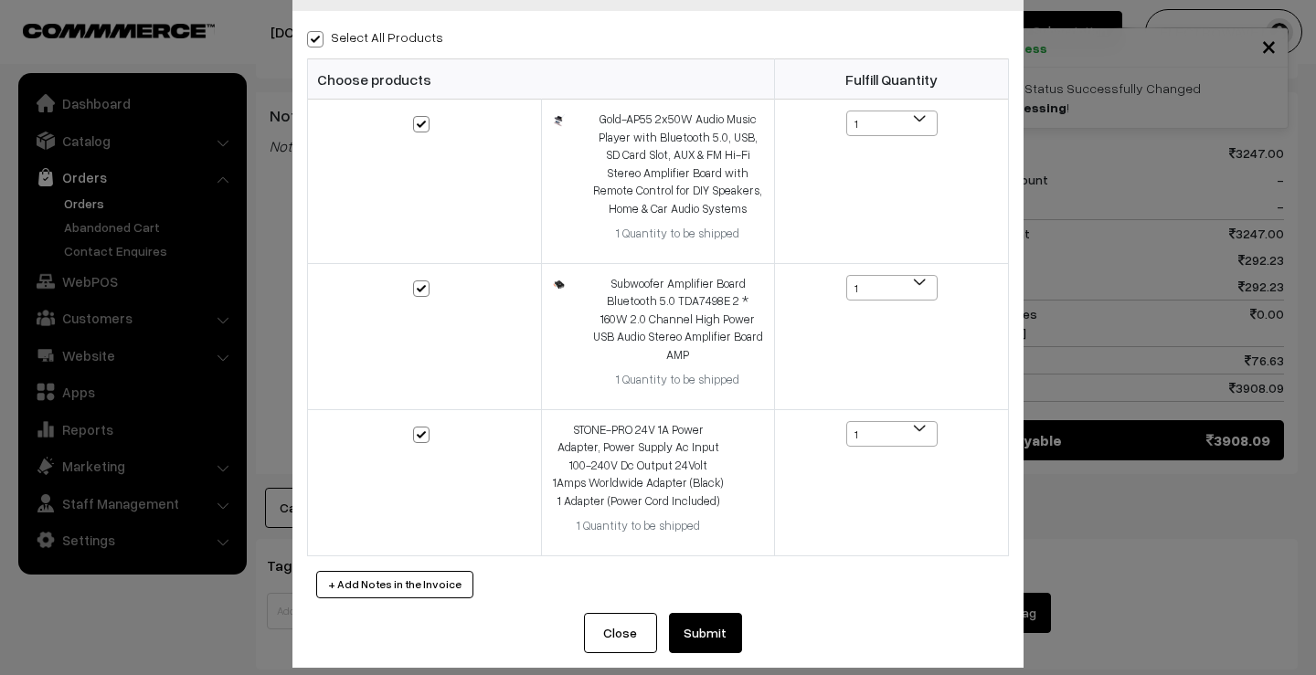
drag, startPoint x: 601, startPoint y: 624, endPoint x: 599, endPoint y: 607, distance: 17.6
click at [601, 624] on button "Close" at bounding box center [620, 633] width 73 height 40
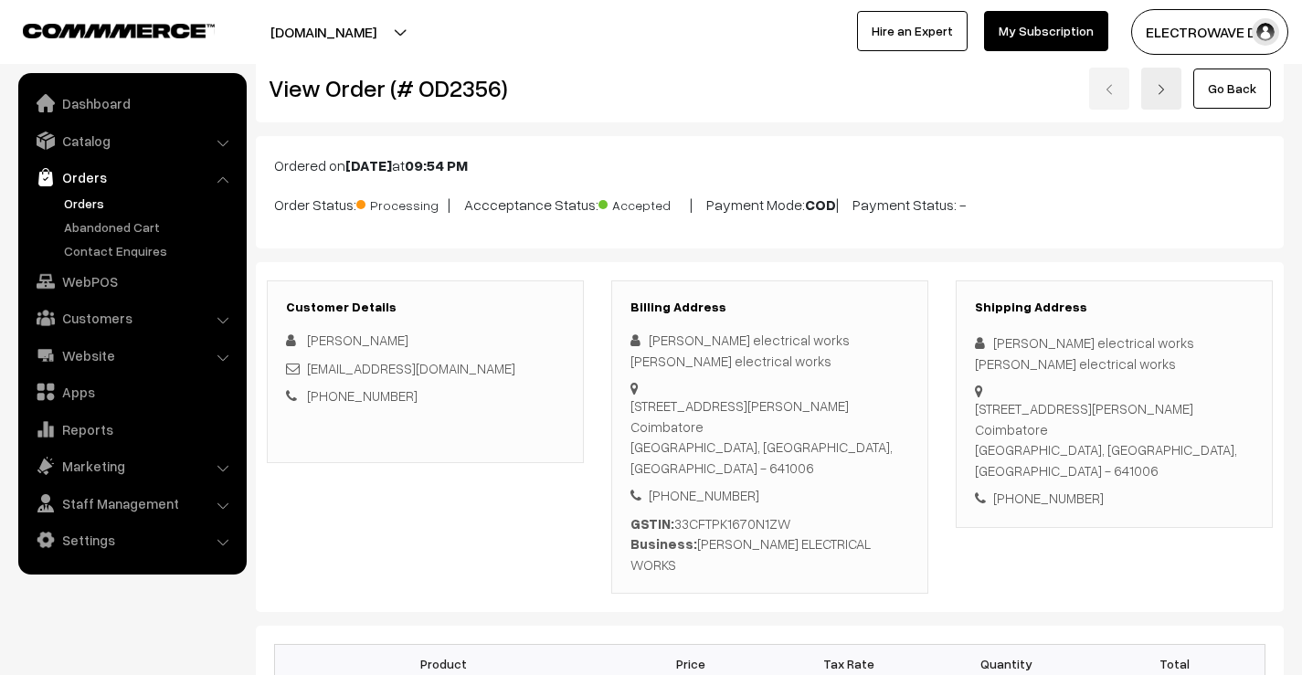
scroll to position [0, 0]
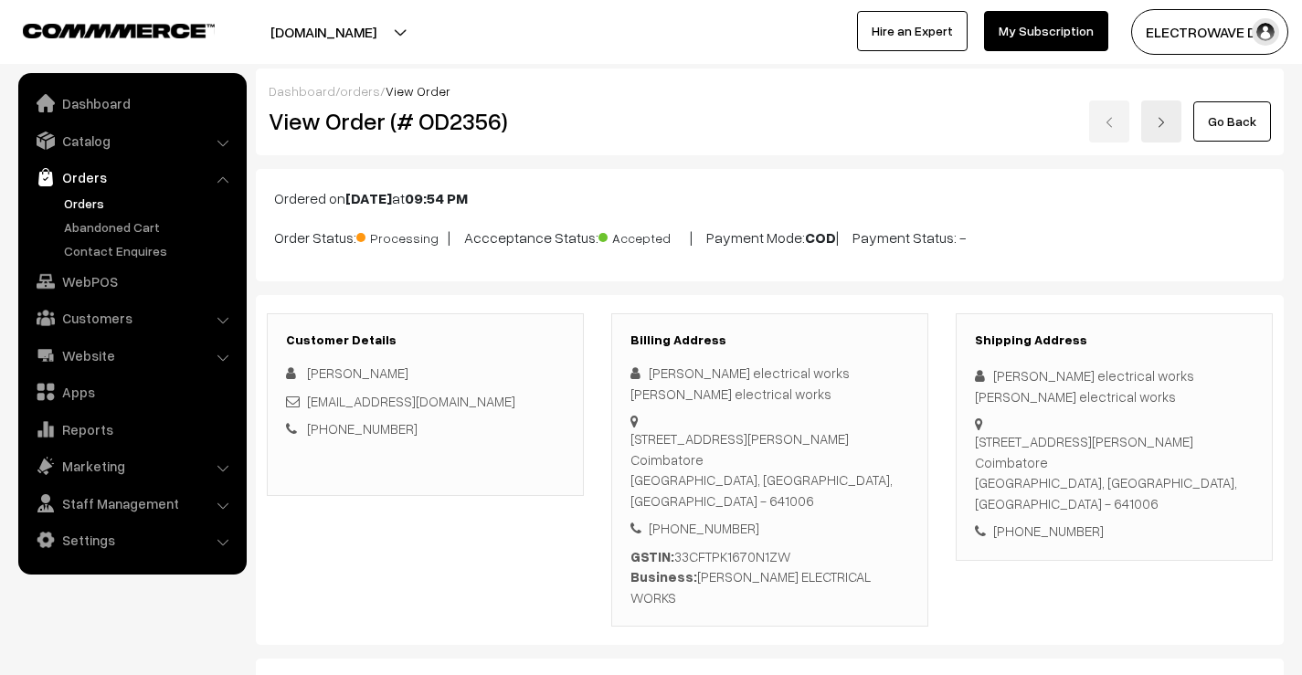
click at [462, 126] on h2 "View Order (# OD2356)" at bounding box center [427, 121] width 316 height 28
copy h2 "OD2356"
click at [1099, 121] on div "Go Back" at bounding box center [941, 122] width 659 height 42
click at [1118, 123] on div "Go Back" at bounding box center [941, 122] width 659 height 42
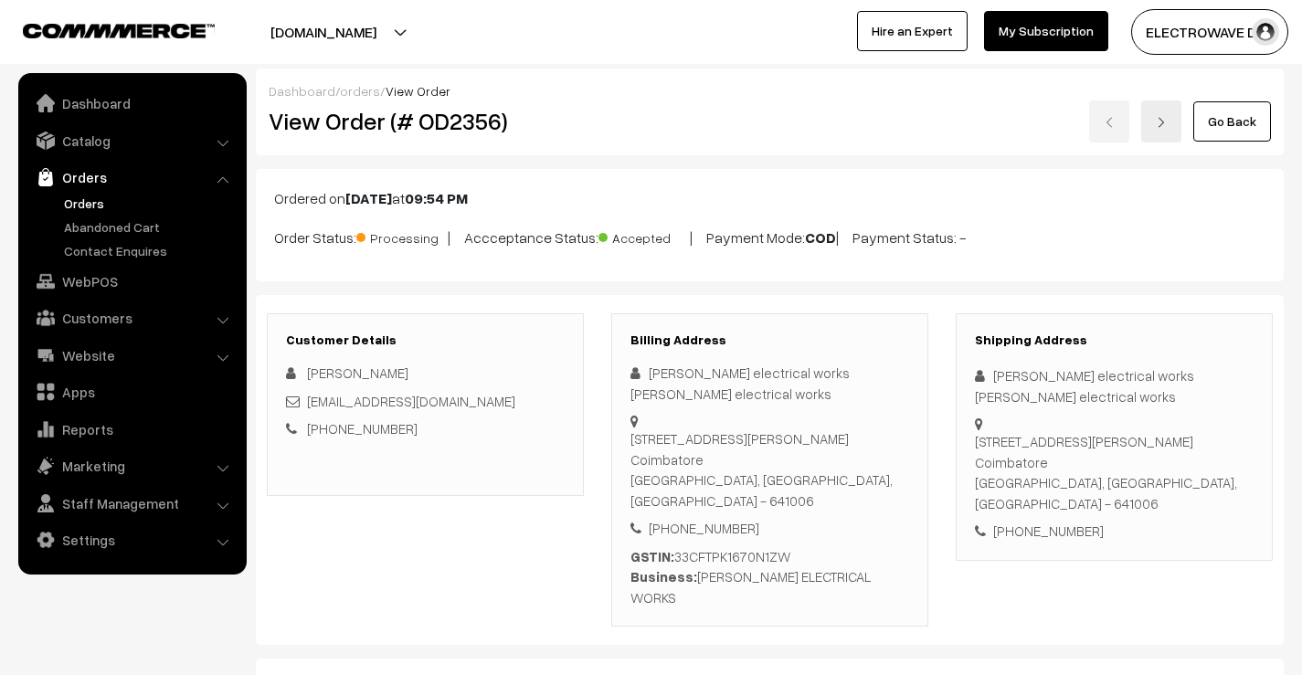
click at [104, 207] on link "Orders" at bounding box center [149, 203] width 181 height 19
